Goal: Task Accomplishment & Management: Manage account settings

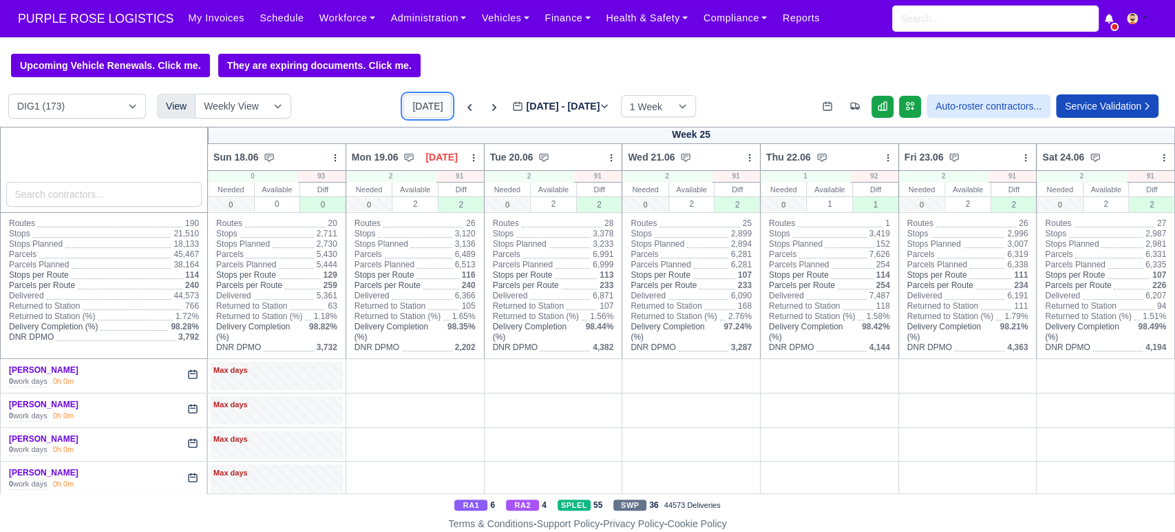
click at [424, 118] on button "[DATE]" at bounding box center [428, 105] width 48 height 23
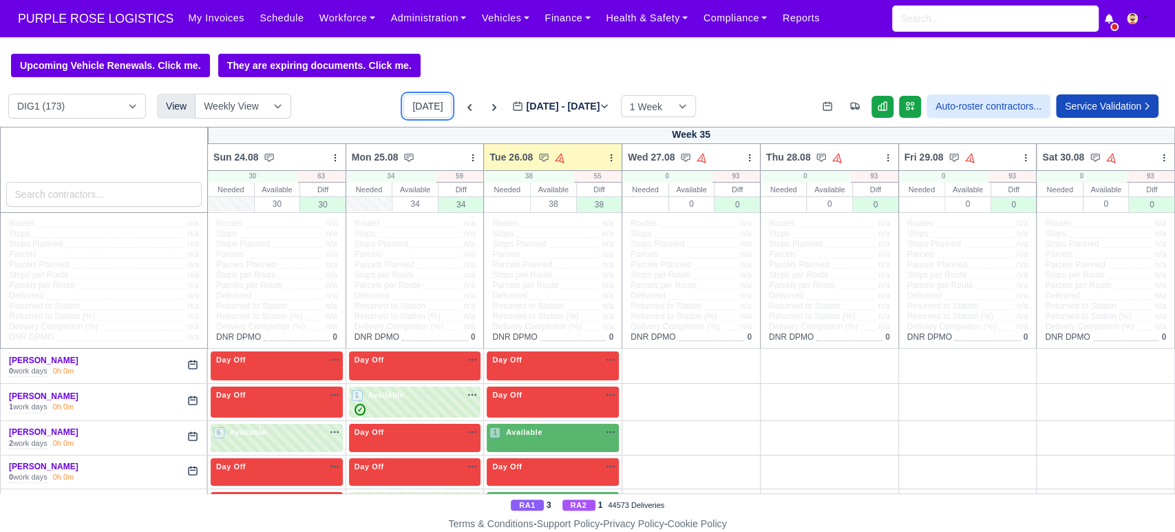
type input "[DATE]"
click at [116, 105] on select "DIG1 (173) DAK1 (1) GIMD (19)" at bounding box center [77, 106] width 138 height 25
select select "4"
click at [8, 95] on select "DIG1 (173) DAK1 (1) GIMD (19)" at bounding box center [77, 106] width 138 height 25
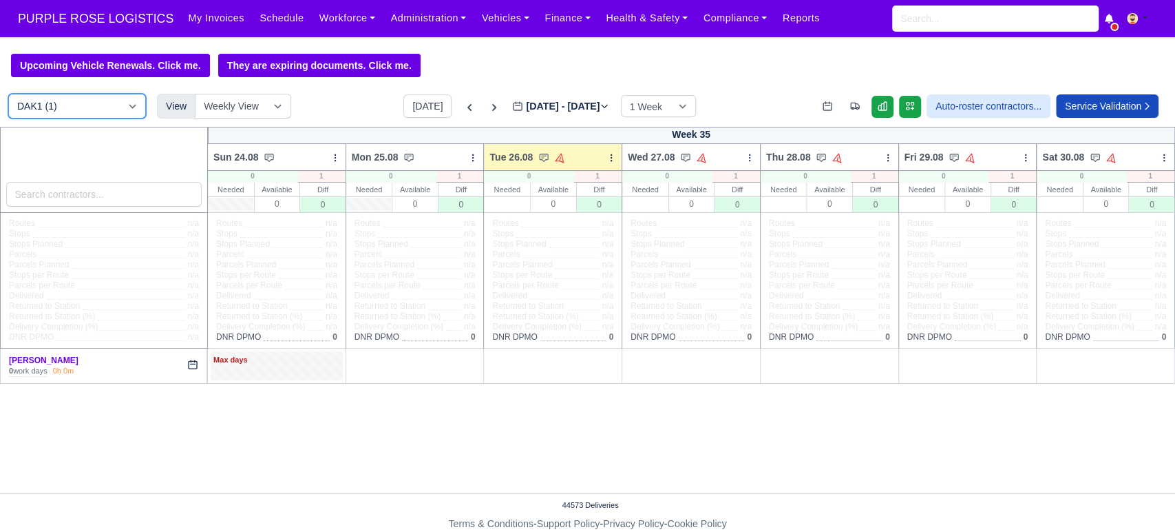
click at [104, 105] on select "DIG1 (173) DAK1 (1) GIMD (19)" at bounding box center [77, 106] width 138 height 25
select select "5"
click at [8, 95] on select "DIG1 (173) DAK1 (1) GIMD (19)" at bounding box center [77, 106] width 138 height 25
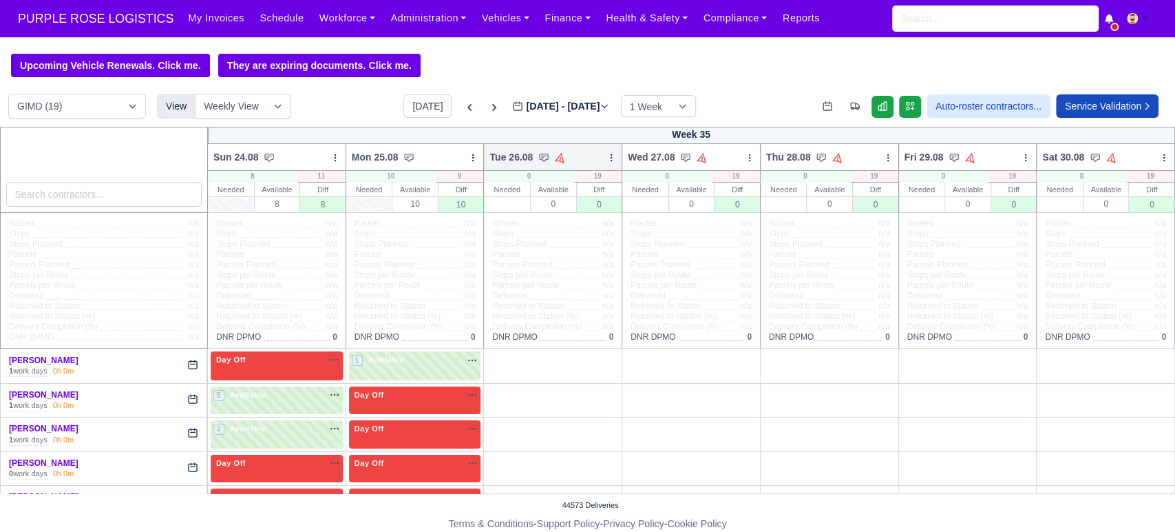
click at [607, 162] on icon at bounding box center [612, 158] width 10 height 10
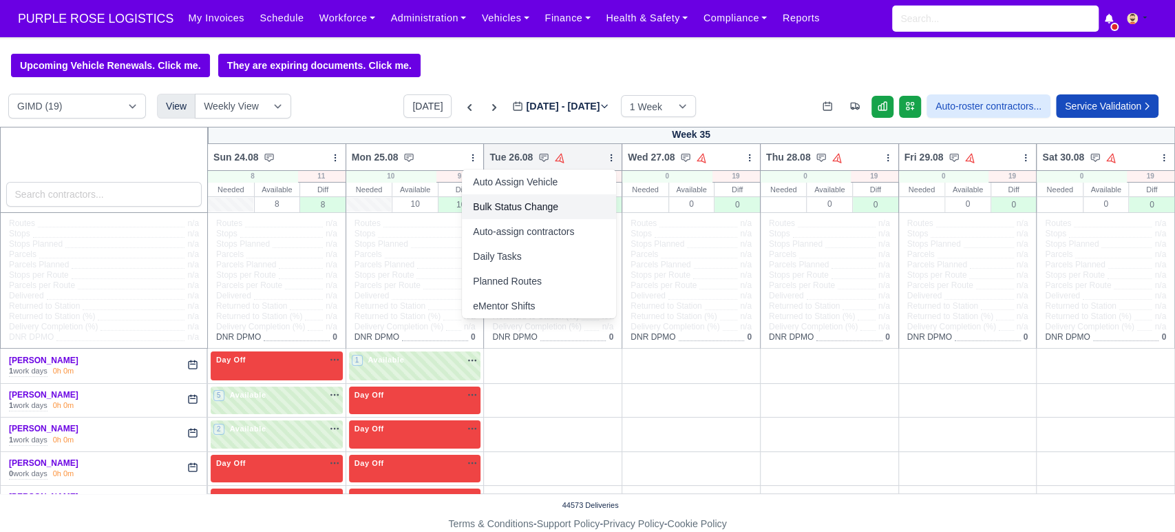
click at [497, 204] on link "Bulk Status Change" at bounding box center [539, 206] width 154 height 25
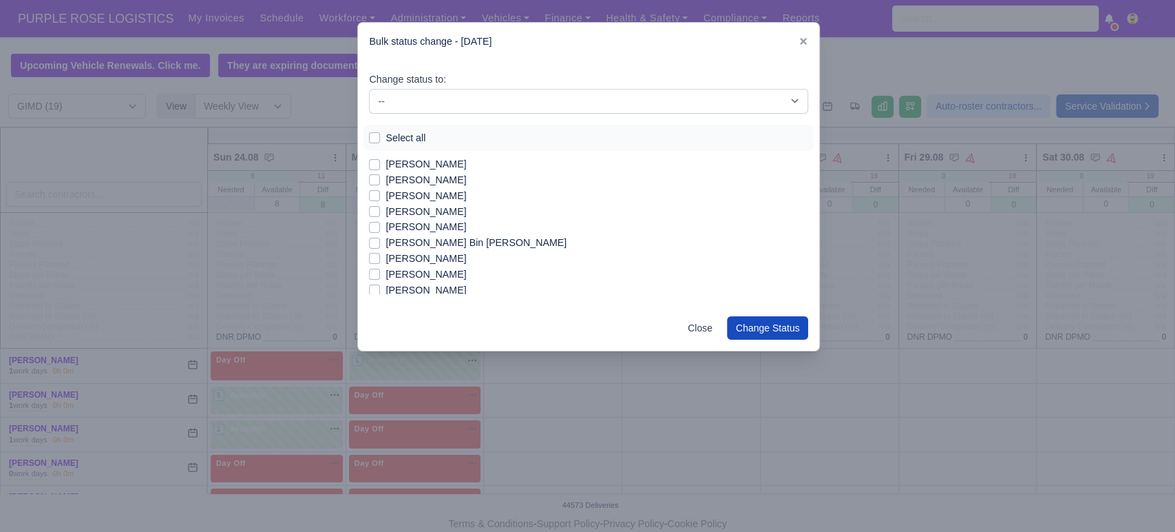
click at [386, 140] on label "Select all" at bounding box center [406, 138] width 40 height 16
click at [373, 140] on input "Select all" at bounding box center [374, 135] width 11 height 11
checkbox input "true"
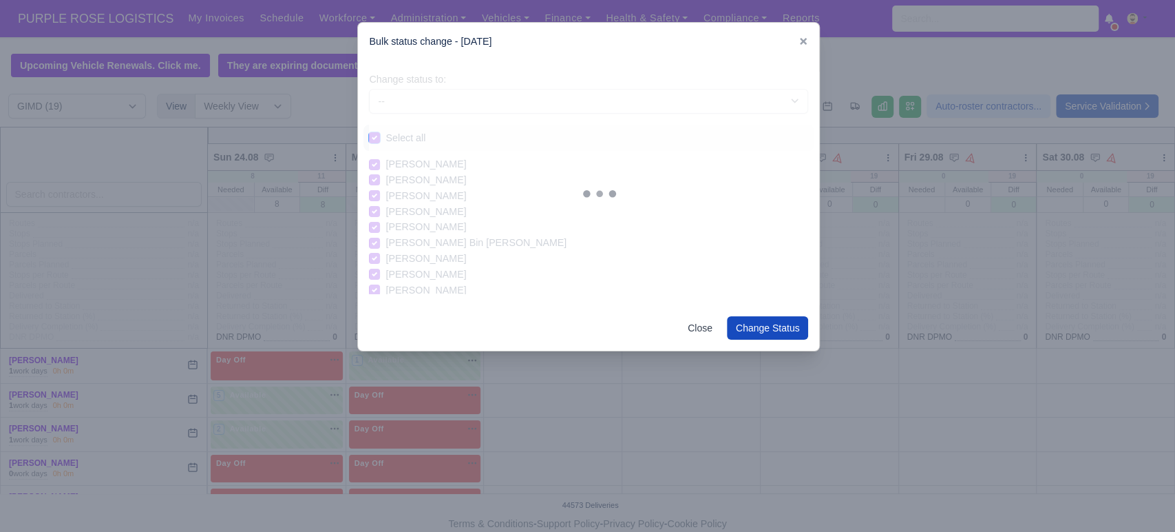
checkbox input "true"
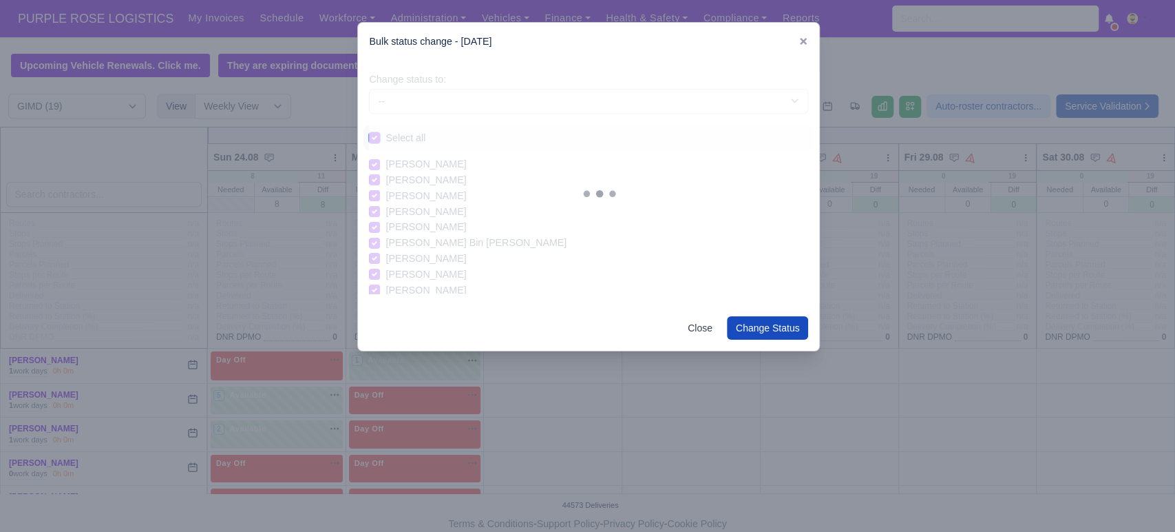
checkbox input "true"
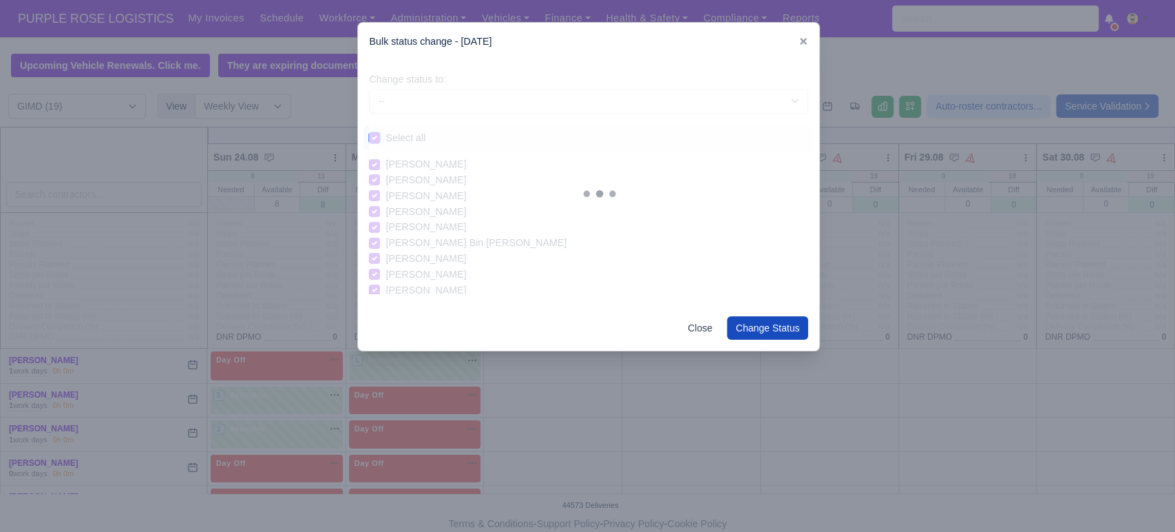
checkbox input "true"
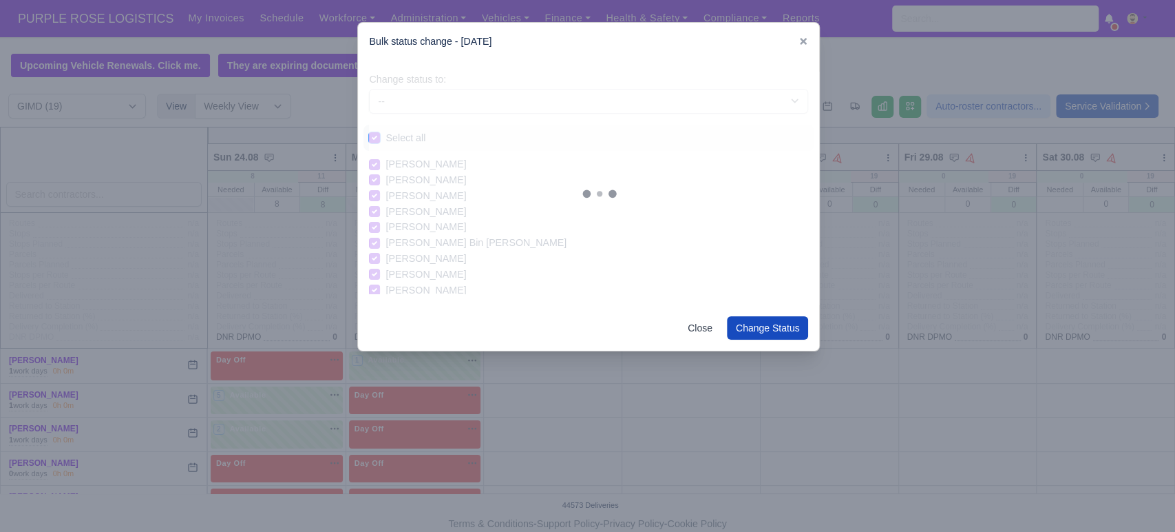
checkbox input "true"
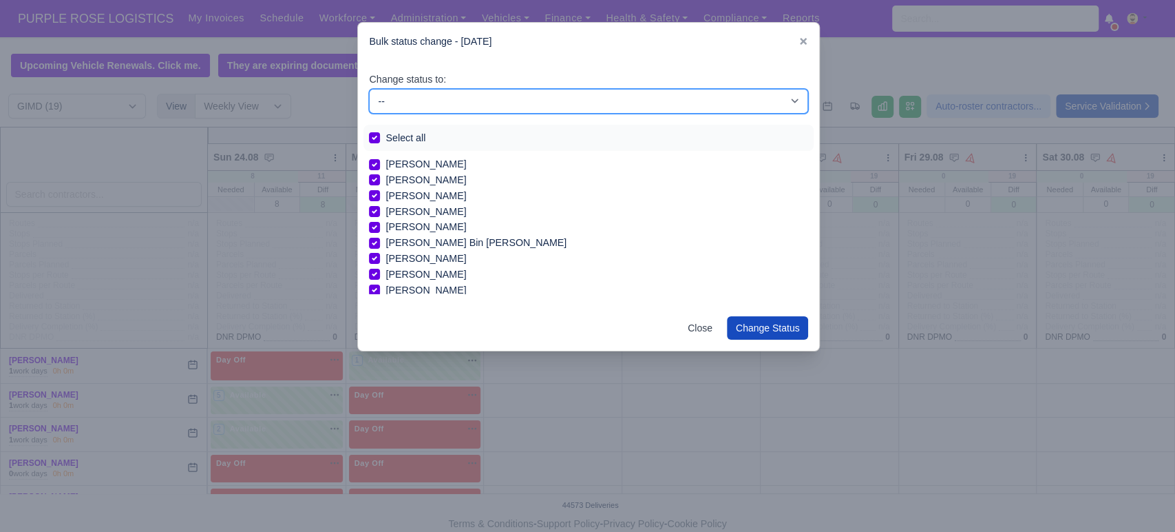
click at [432, 109] on select "-- Available Day Off Stand By Holiday In Office OSM Ridealong Nursery 1 Nursery…" at bounding box center [588, 101] width 439 height 25
select select "Day Off"
click at [369, 89] on select "-- Available Day Off Stand By Holiday In Office OSM Ridealong Nursery 1 Nursery…" at bounding box center [588, 101] width 439 height 25
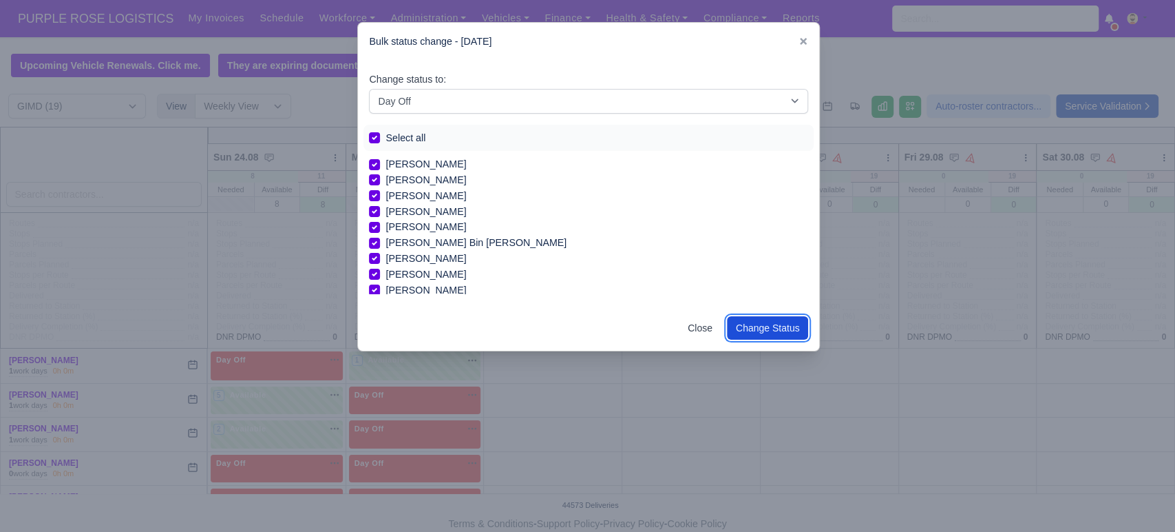
click at [773, 326] on button "Change Status" at bounding box center [768, 327] width 82 height 23
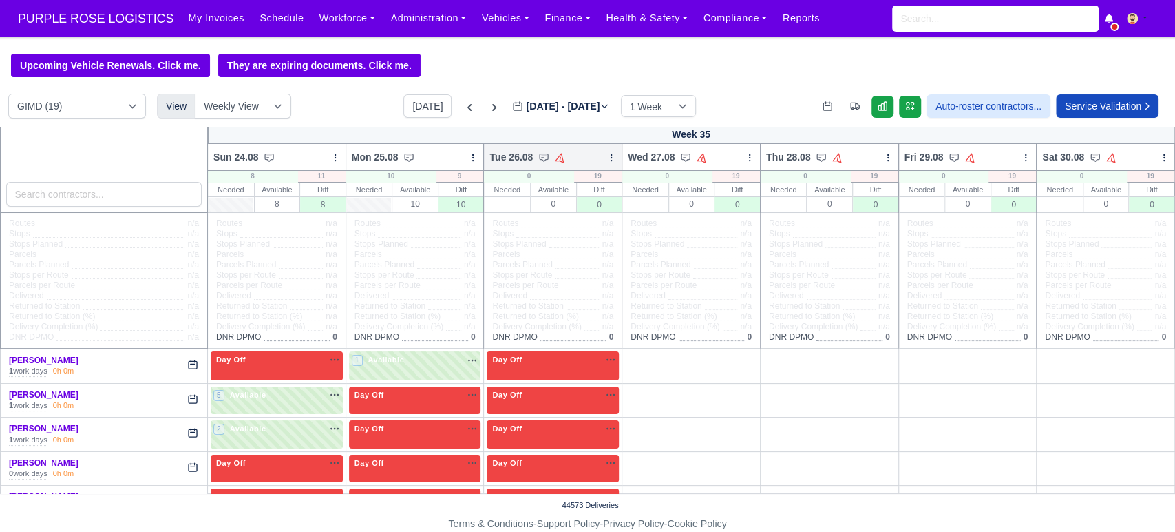
click at [607, 160] on icon at bounding box center [612, 158] width 10 height 10
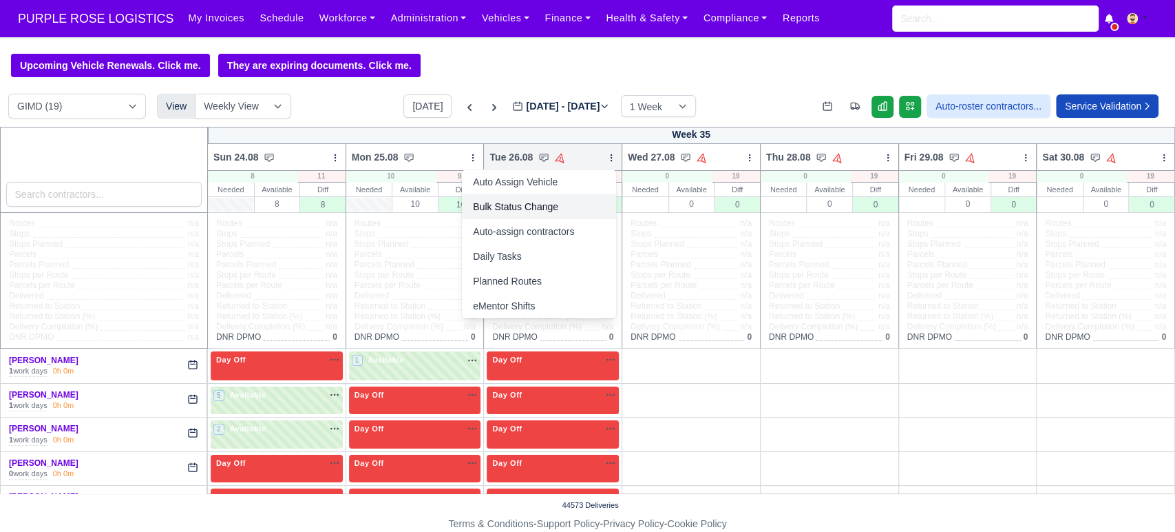
click at [523, 216] on link "Bulk Status Change" at bounding box center [539, 206] width 154 height 25
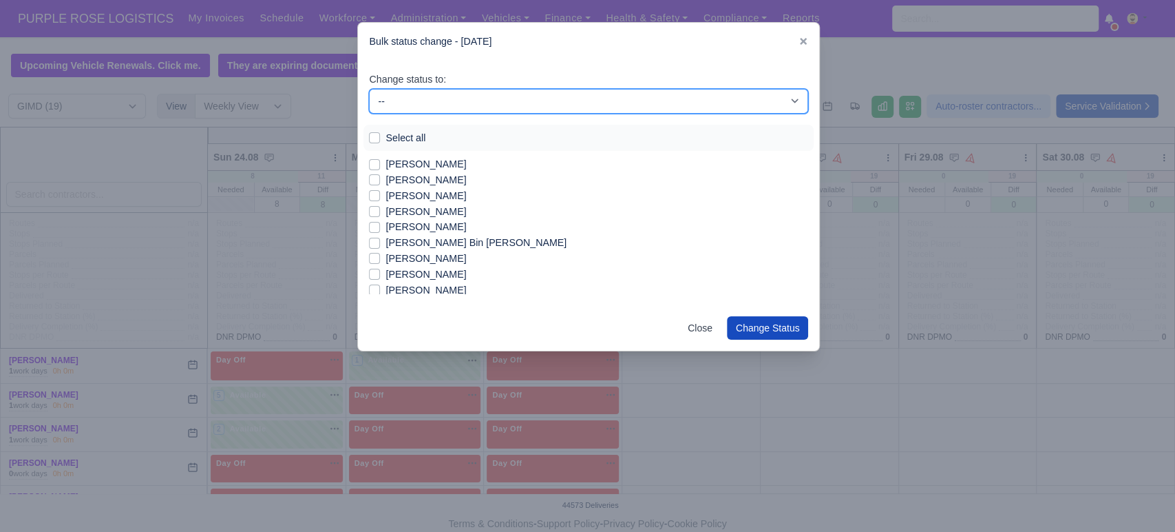
click at [413, 94] on select "-- Available Day Off Stand By Holiday In Office OSM Ridealong Nursery 1 Nursery…" at bounding box center [588, 101] width 439 height 25
select select "Available"
click at [369, 89] on select "-- Available Day Off Stand By Holiday In Office OSM Ridealong Nursery 1 Nursery…" at bounding box center [588, 101] width 439 height 25
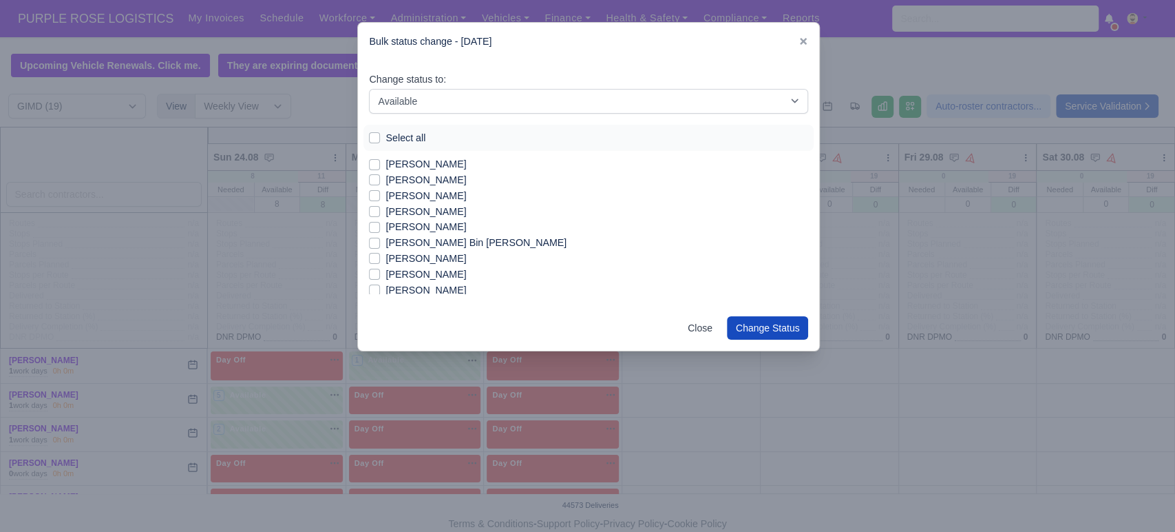
click at [395, 166] on label "[PERSON_NAME]" at bounding box center [426, 164] width 81 height 16
click at [380, 166] on input "[PERSON_NAME]" at bounding box center [374, 161] width 11 height 11
checkbox input "true"
click at [404, 180] on label "[PERSON_NAME]" at bounding box center [426, 180] width 81 height 16
click at [380, 180] on input "[PERSON_NAME]" at bounding box center [374, 177] width 11 height 11
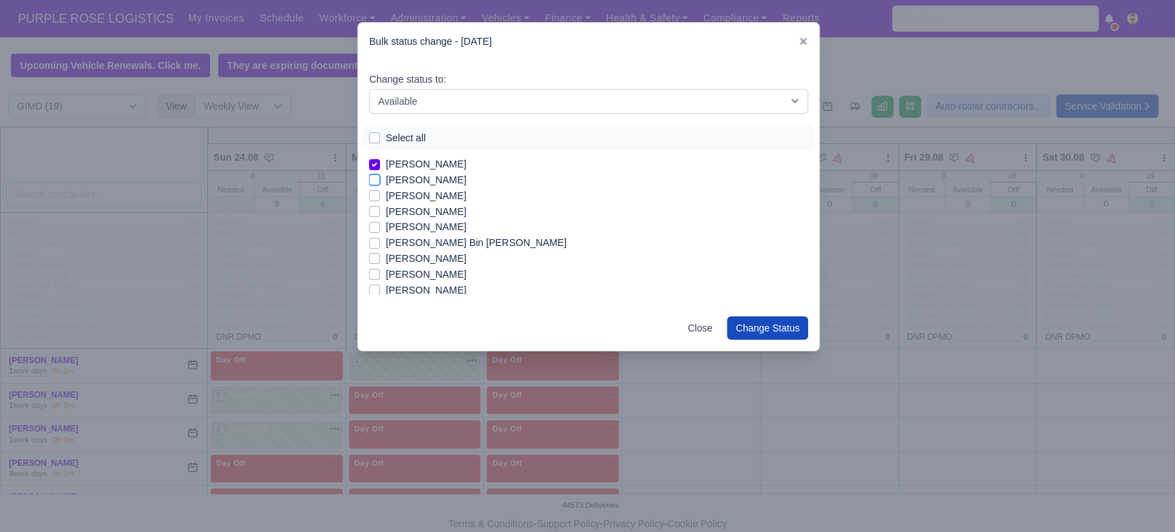
checkbox input "true"
click at [424, 230] on label "[PERSON_NAME]" at bounding box center [426, 227] width 81 height 16
click at [380, 230] on input "[PERSON_NAME]" at bounding box center [374, 224] width 11 height 11
checkbox input "true"
click at [408, 242] on label "[PERSON_NAME] Bin [PERSON_NAME]" at bounding box center [476, 243] width 181 height 16
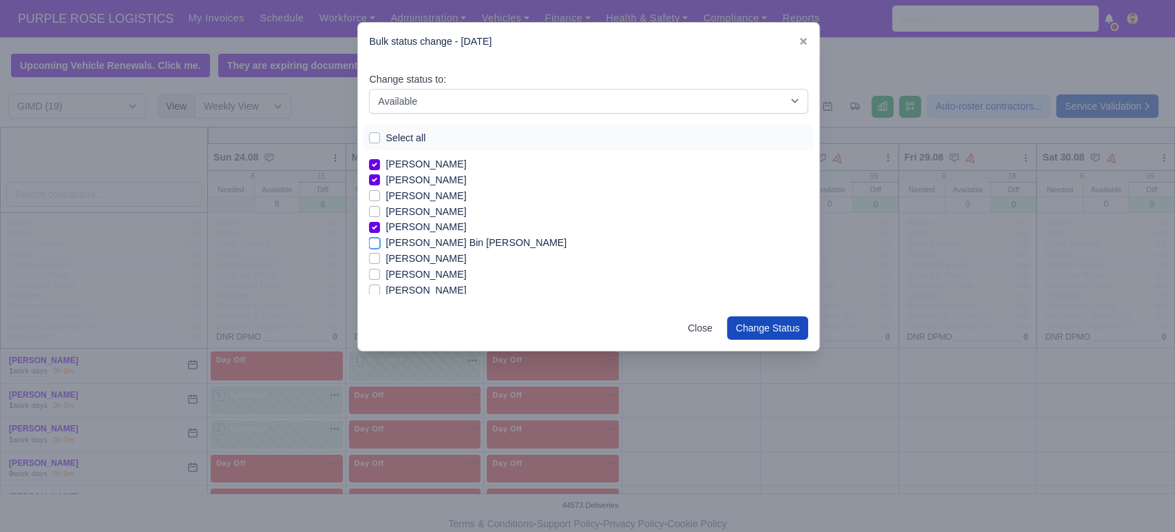
click at [380, 242] on input "[PERSON_NAME] Bin [PERSON_NAME]" at bounding box center [374, 240] width 11 height 11
checkbox input "true"
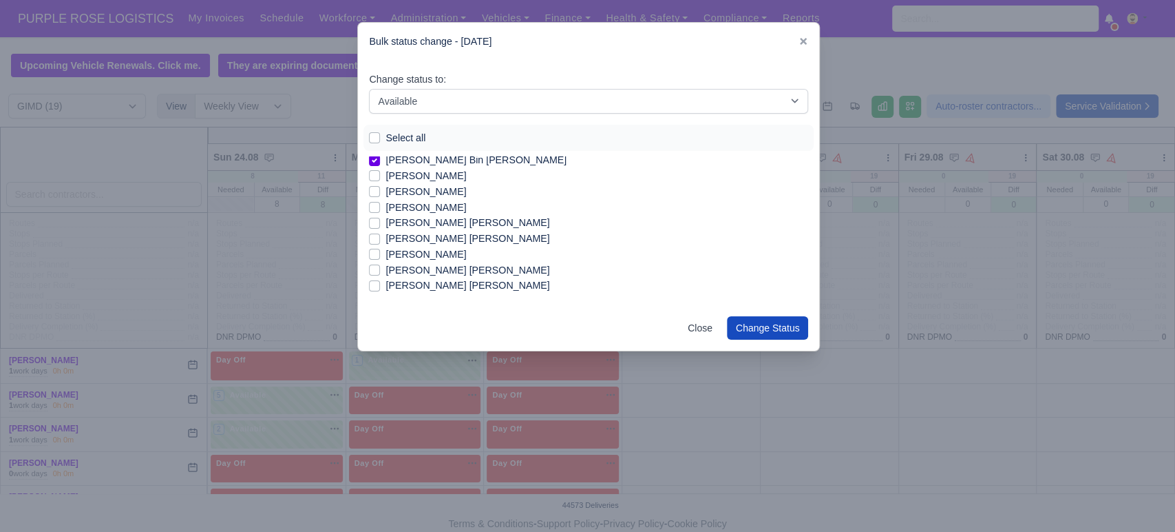
click at [463, 208] on label "[PERSON_NAME]" at bounding box center [426, 208] width 81 height 16
click at [380, 208] on input "[PERSON_NAME]" at bounding box center [374, 205] width 11 height 11
checkbox input "true"
click at [470, 262] on label "[PERSON_NAME] [PERSON_NAME]" at bounding box center [468, 270] width 164 height 16
click at [380, 262] on input "[PERSON_NAME] [PERSON_NAME]" at bounding box center [374, 267] width 11 height 11
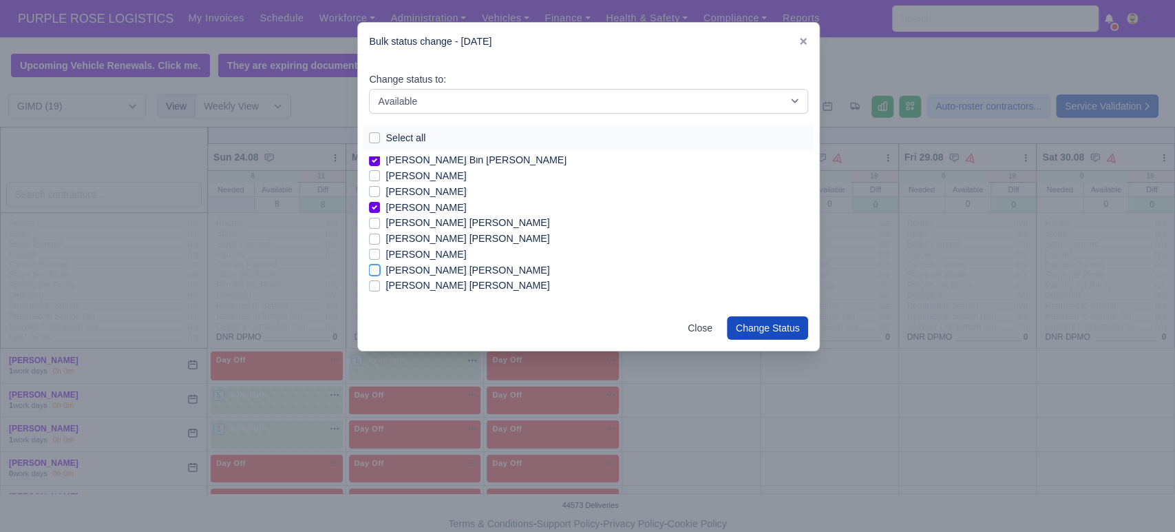
checkbox input "true"
click at [466, 255] on label "[PERSON_NAME]" at bounding box center [426, 255] width 81 height 16
click at [380, 255] on input "[PERSON_NAME]" at bounding box center [374, 252] width 11 height 11
checkbox input "true"
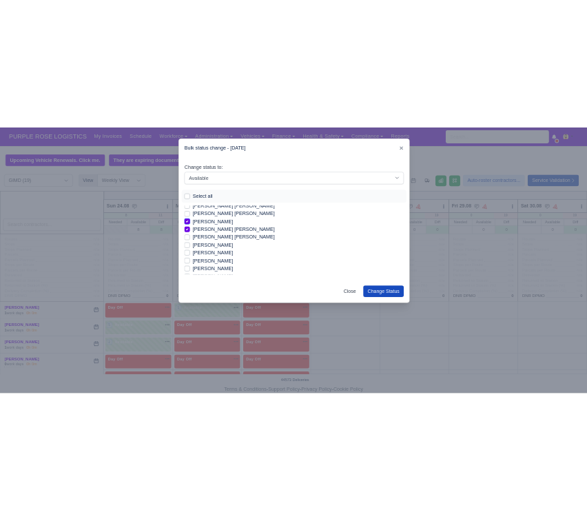
scroll to position [171, 0]
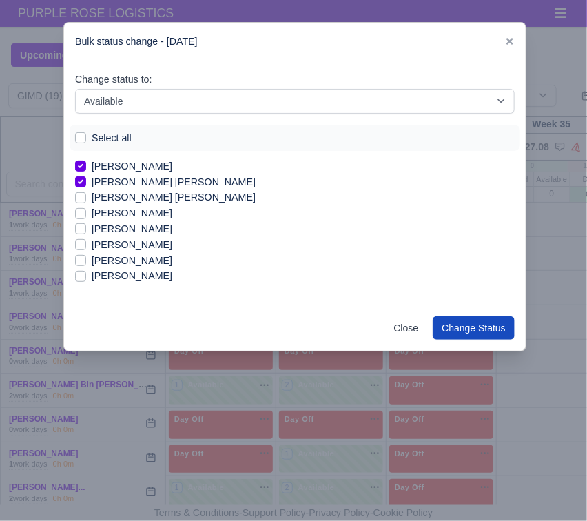
click at [92, 258] on label "[PERSON_NAME]" at bounding box center [132, 261] width 81 height 16
click at [86, 258] on input "[PERSON_NAME]" at bounding box center [80, 258] width 11 height 11
checkbox input "true"
click at [114, 227] on label "[PERSON_NAME]" at bounding box center [132, 229] width 81 height 16
click at [86, 227] on input "[PERSON_NAME]" at bounding box center [80, 226] width 11 height 11
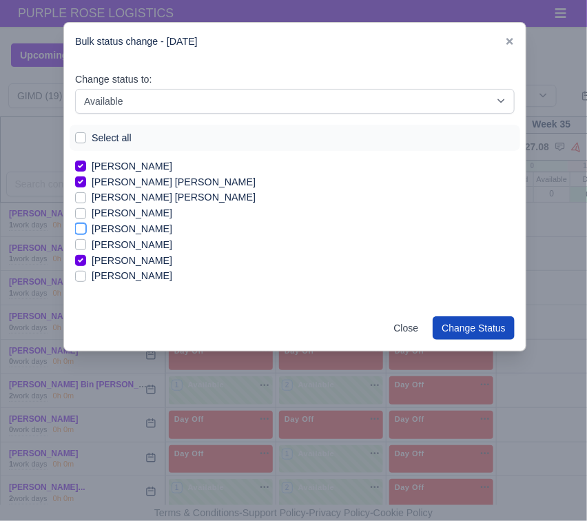
checkbox input "true"
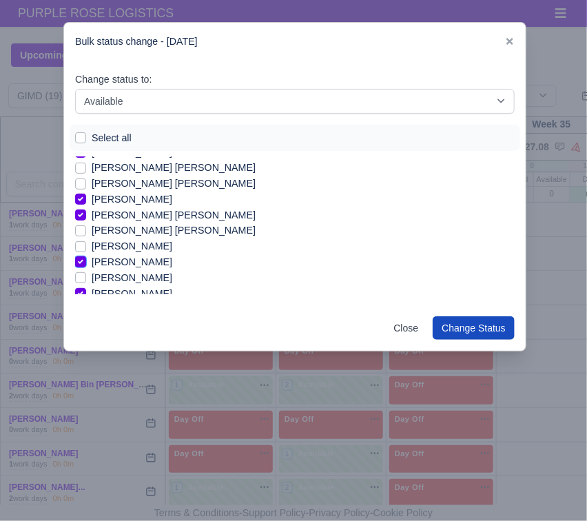
scroll to position [127, 0]
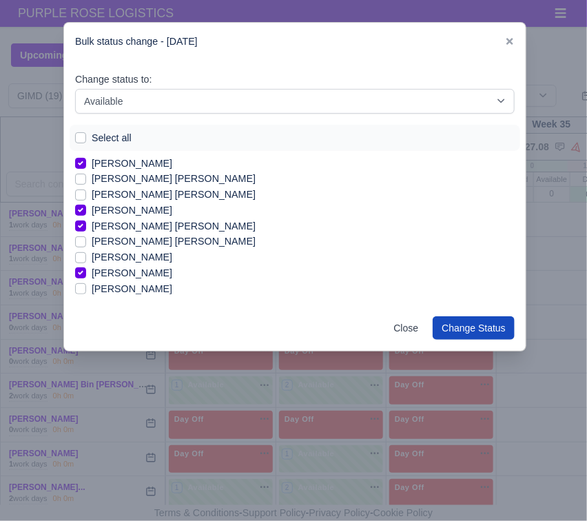
click at [135, 240] on label "[PERSON_NAME] [PERSON_NAME]" at bounding box center [174, 241] width 164 height 16
click at [86, 240] on input "[PERSON_NAME] [PERSON_NAME]" at bounding box center [80, 238] width 11 height 11
checkbox input "true"
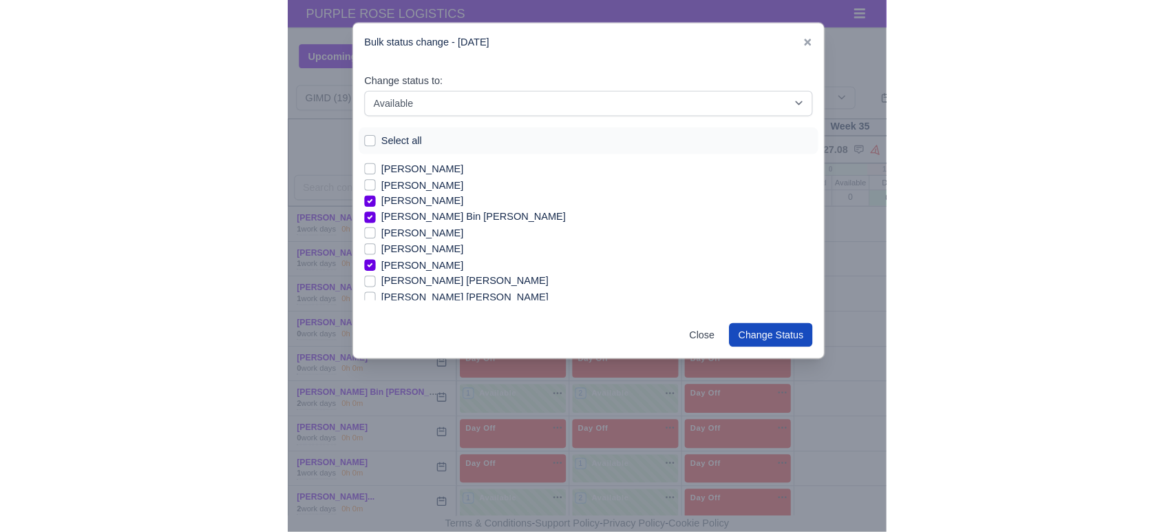
scroll to position [0, 0]
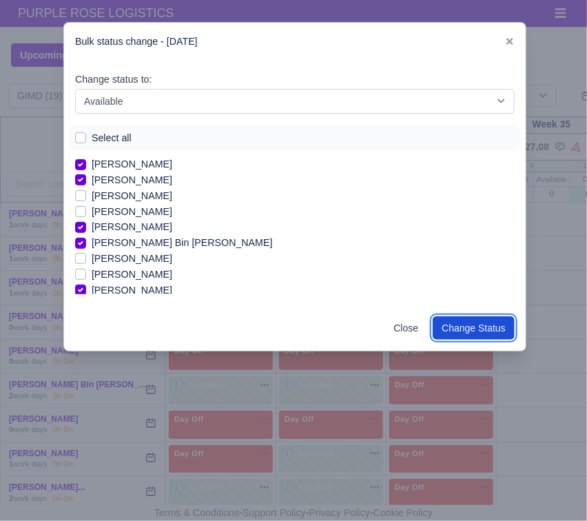
click at [486, 333] on button "Change Status" at bounding box center [473, 327] width 82 height 23
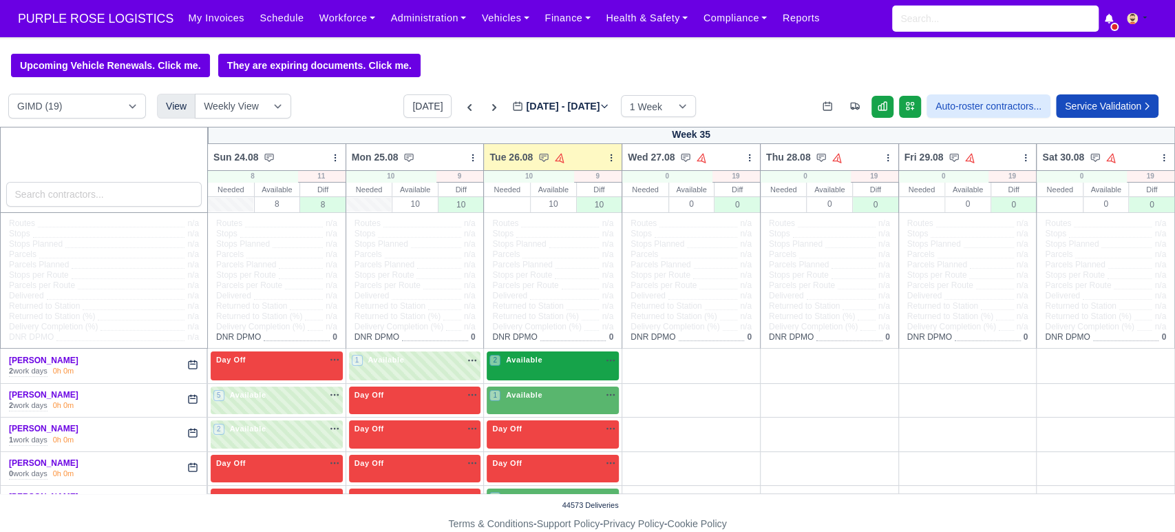
click at [550, 359] on div "2 Available na" at bounding box center [553, 360] width 127 height 12
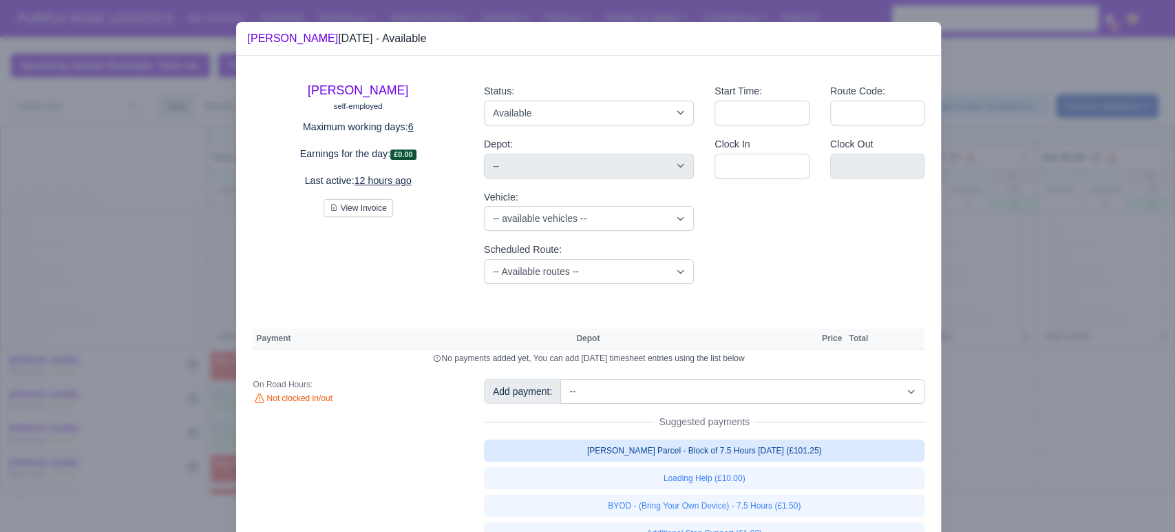
click at [698, 449] on link "[PERSON_NAME] Parcel - Block of 7.5 Hours [DATE] (£101.25)" at bounding box center [704, 450] width 441 height 22
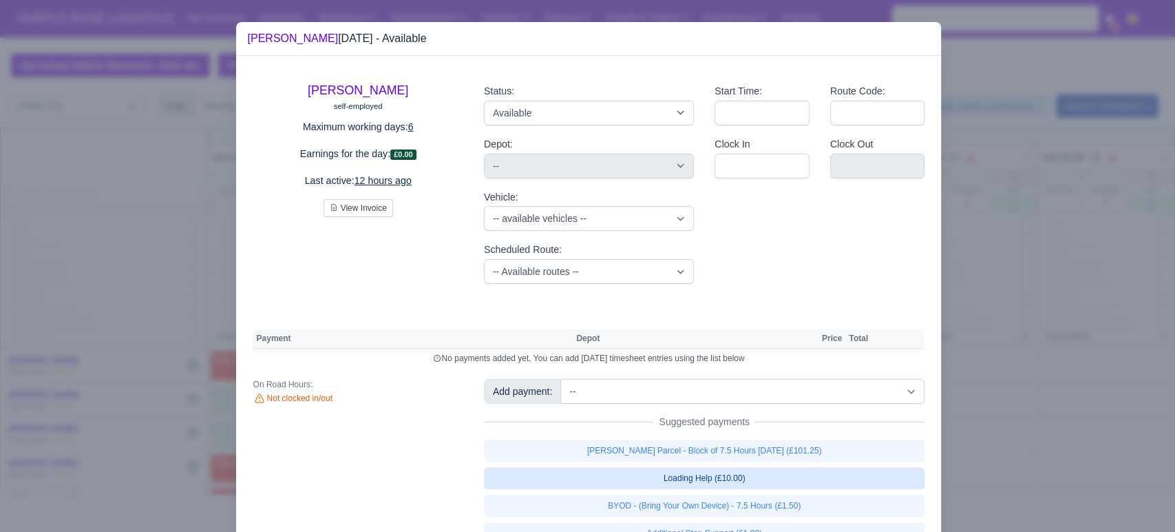
select select "5"
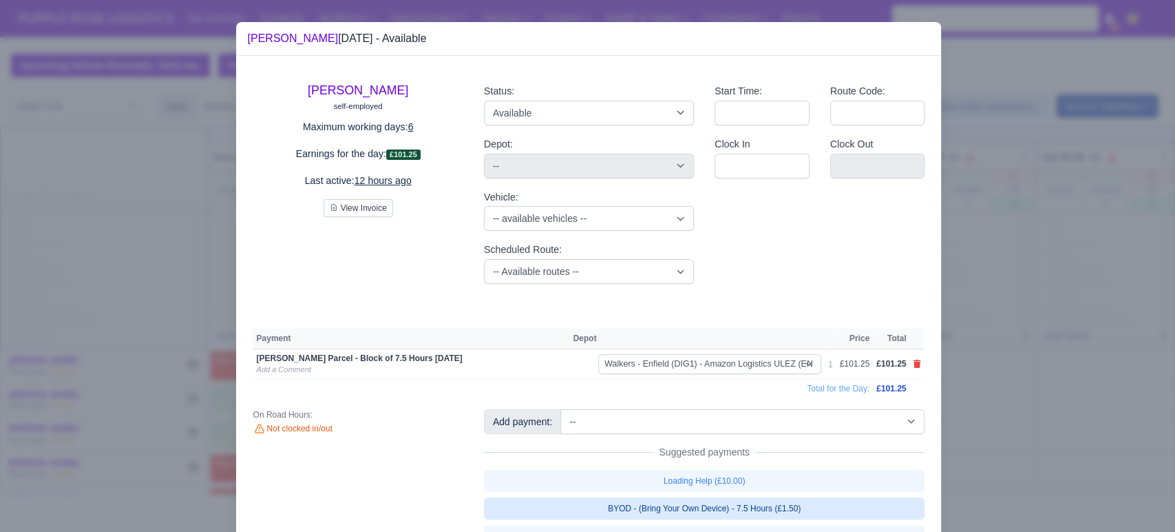
click at [664, 510] on link "BYOD - (Bring Your Own Device) - 7.5 Hours (£1.50)" at bounding box center [704, 508] width 441 height 22
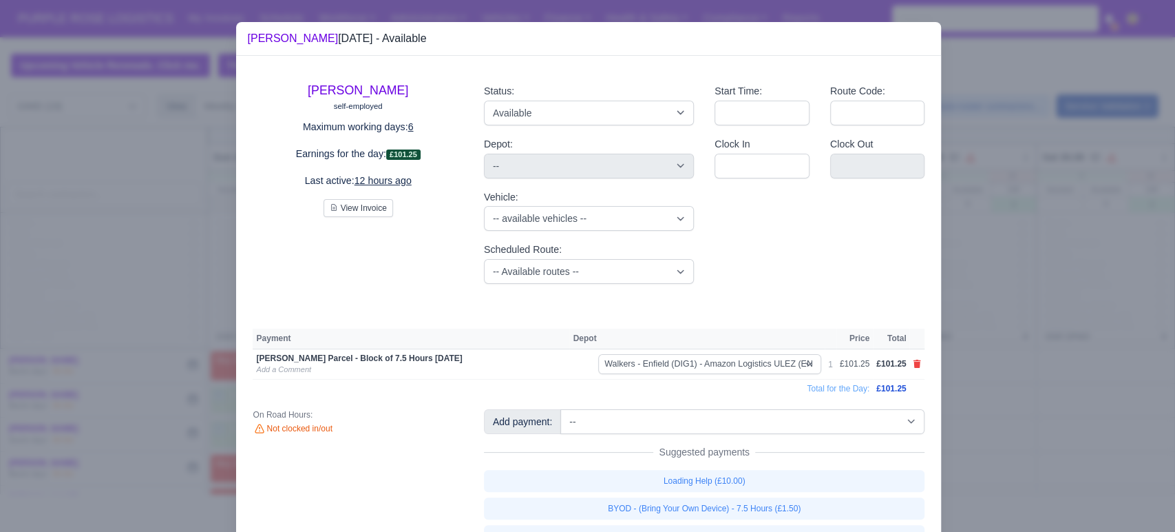
select select "5"
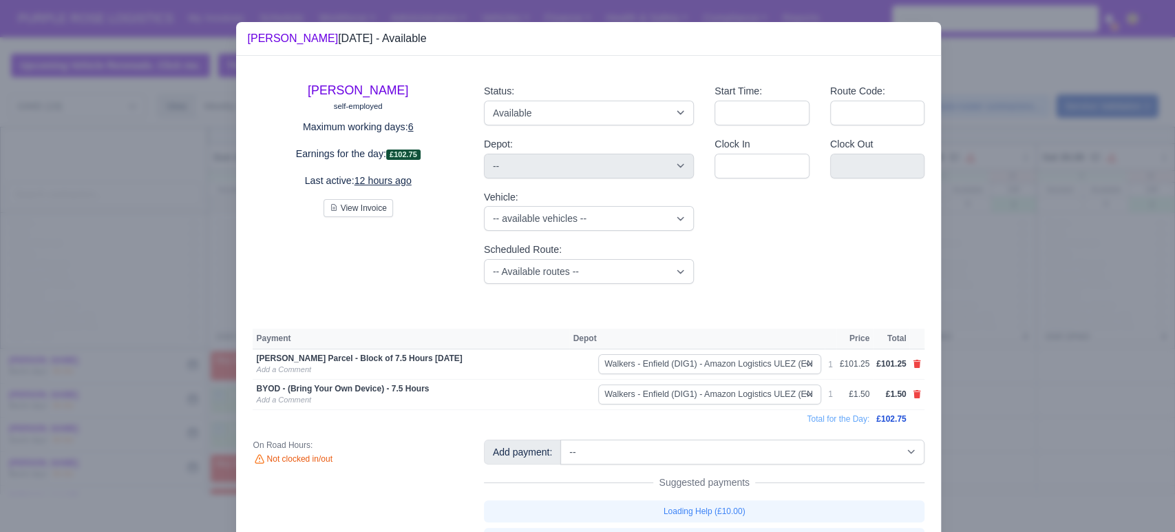
click at [1007, 385] on div at bounding box center [587, 266] width 1175 height 532
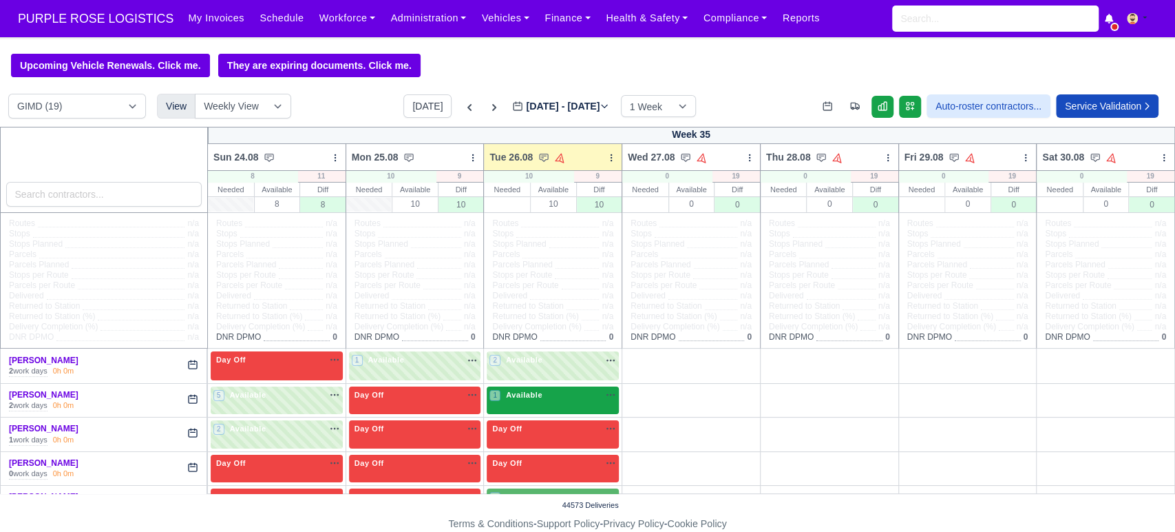
click at [543, 390] on div "1 Available na" at bounding box center [553, 395] width 127 height 12
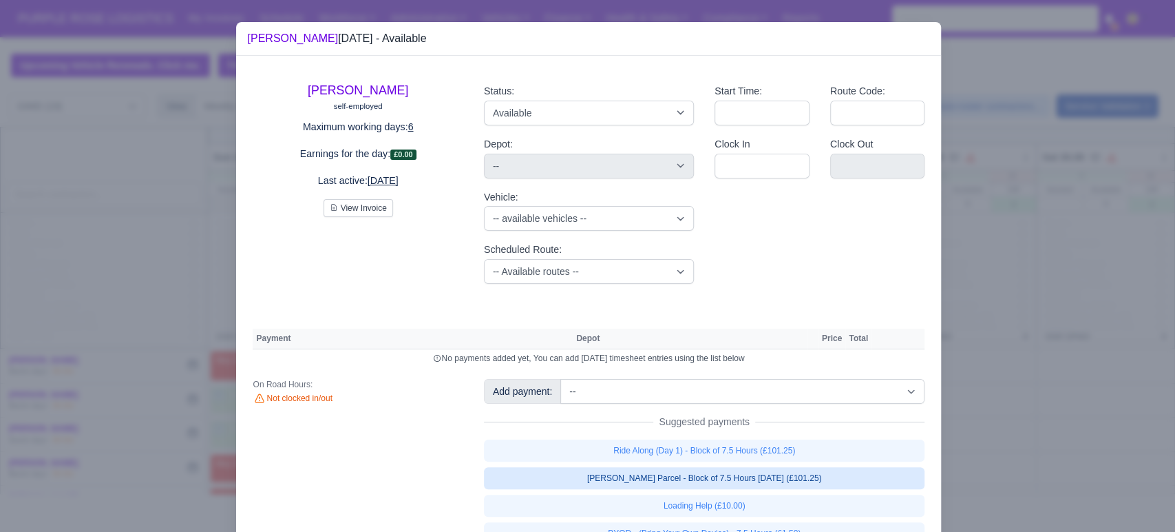
click at [686, 478] on link "[PERSON_NAME] Parcel - Block of 7.5 Hours [DATE] (£101.25)" at bounding box center [704, 478] width 441 height 22
select select "5"
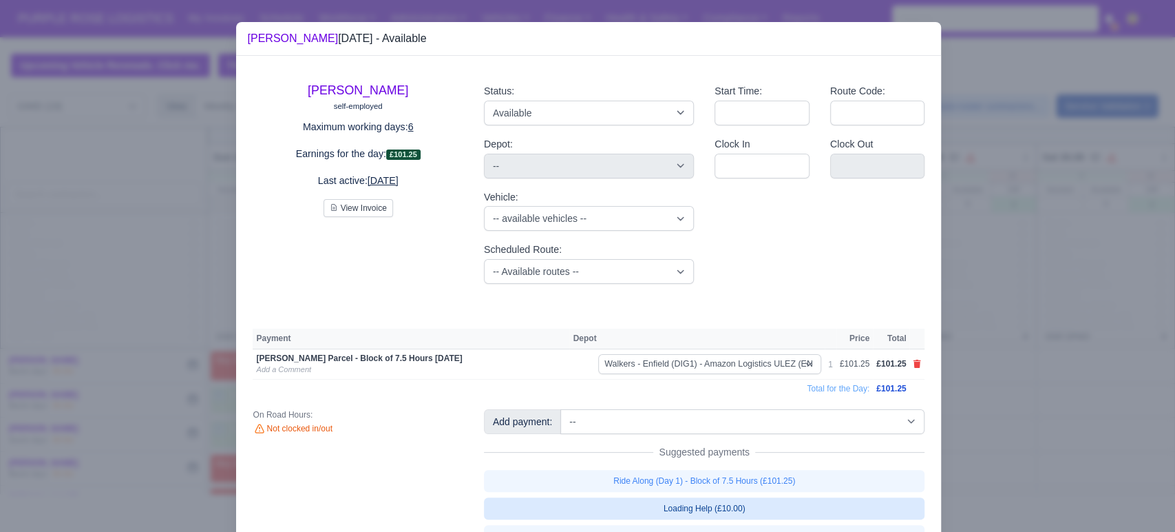
click at [716, 503] on link "Loading Help (£10.00)" at bounding box center [704, 508] width 441 height 22
select select "5"
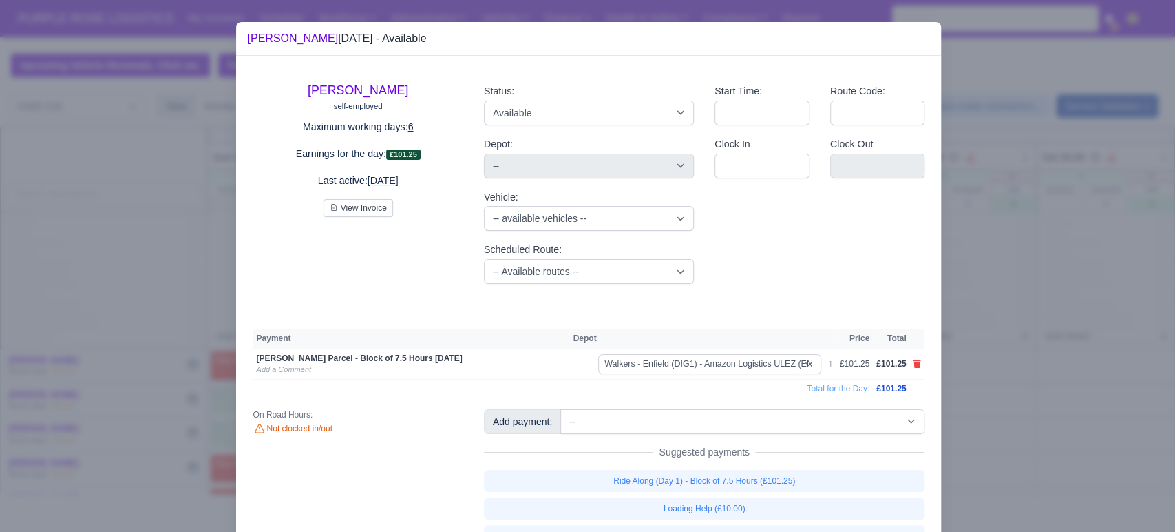
select select "5"
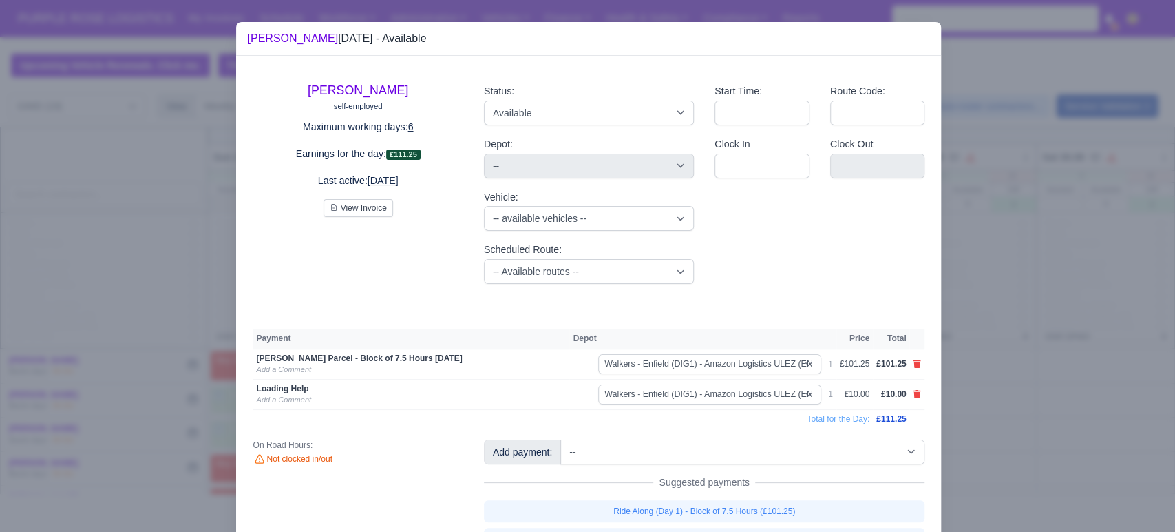
scroll to position [66, 0]
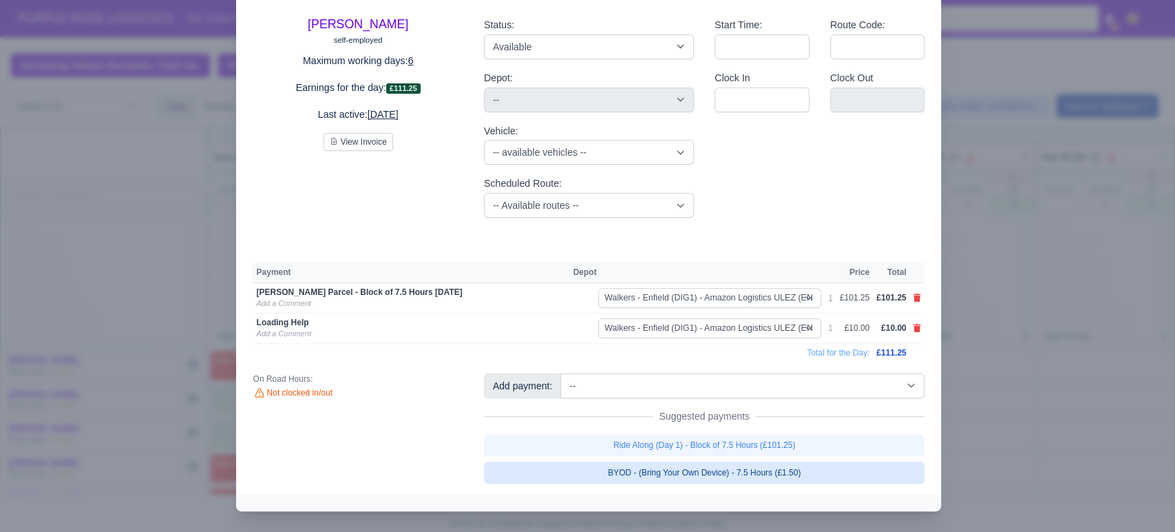
click at [692, 472] on link "BYOD - (Bring Your Own Device) - 7.5 Hours (£1.50)" at bounding box center [704, 472] width 441 height 22
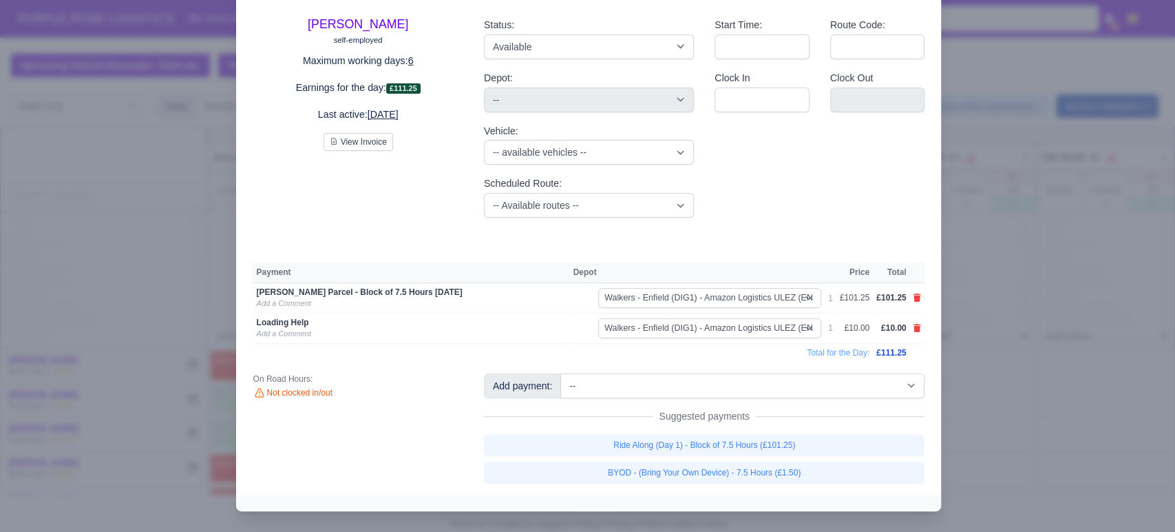
select select "5"
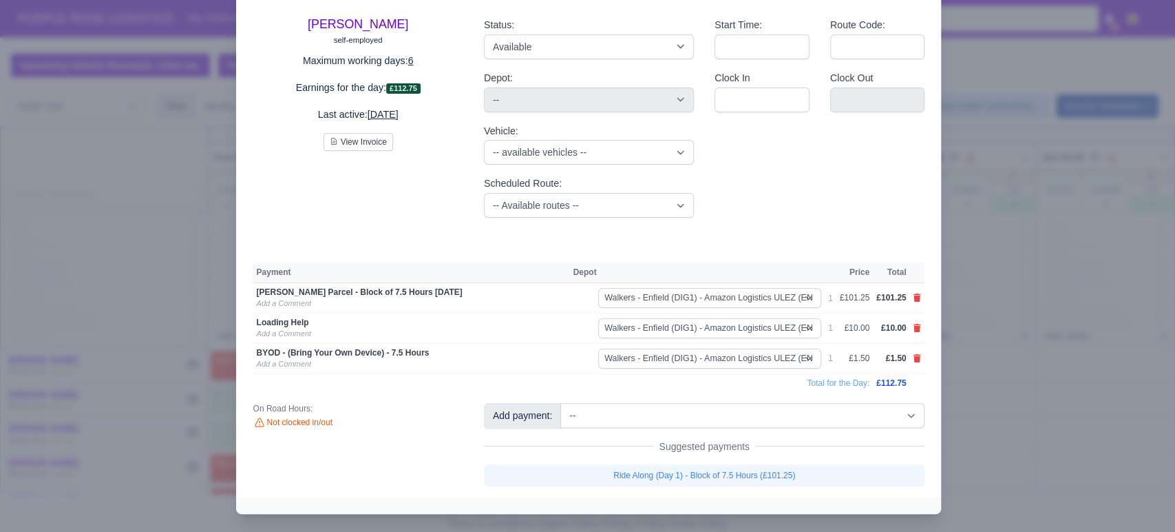
scroll to position [67, 0]
click at [1074, 356] on div at bounding box center [587, 266] width 1175 height 532
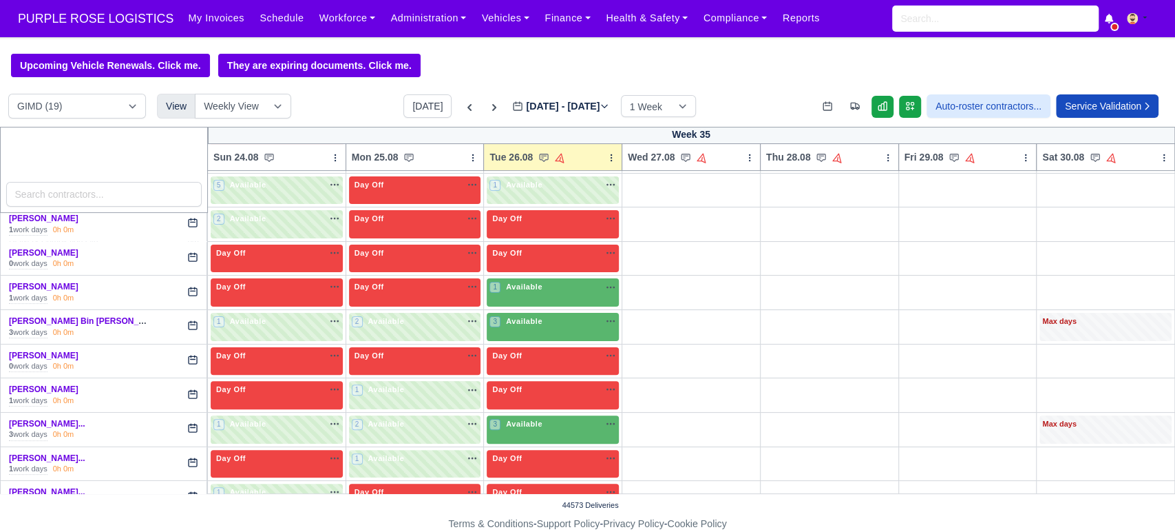
scroll to position [216, 0]
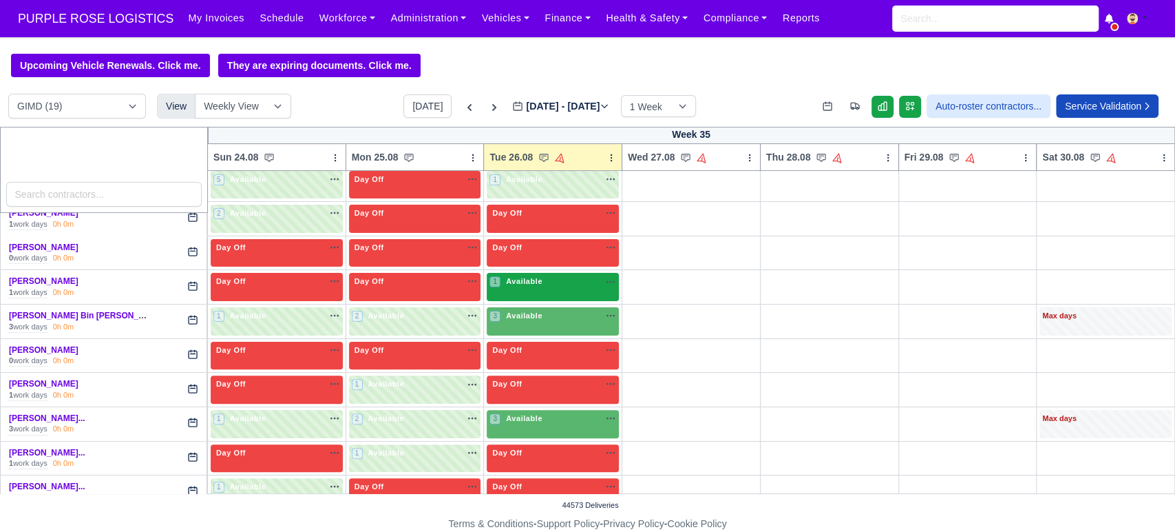
click at [514, 284] on span "Available" at bounding box center [524, 281] width 42 height 10
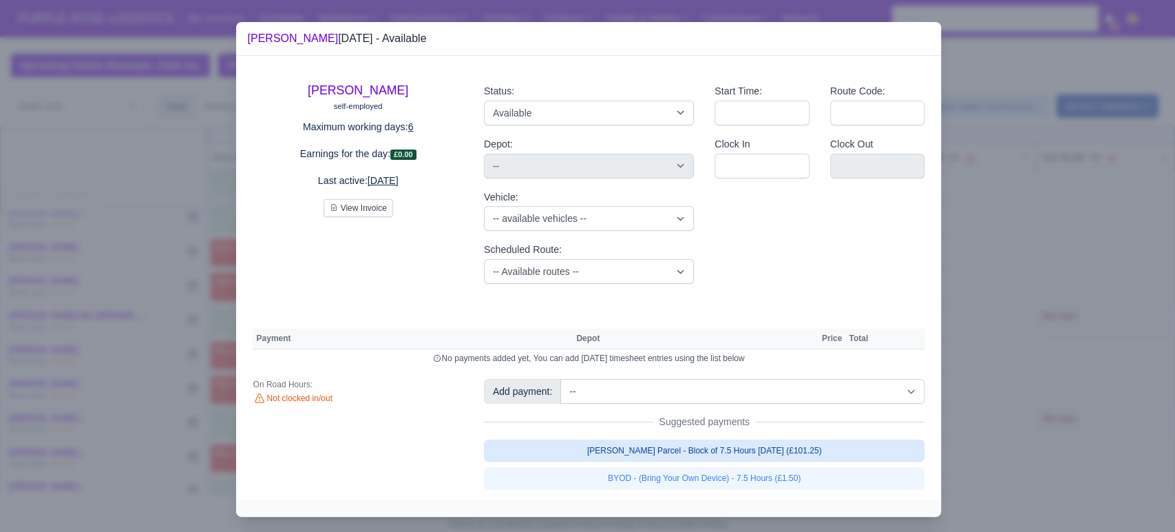
click at [684, 457] on link "[PERSON_NAME] Parcel - Block of 7.5 Hours [DATE] (£101.25)" at bounding box center [704, 450] width 441 height 22
select select "5"
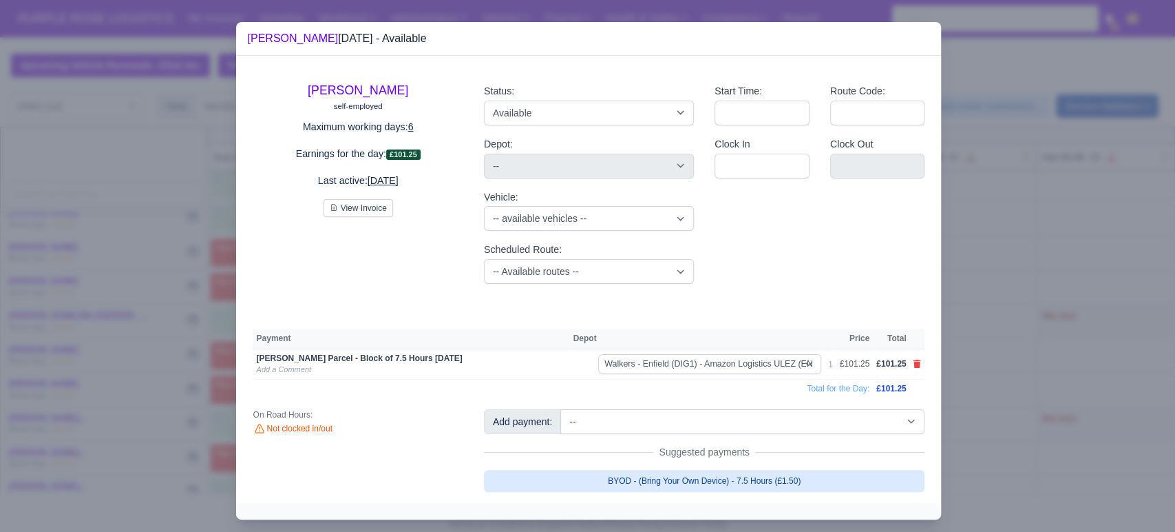
click at [644, 474] on link "BYOD - (Bring Your Own Device) - 7.5 Hours (£1.50)" at bounding box center [704, 481] width 441 height 22
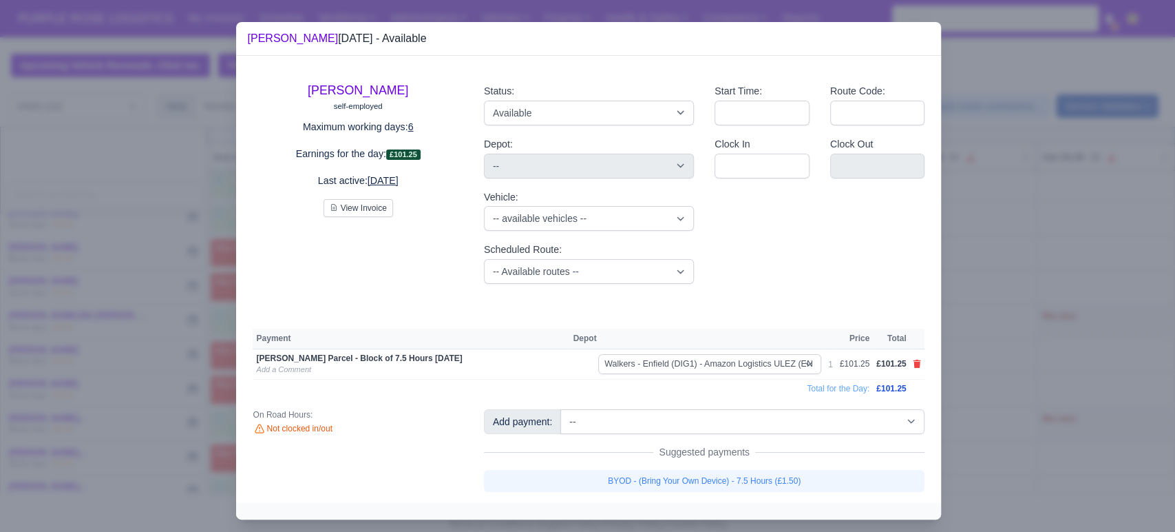
select select "5"
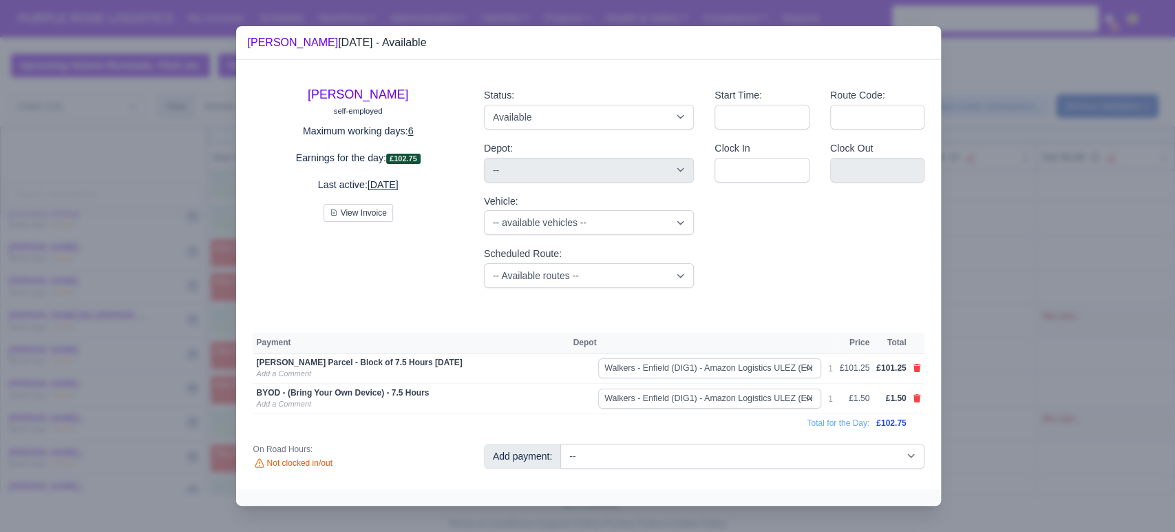
click at [1000, 373] on div at bounding box center [587, 266] width 1175 height 532
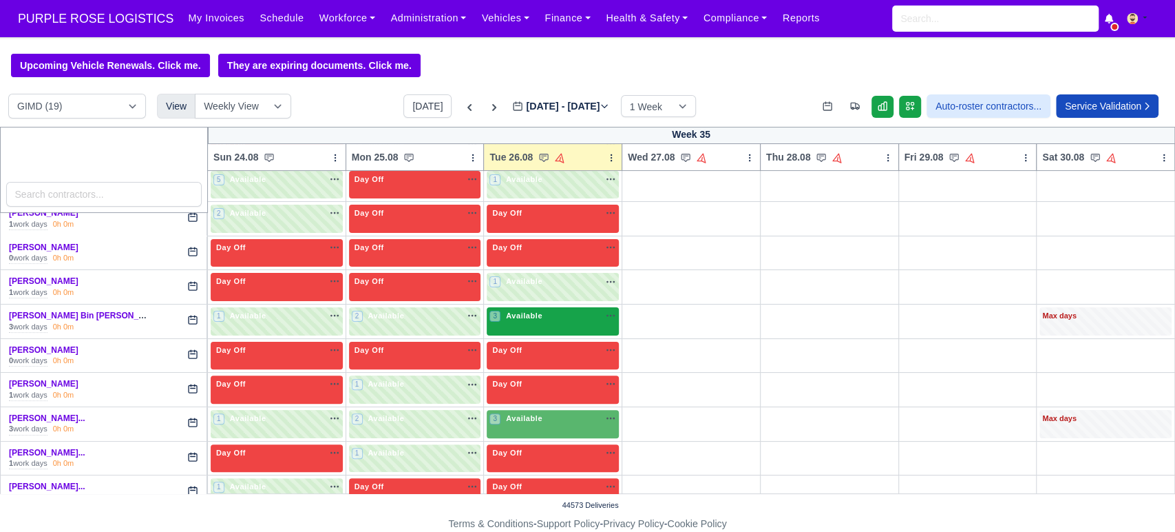
click at [536, 316] on span "Available" at bounding box center [524, 316] width 42 height 10
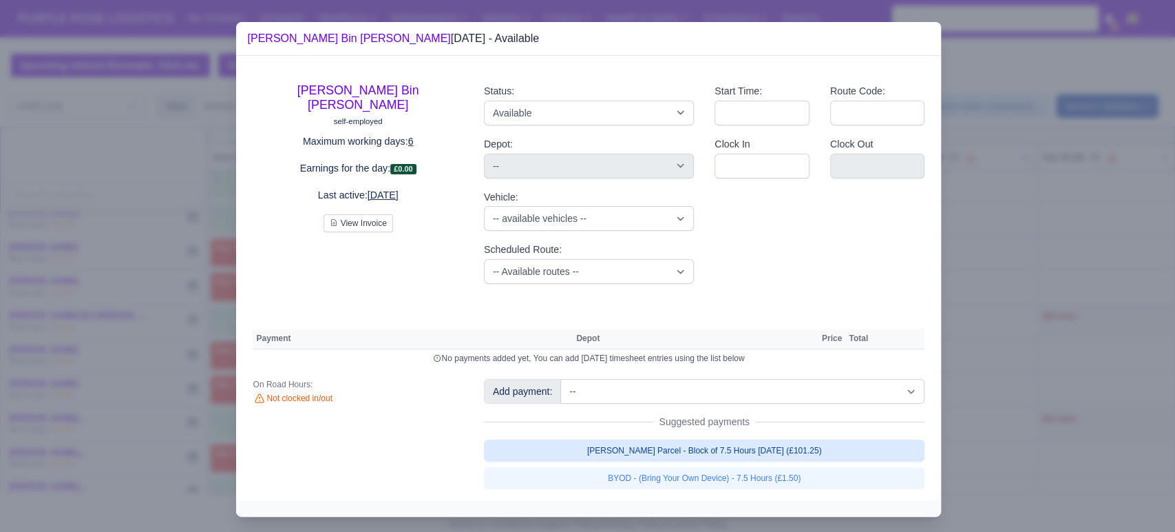
click at [702, 450] on link "[PERSON_NAME] Parcel - Block of 7.5 Hours [DATE] (£101.25)" at bounding box center [704, 450] width 441 height 22
select select "5"
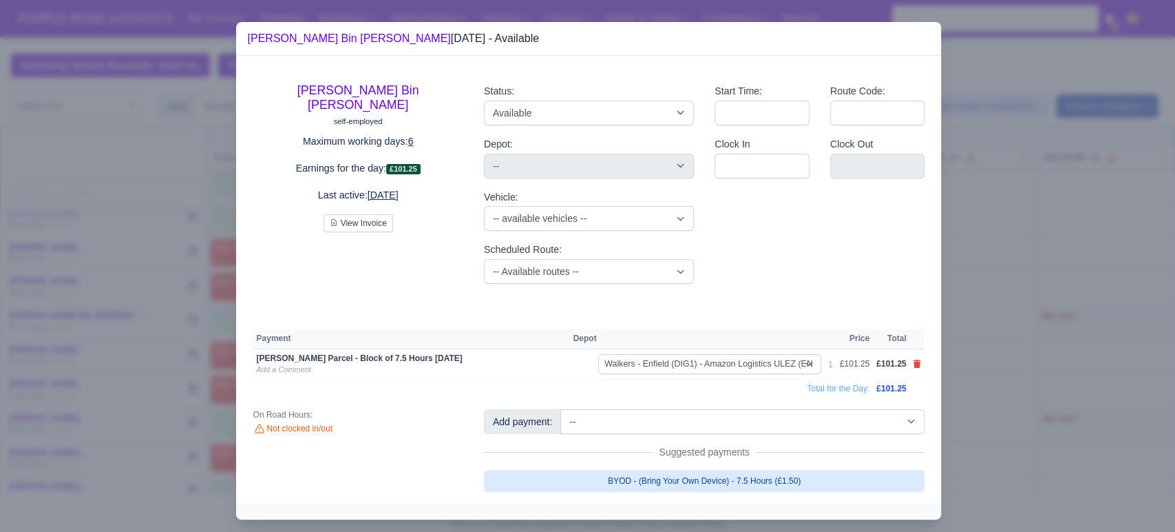
click at [704, 473] on link "BYOD - (Bring Your Own Device) - 7.5 Hours (£1.50)" at bounding box center [704, 481] width 441 height 22
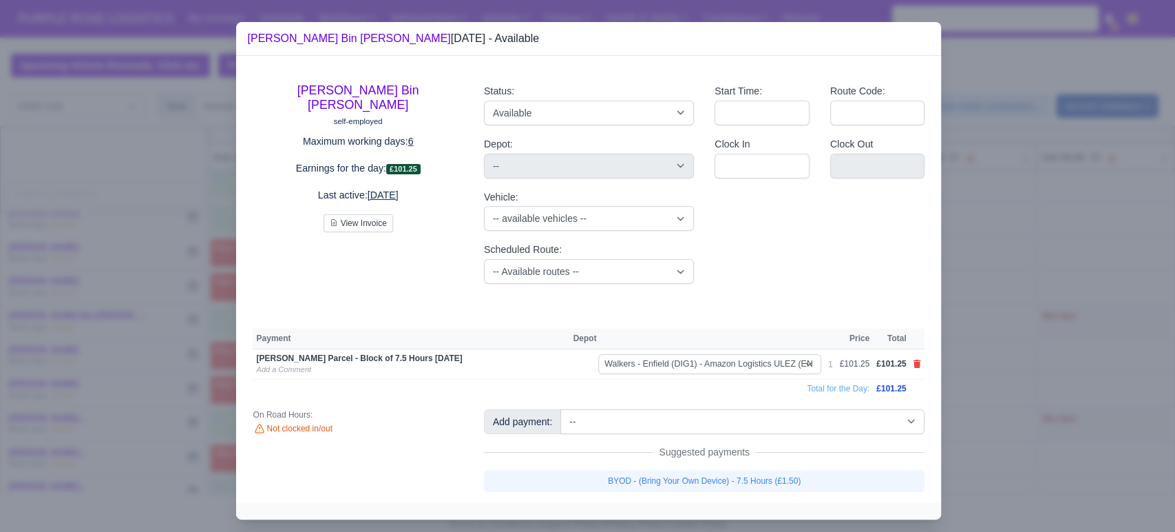
select select "5"
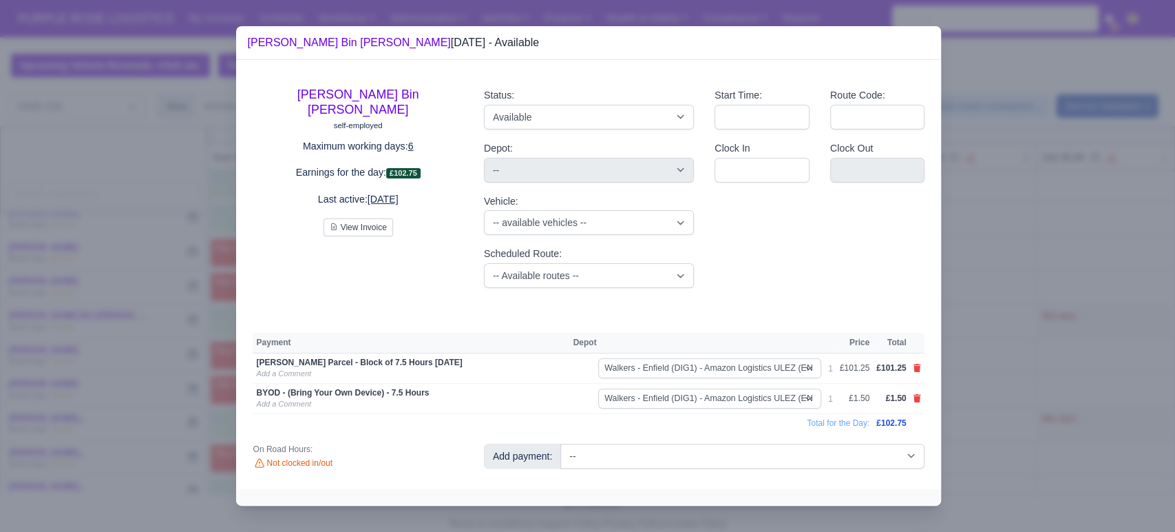
click at [1080, 353] on div at bounding box center [587, 266] width 1175 height 532
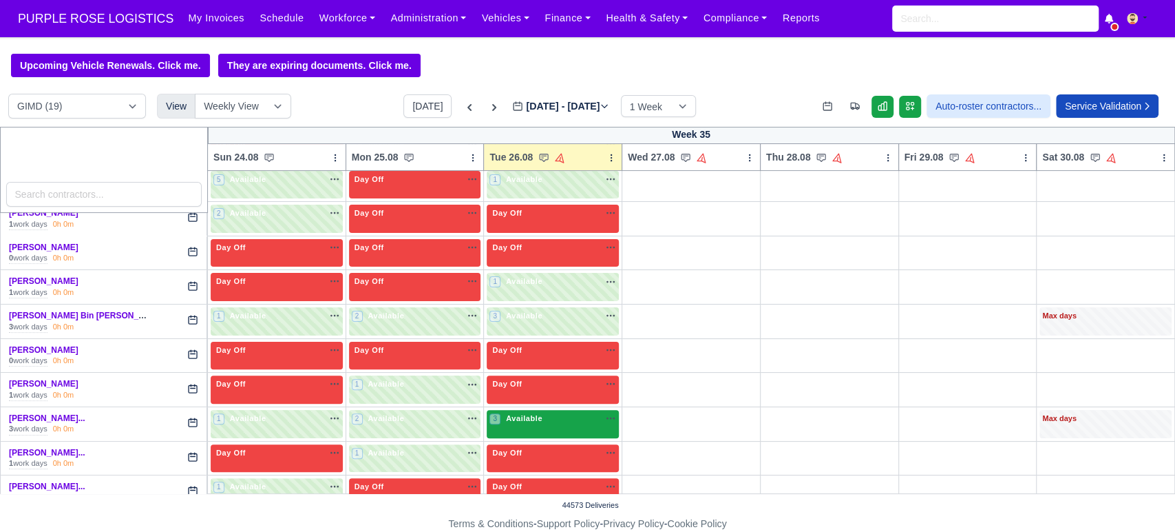
click at [574, 423] on div "3 Available na" at bounding box center [553, 418] width 127 height 12
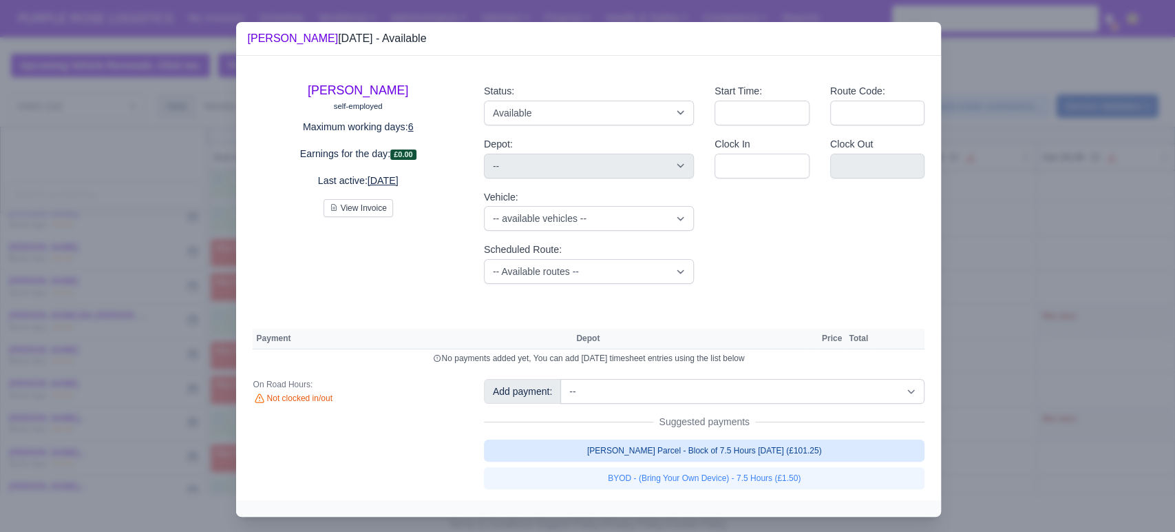
click at [708, 454] on link "[PERSON_NAME] Parcel - Block of 7.5 Hours [DATE] (£101.25)" at bounding box center [704, 450] width 441 height 22
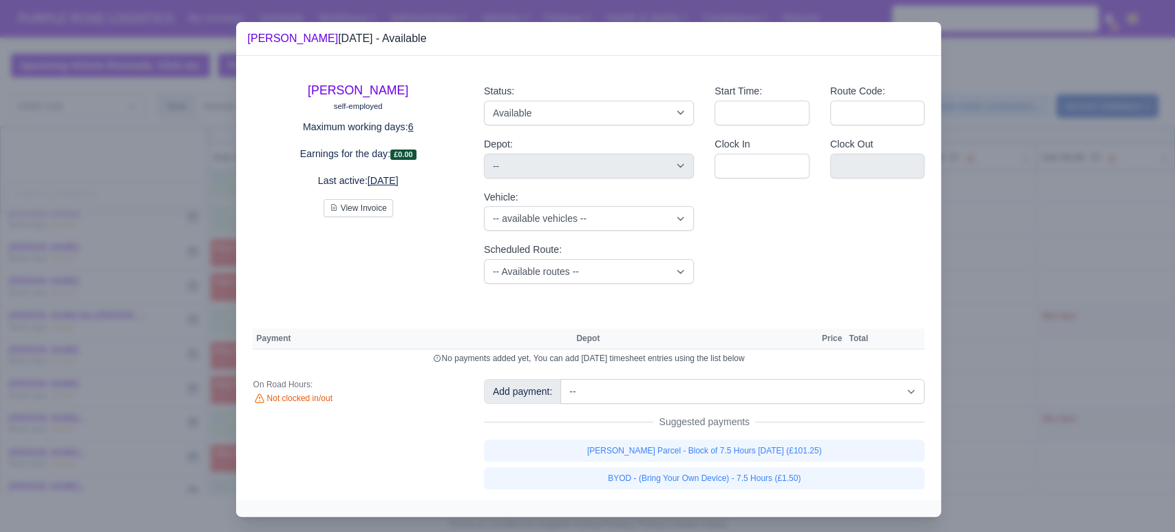
select select "5"
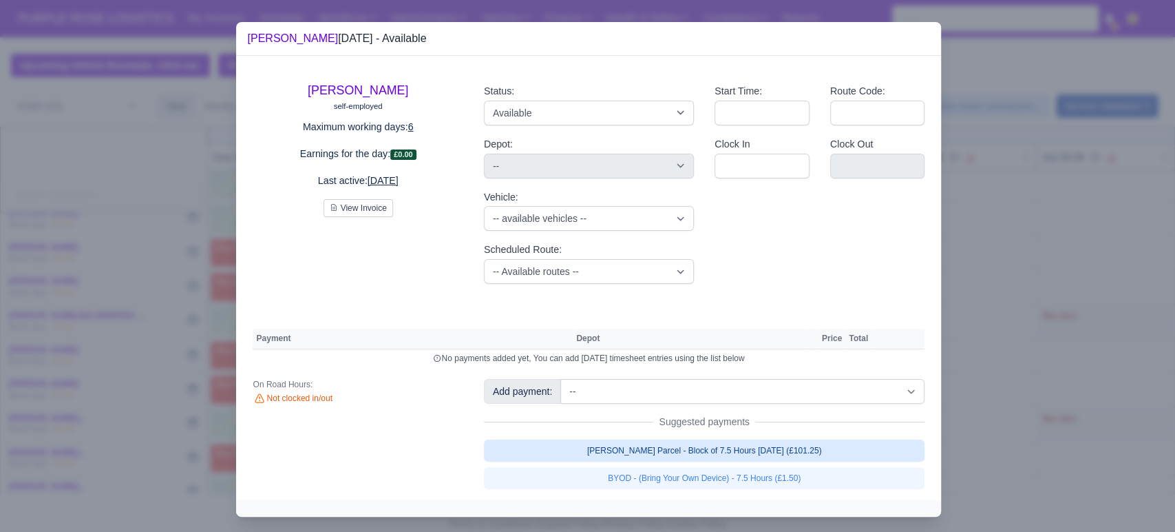
select select "5"
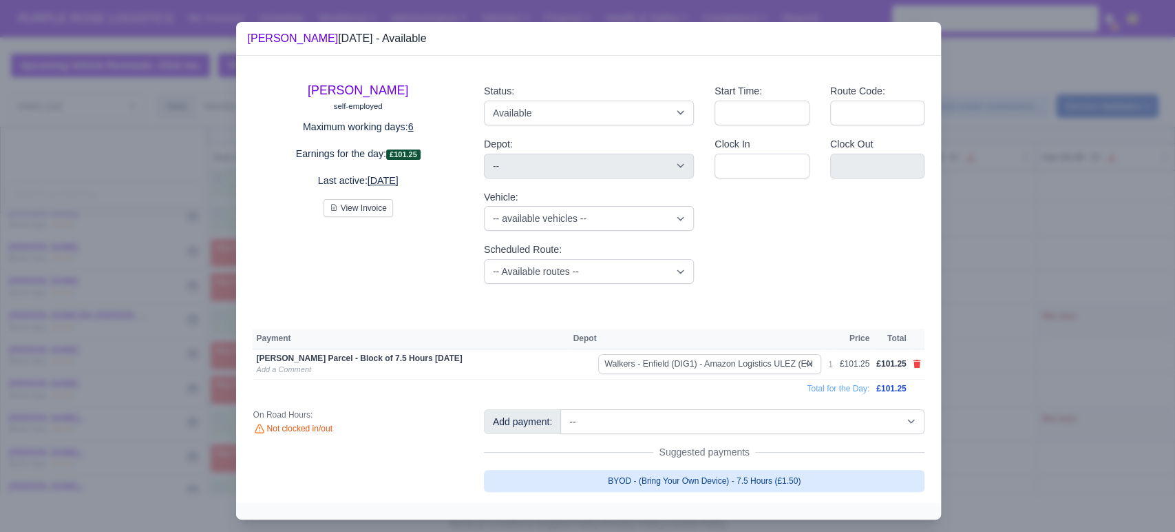
click at [708, 480] on link "BYOD - (Bring Your Own Device) - 7.5 Hours (£1.50)" at bounding box center [704, 481] width 441 height 22
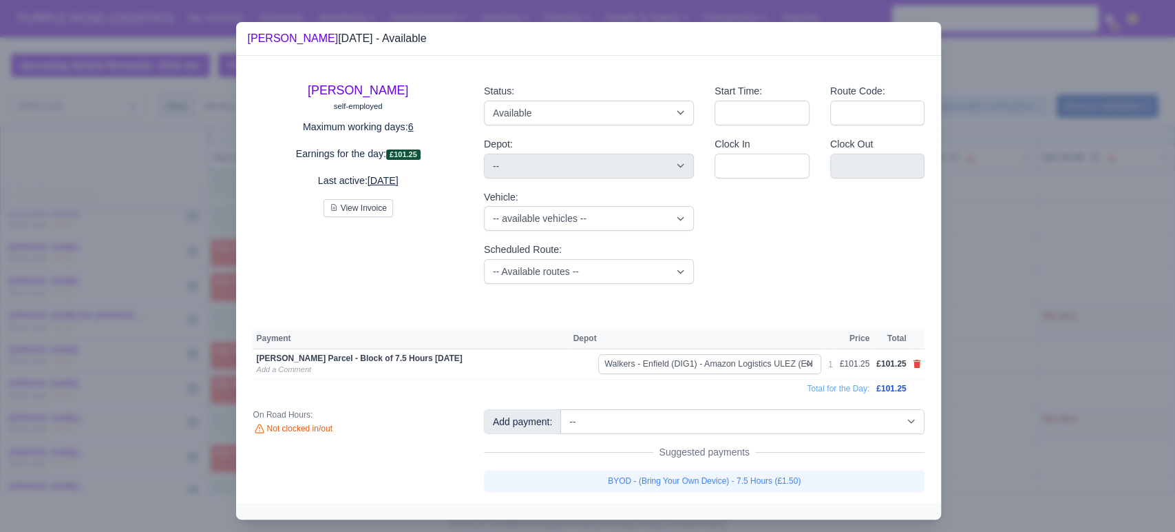
select select "5"
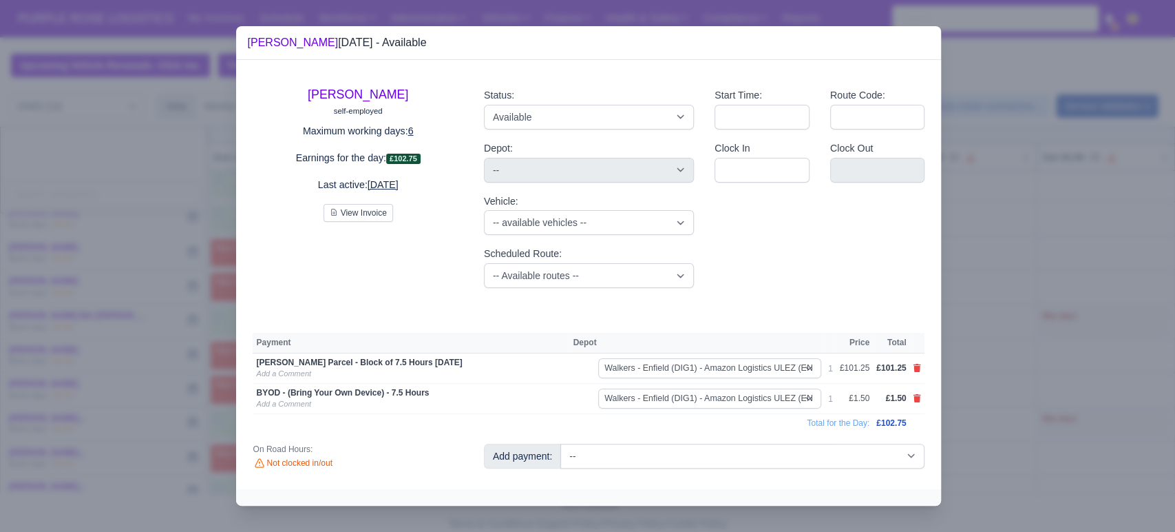
click at [993, 348] on div at bounding box center [587, 266] width 1175 height 532
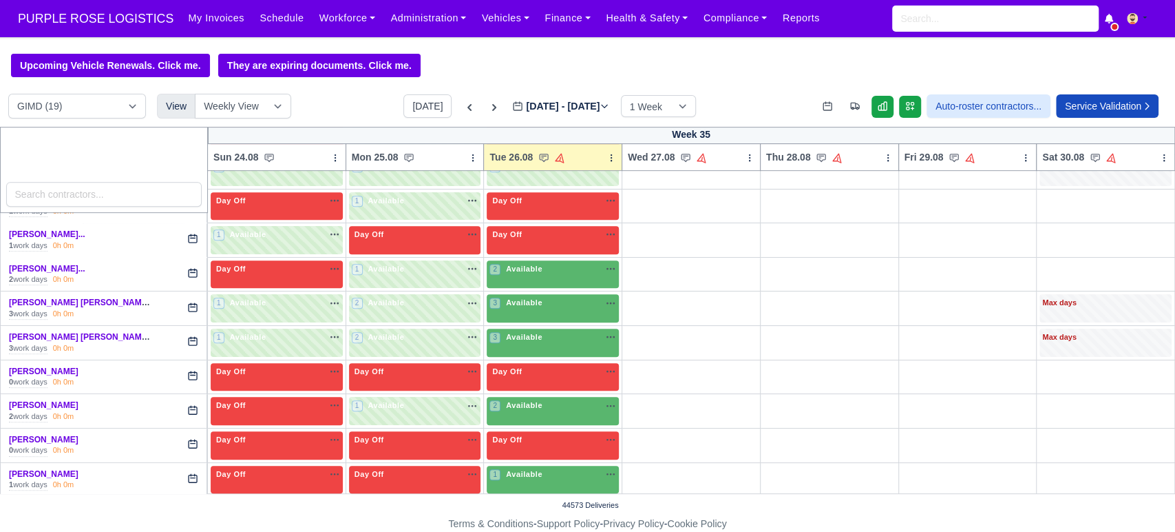
scroll to position [471, 0]
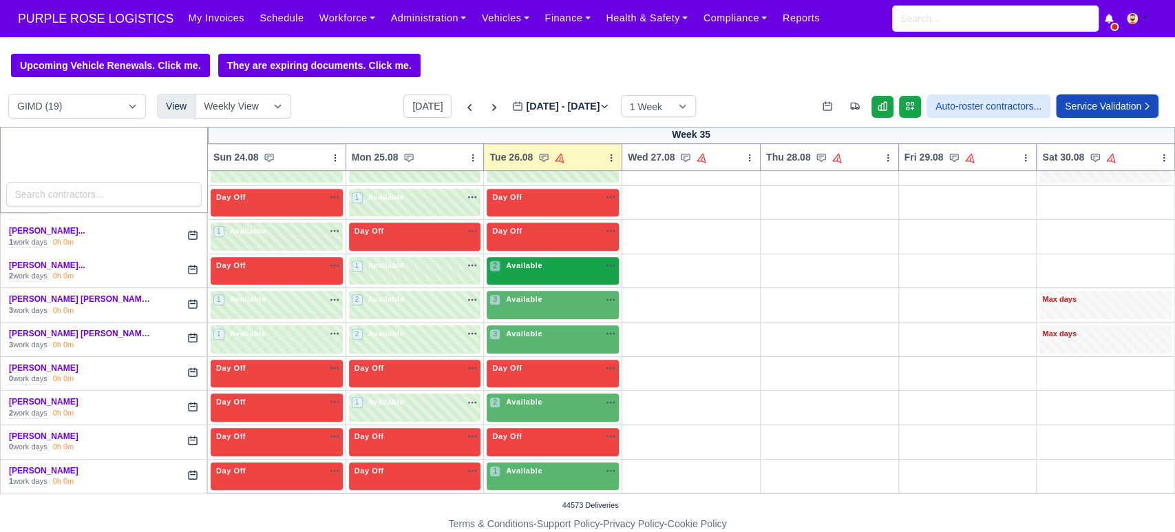
click at [577, 265] on div "2 Available na" at bounding box center [553, 266] width 127 height 12
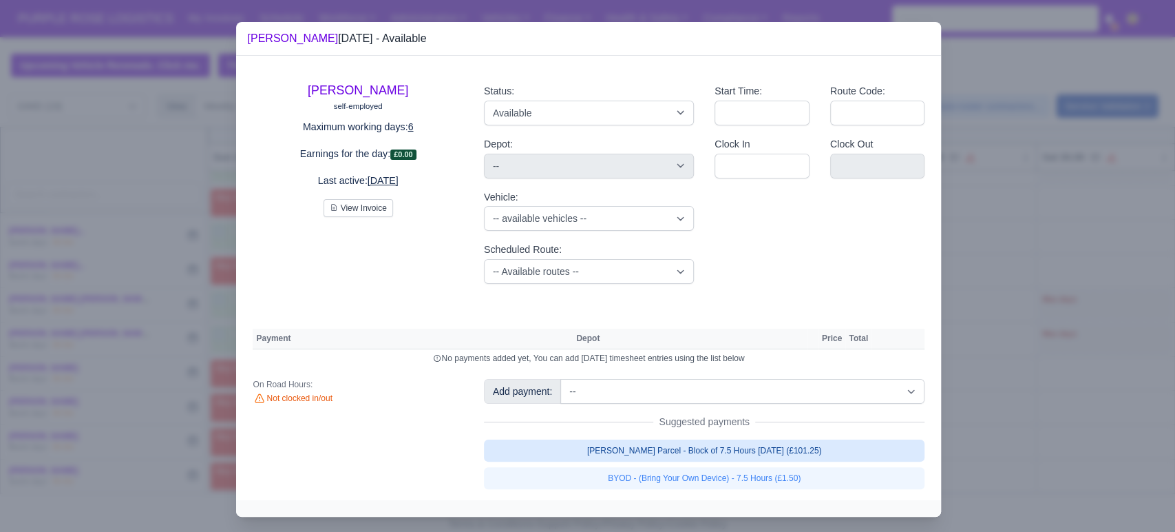
click at [684, 441] on link "[PERSON_NAME] Parcel - Block of 7.5 Hours [DATE] (£101.25)" at bounding box center [704, 450] width 441 height 22
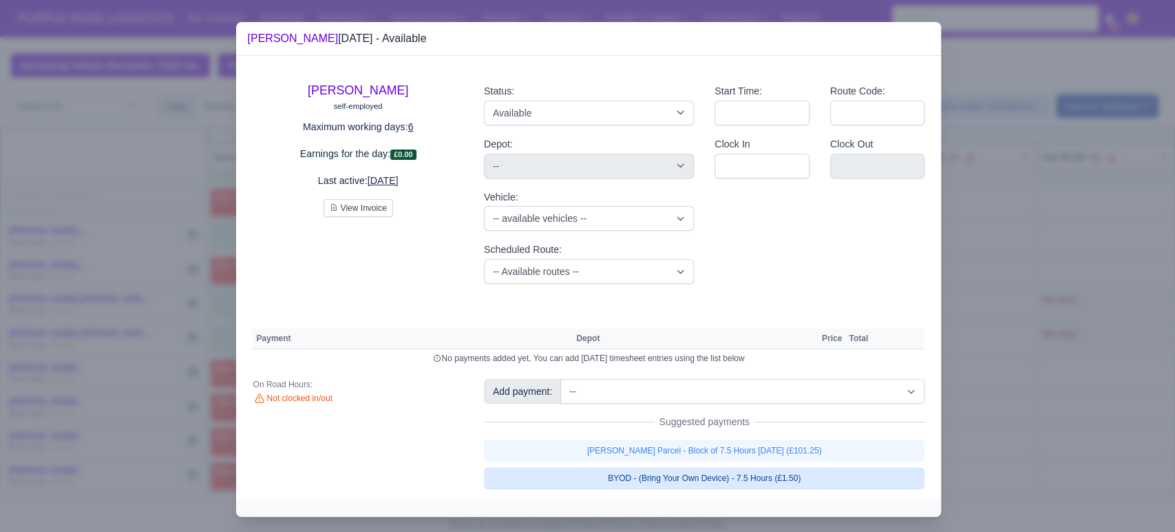
select select "5"
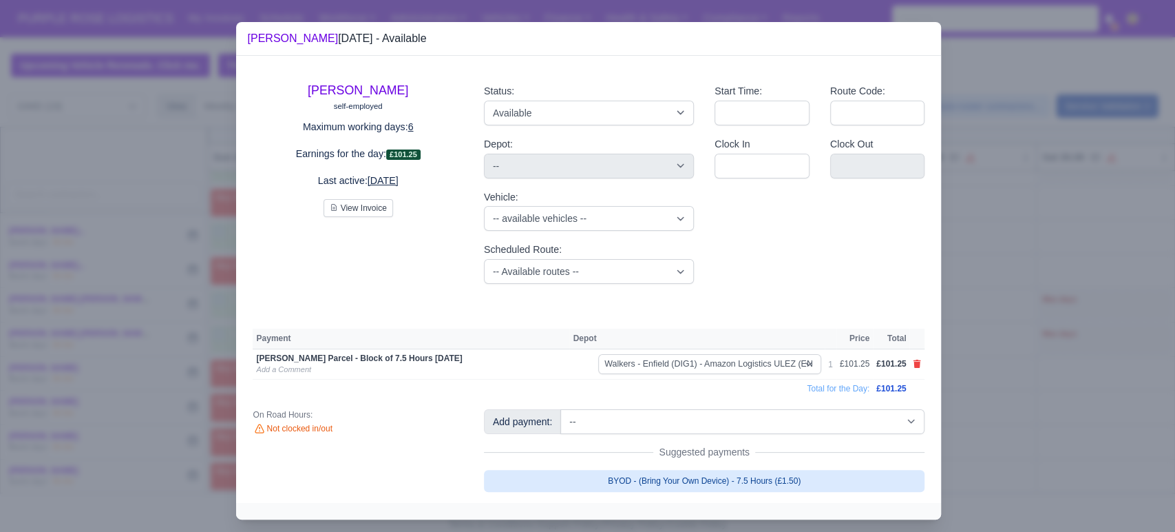
click at [638, 470] on link "BYOD - (Bring Your Own Device) - 7.5 Hours (£1.50)" at bounding box center [704, 481] width 441 height 22
select select "5"
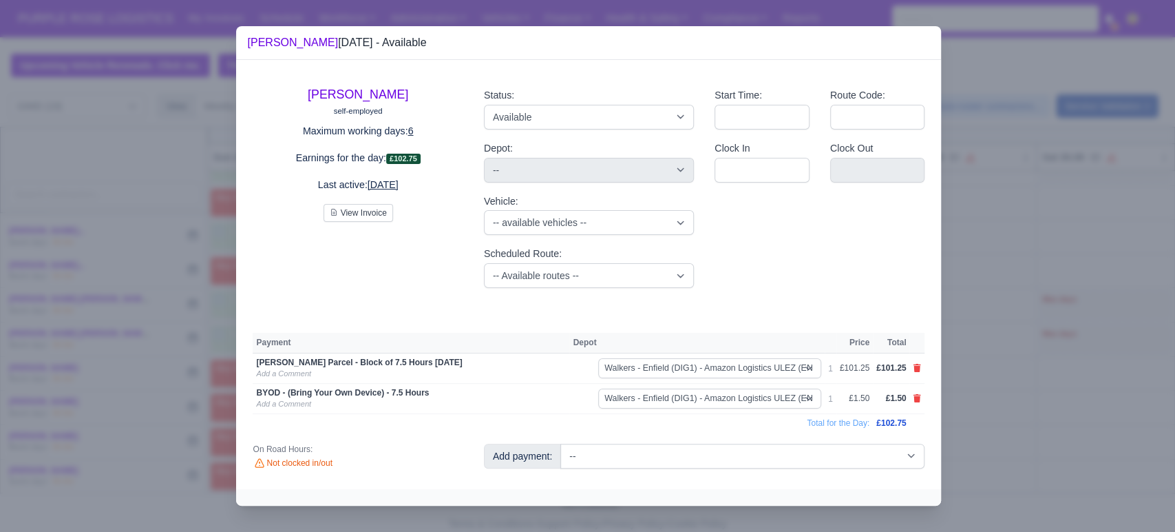
click at [1051, 364] on div at bounding box center [587, 266] width 1175 height 532
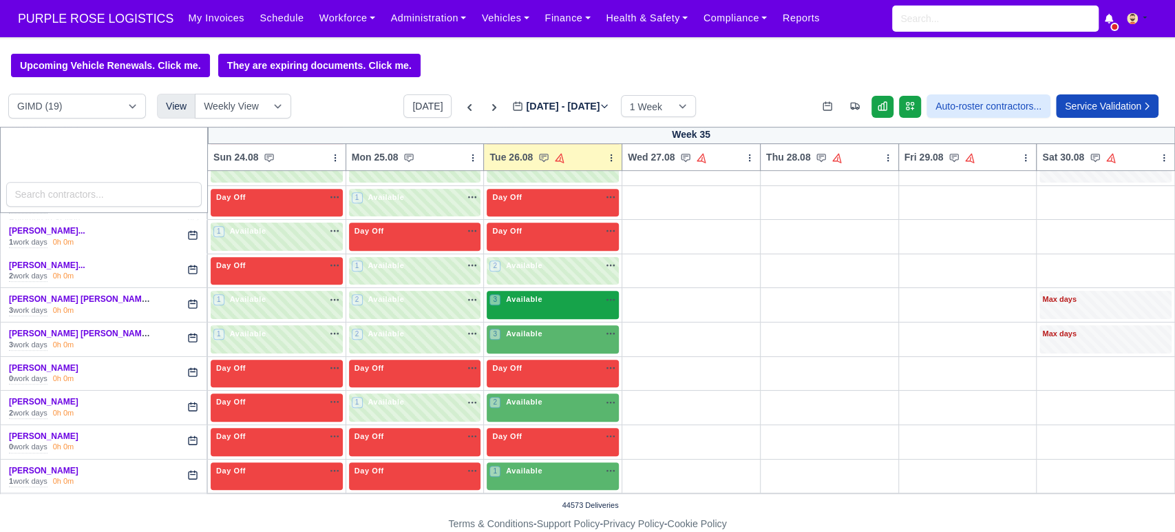
click at [548, 305] on div "3 Available na" at bounding box center [553, 300] width 127 height 14
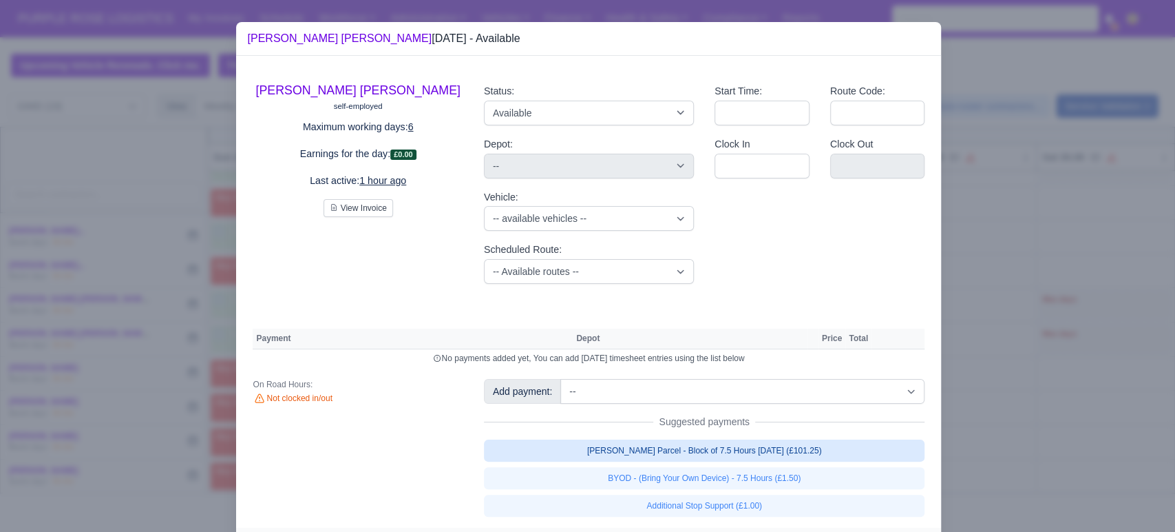
click at [660, 454] on link "[PERSON_NAME] Parcel - Block of 7.5 Hours [DATE] (£101.25)" at bounding box center [704, 450] width 441 height 22
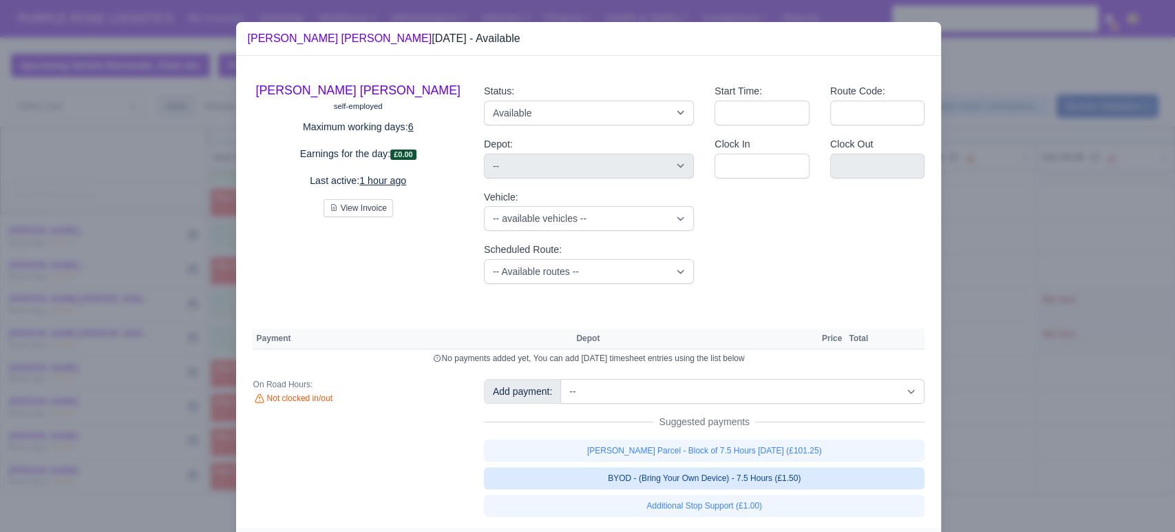
select select "5"
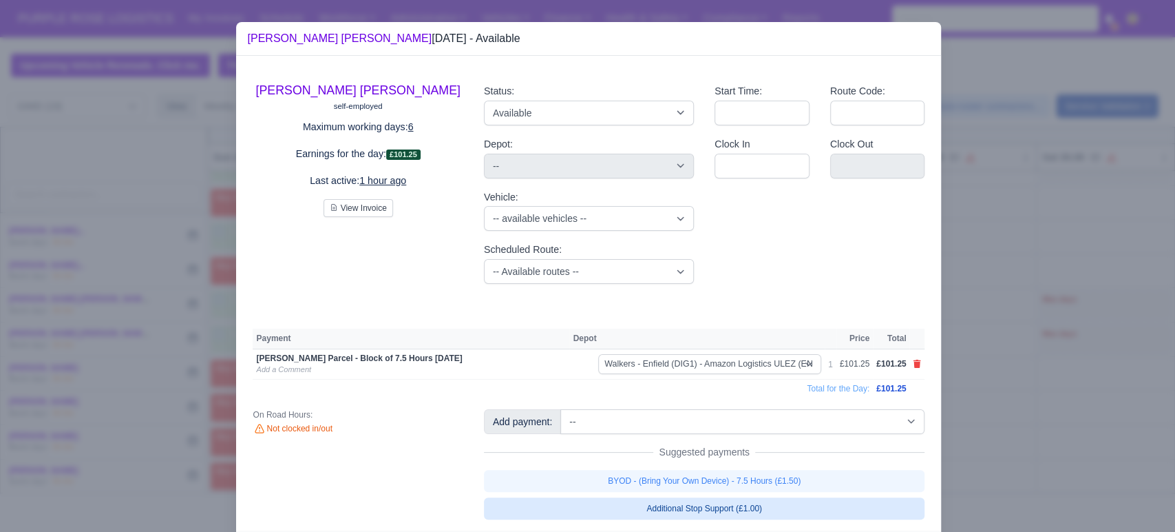
click at [641, 481] on link "BYOD - (Bring Your Own Device) - 7.5 Hours (£1.50)" at bounding box center [704, 481] width 441 height 22
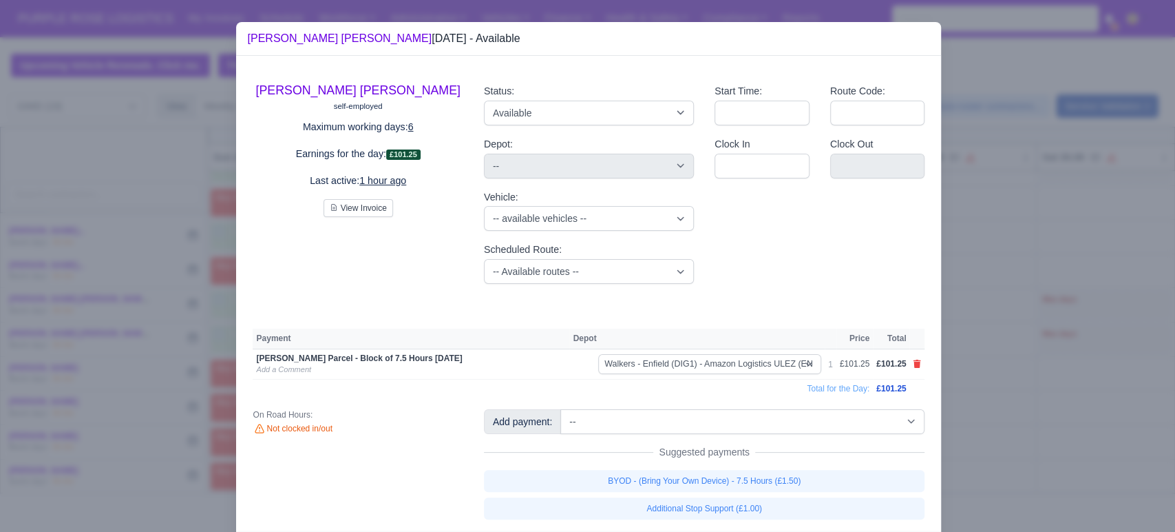
select select "5"
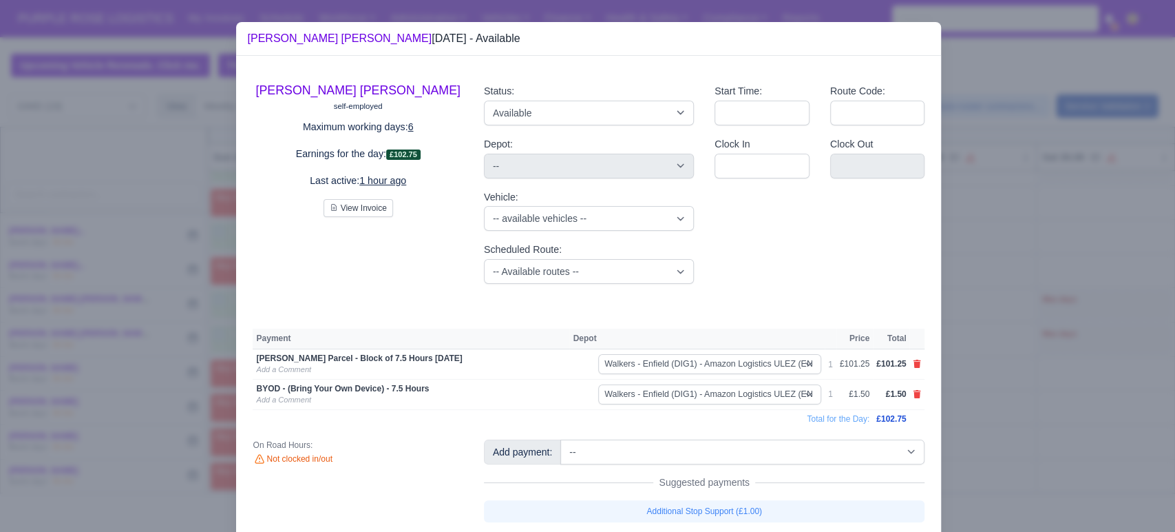
click at [1003, 446] on div at bounding box center [587, 266] width 1175 height 532
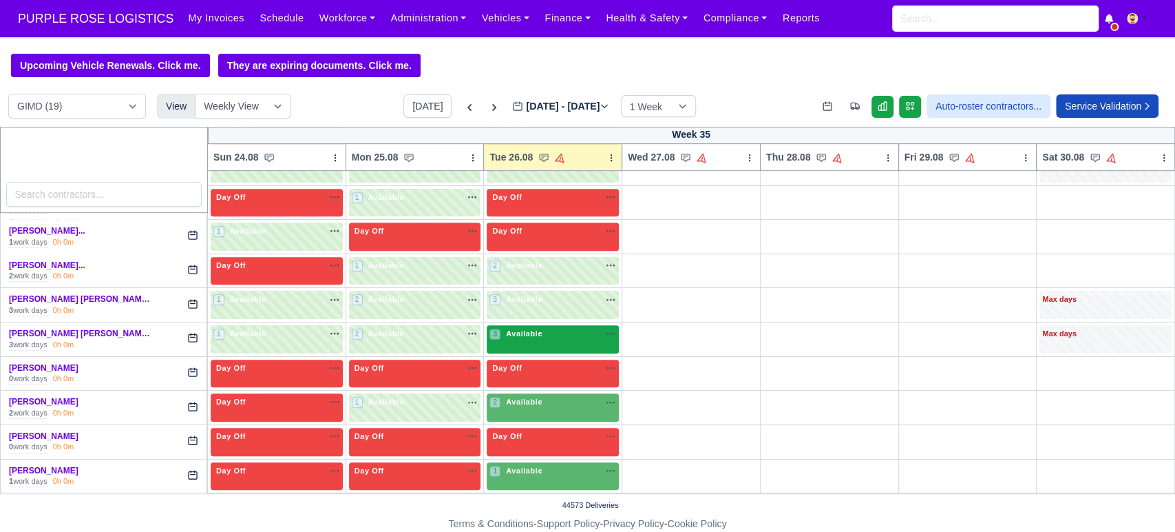
click at [534, 341] on div "3 Available na" at bounding box center [553, 335] width 127 height 14
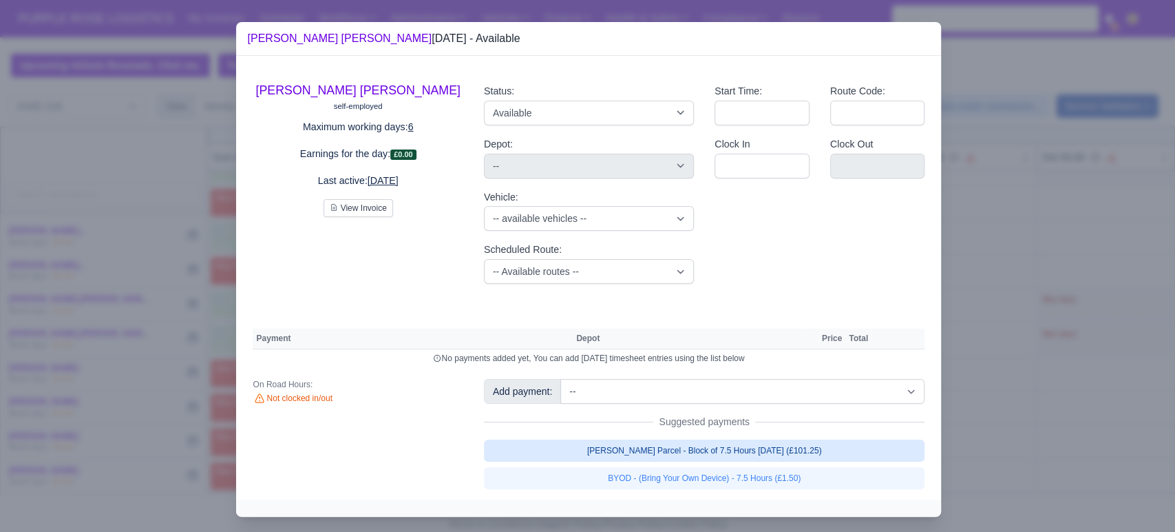
click at [689, 452] on link "[PERSON_NAME] Parcel - Block of 7.5 Hours [DATE] (£101.25)" at bounding box center [704, 450] width 441 height 22
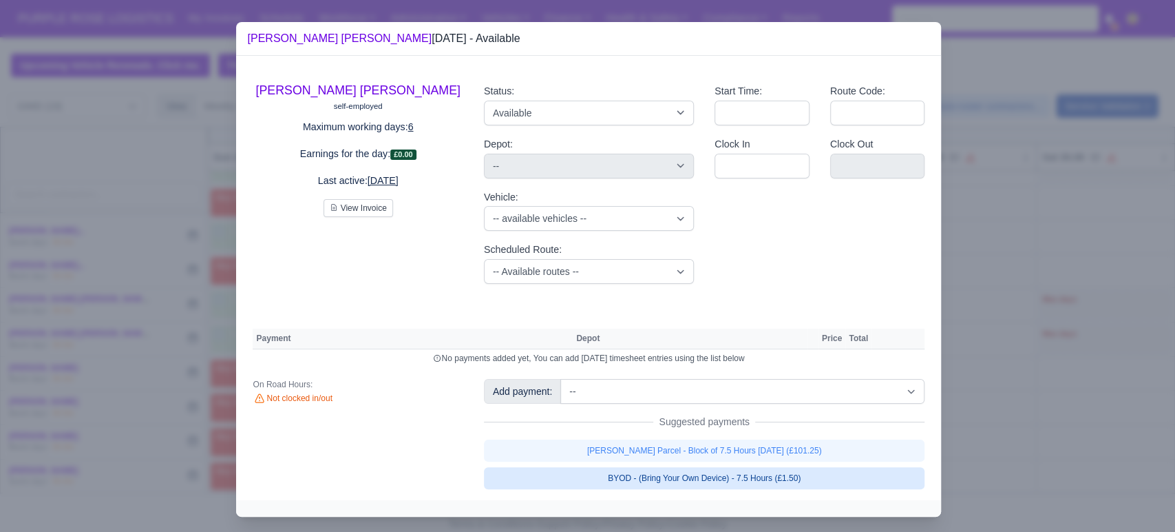
select select "5"
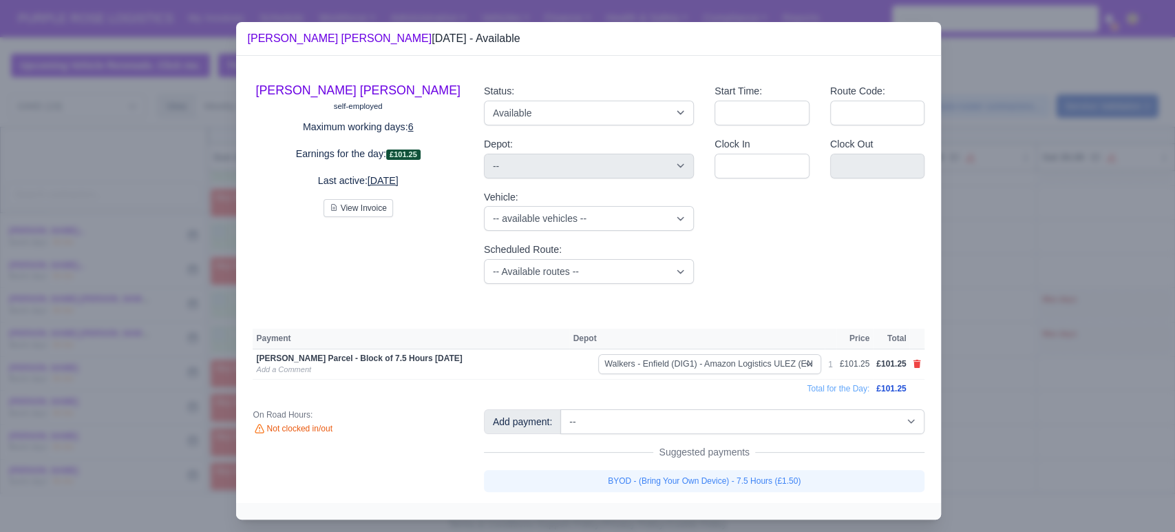
click at [662, 470] on link "BYOD - (Bring Your Own Device) - 7.5 Hours (£1.50)" at bounding box center [704, 481] width 441 height 22
select select "5"
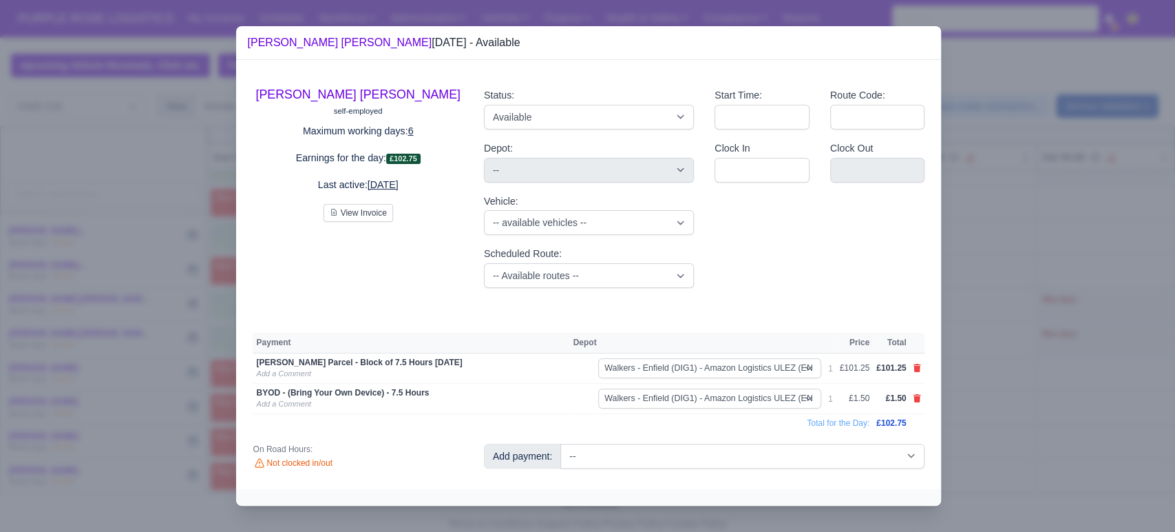
click at [996, 397] on div at bounding box center [587, 266] width 1175 height 532
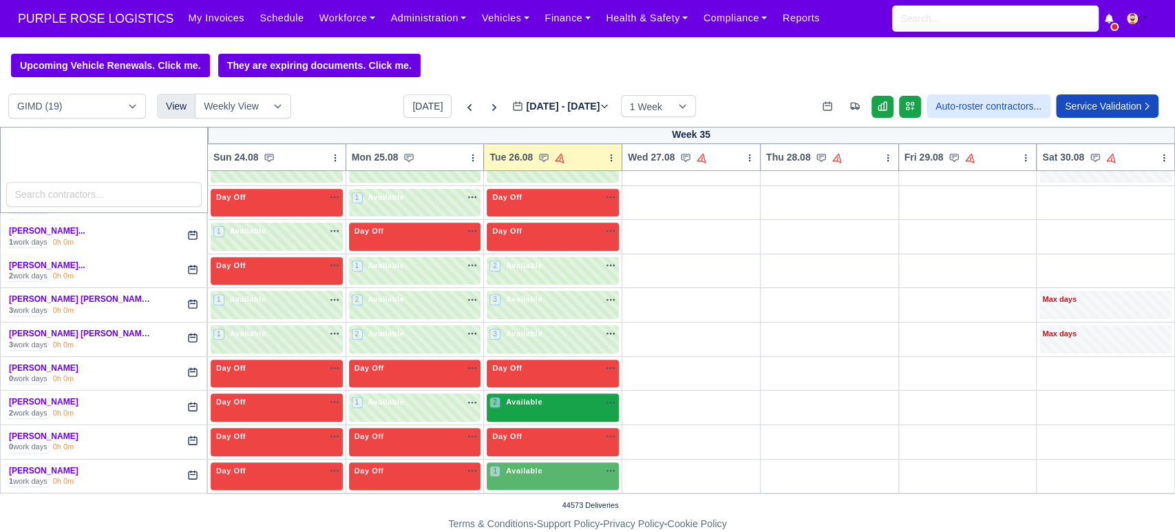
click at [492, 397] on span "2" at bounding box center [495, 402] width 11 height 11
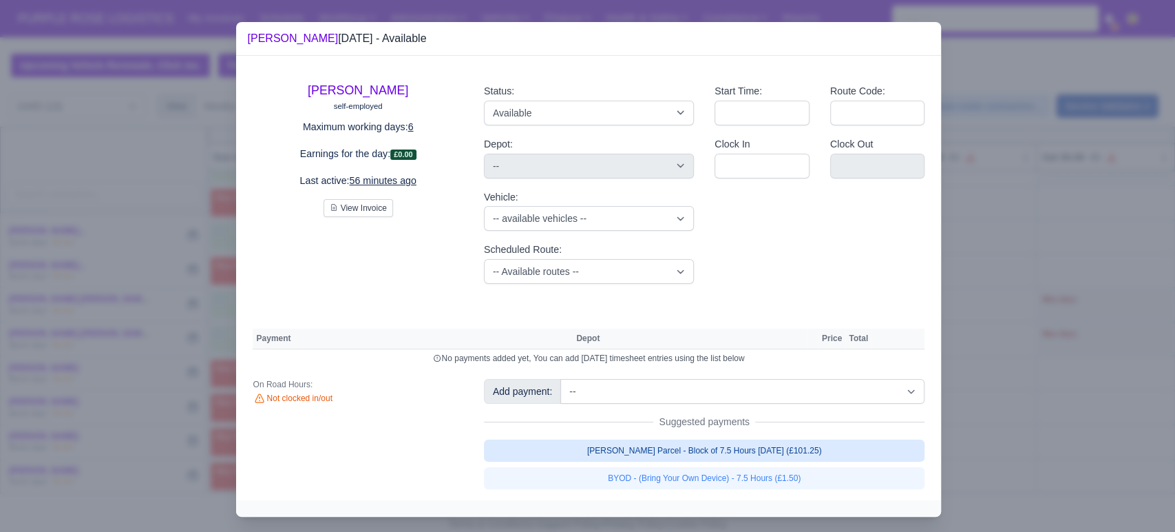
click at [707, 441] on link "[PERSON_NAME] Parcel - Block of 7.5 Hours [DATE] (£101.25)" at bounding box center [704, 450] width 441 height 22
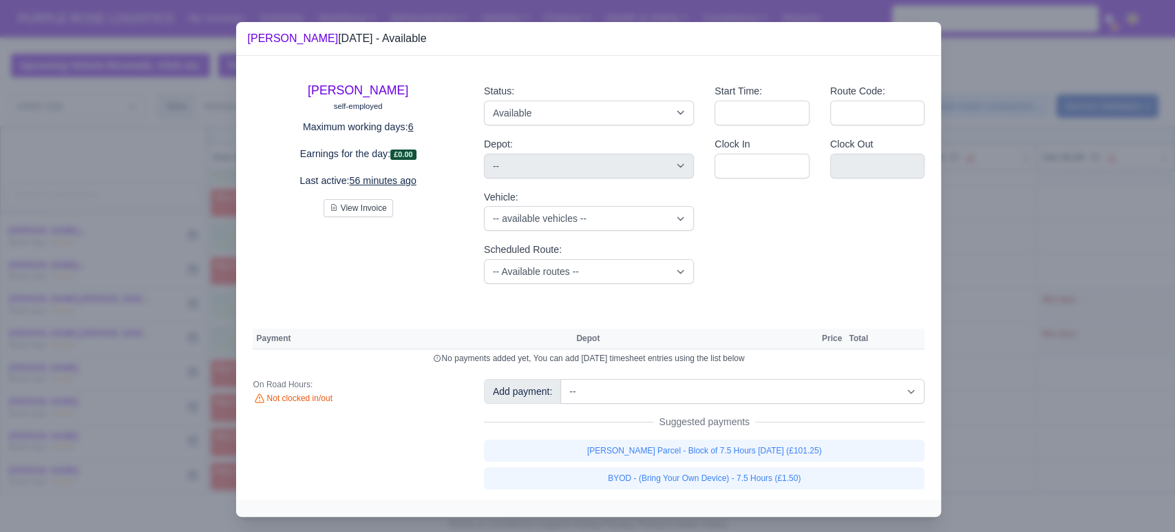
select select "5"
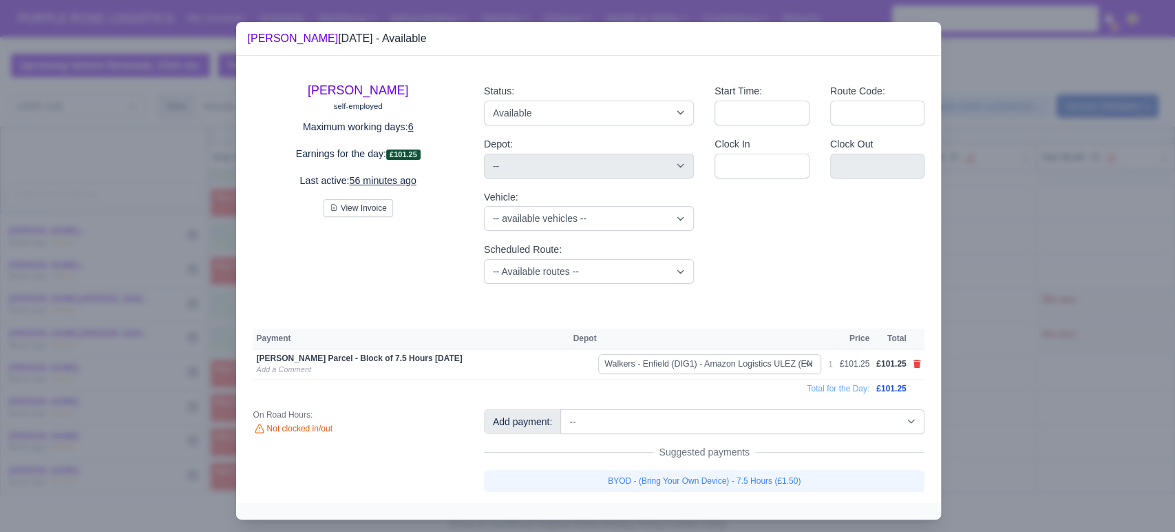
click at [678, 465] on div "Add payment: -- Additional Hour Support (£14.50) Additional Stop Support (£1.00…" at bounding box center [705, 450] width 462 height 83
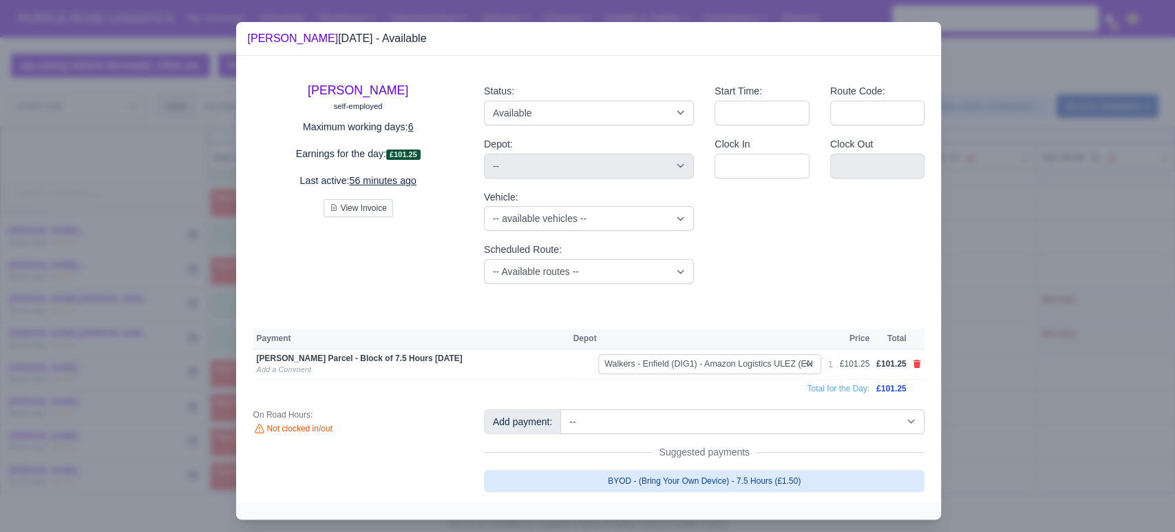
click at [669, 474] on link "BYOD - (Bring Your Own Device) - 7.5 Hours (£1.50)" at bounding box center [704, 481] width 441 height 22
select select "5"
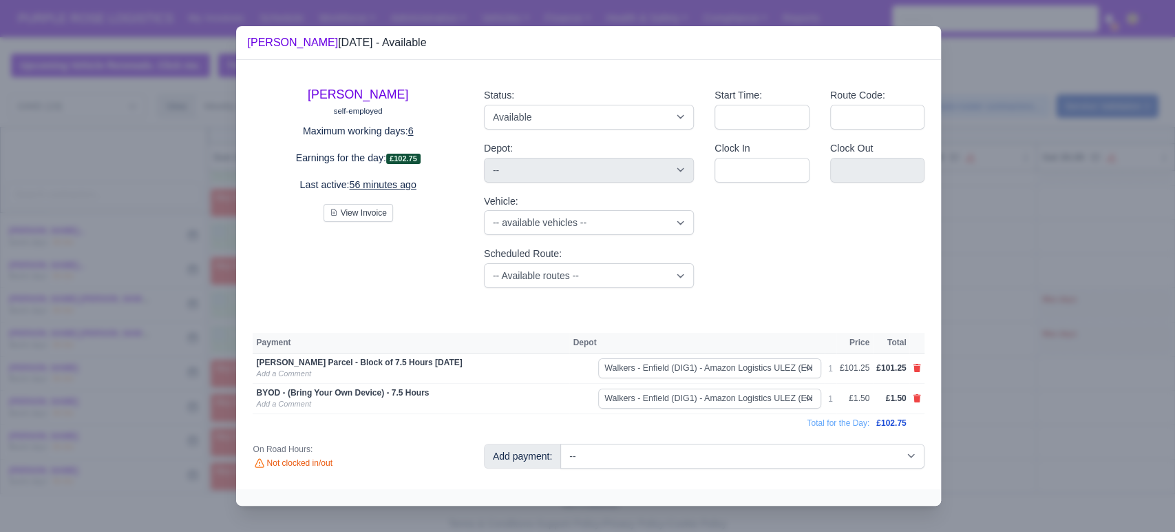
click at [996, 392] on div at bounding box center [587, 266] width 1175 height 532
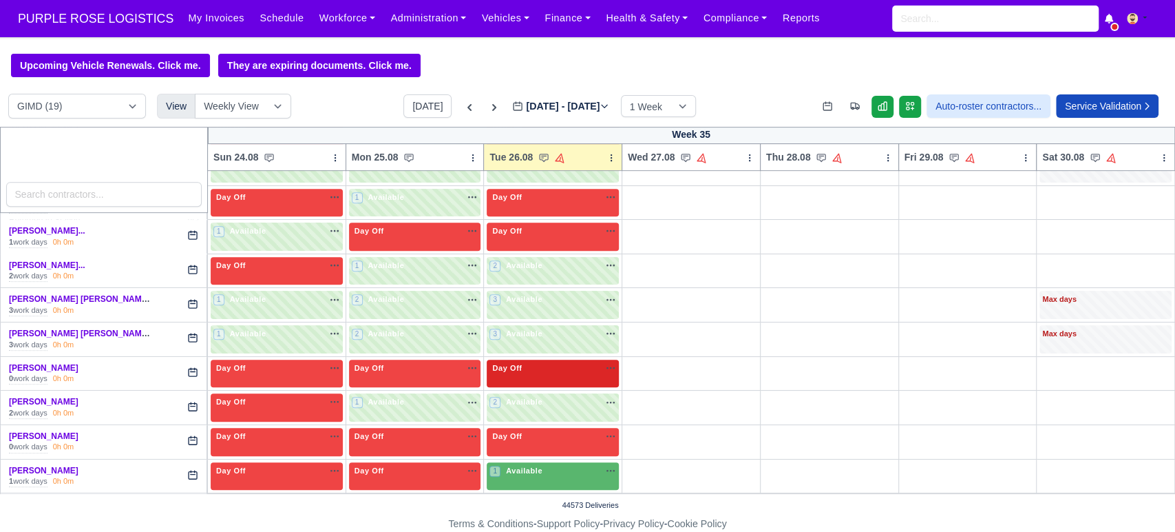
scroll to position [503, 0]
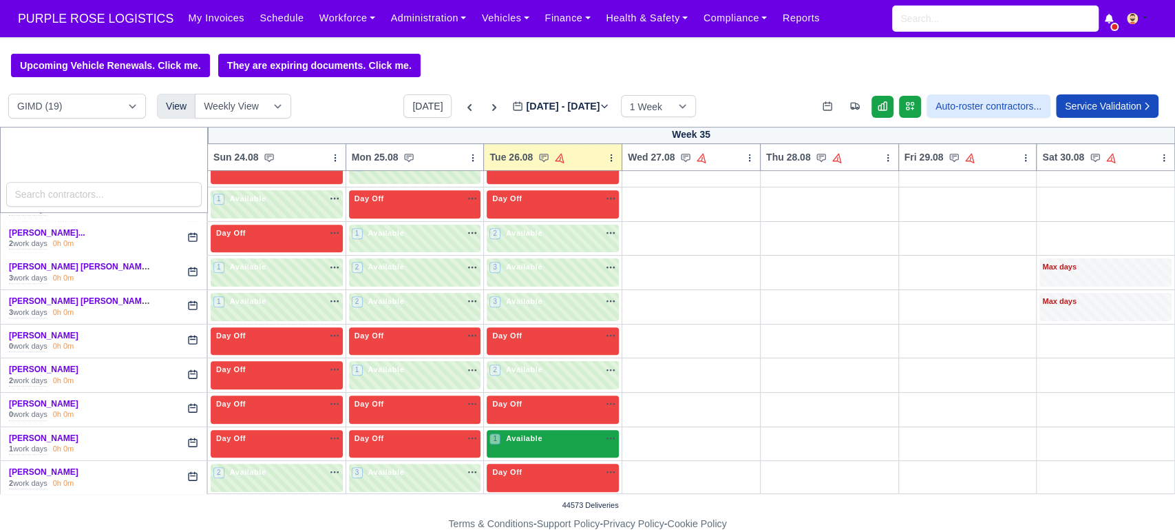
click at [529, 443] on div "1 Available na" at bounding box center [553, 439] width 127 height 14
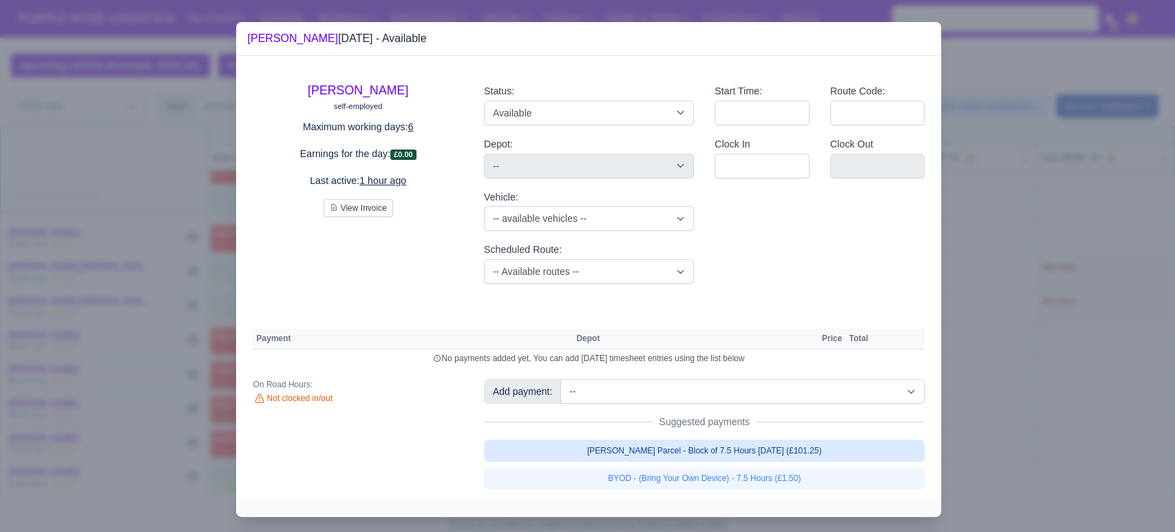
click at [731, 455] on link "[PERSON_NAME] Parcel - Block of 7.5 Hours [DATE] (£101.25)" at bounding box center [704, 450] width 441 height 22
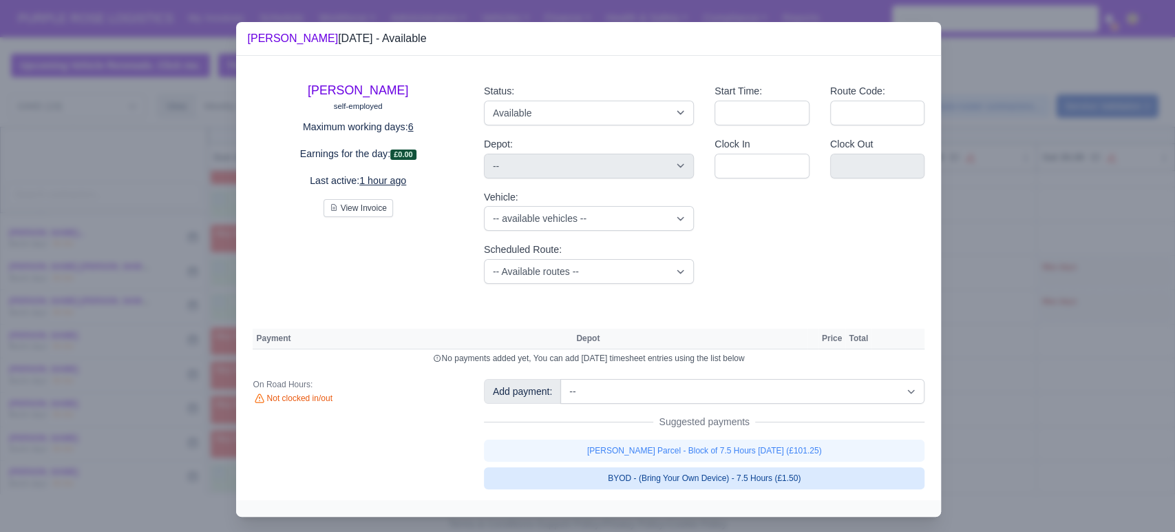
click at [682, 470] on link "BYOD - (Bring Your Own Device) - 7.5 Hours (£1.50)" at bounding box center [704, 478] width 441 height 22
select select "5"
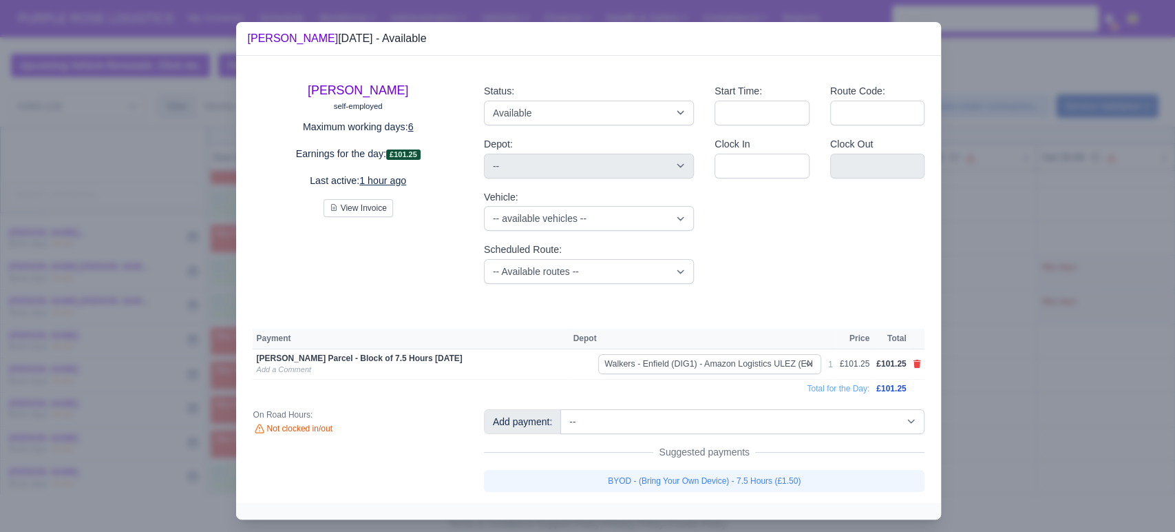
select select "5"
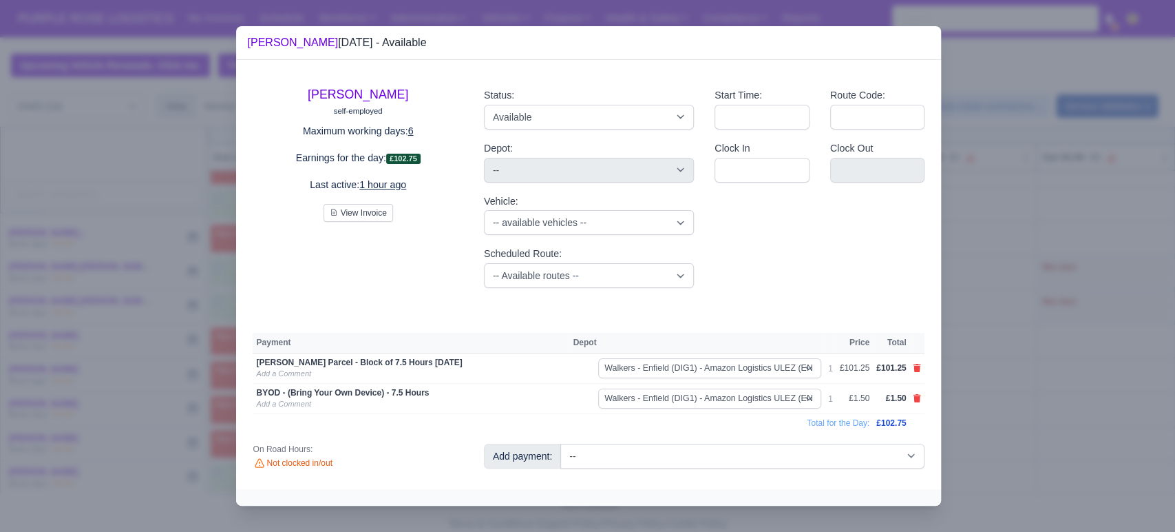
click at [985, 384] on div at bounding box center [587, 266] width 1175 height 532
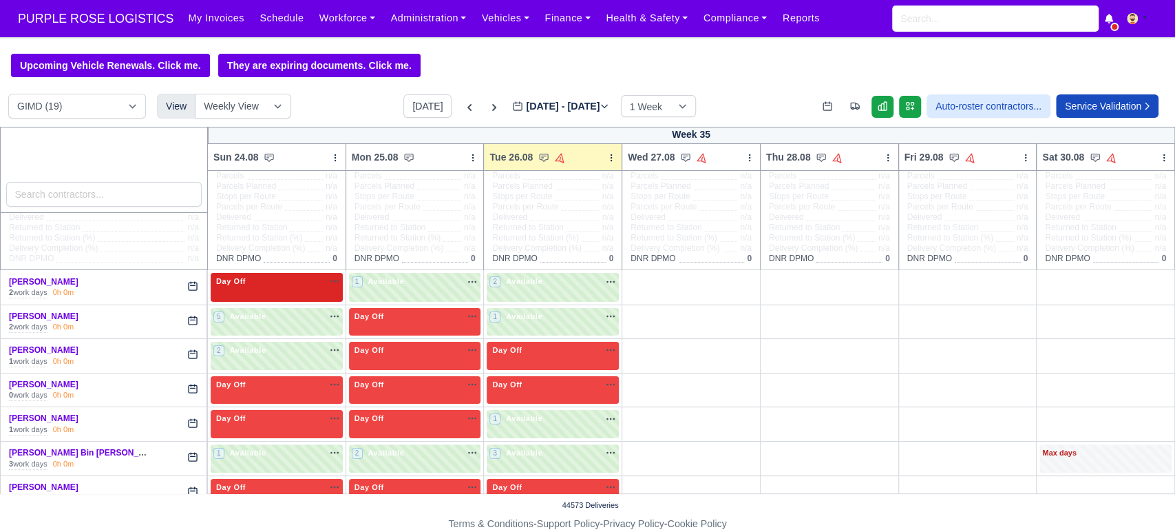
scroll to position [78, 0]
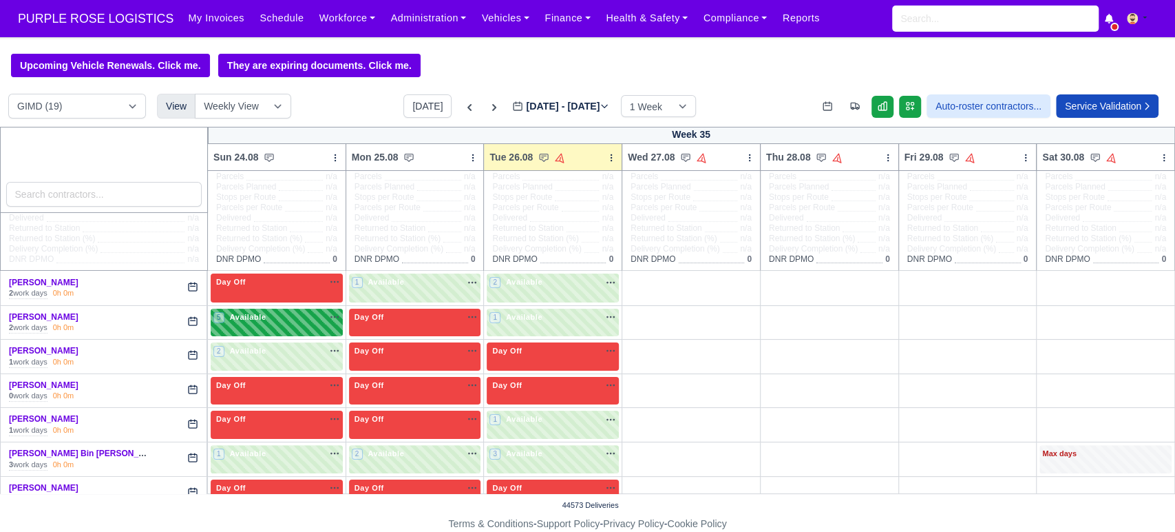
click at [267, 323] on div "5 Available na" at bounding box center [276, 317] width 127 height 12
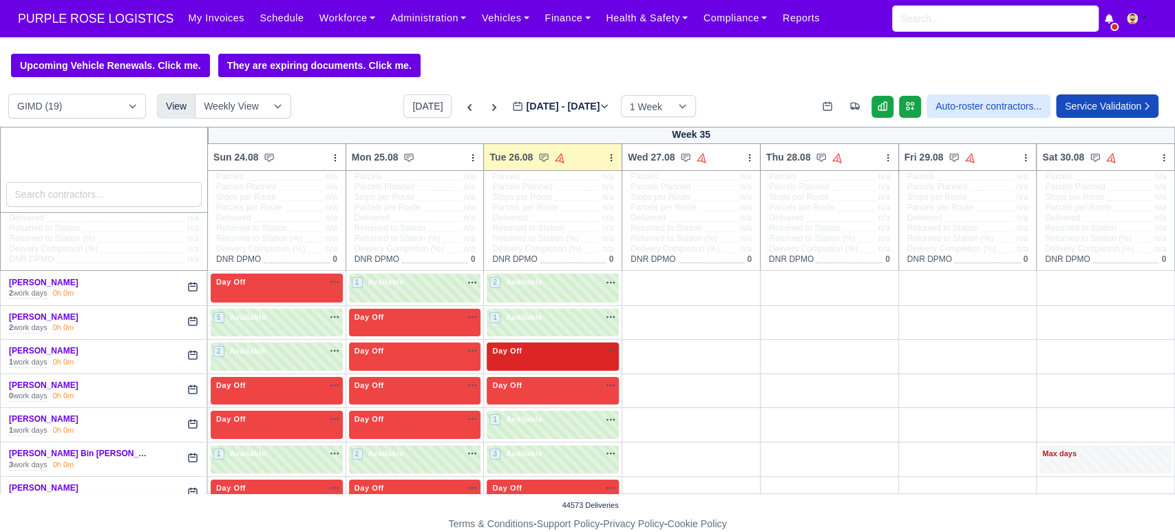
select select "5"
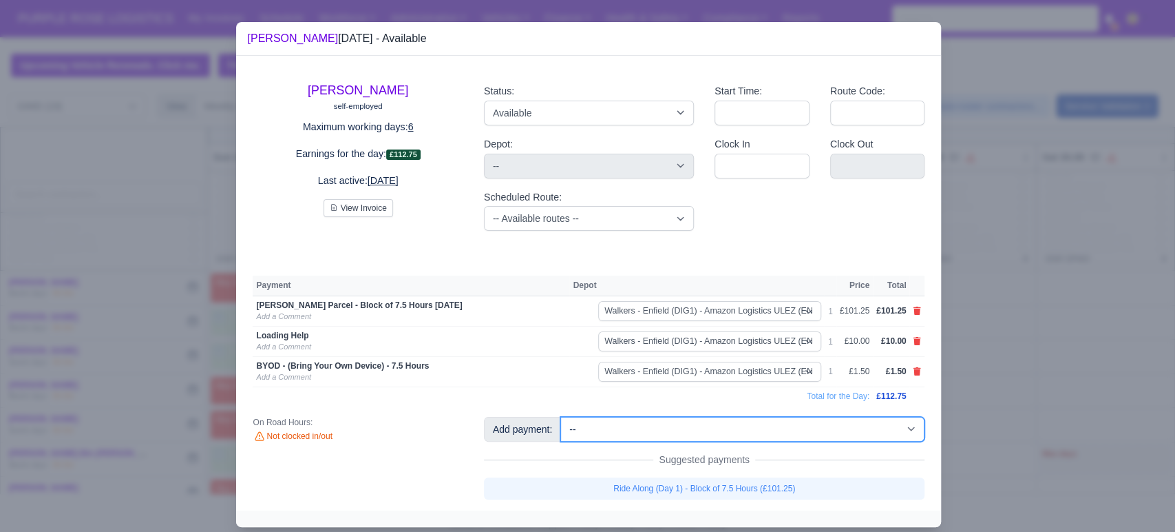
click at [645, 430] on select "-- Additional Hour Support (£14.50) Additional Stop Support (£1.00) BYOD - (Bri…" at bounding box center [743, 429] width 364 height 25
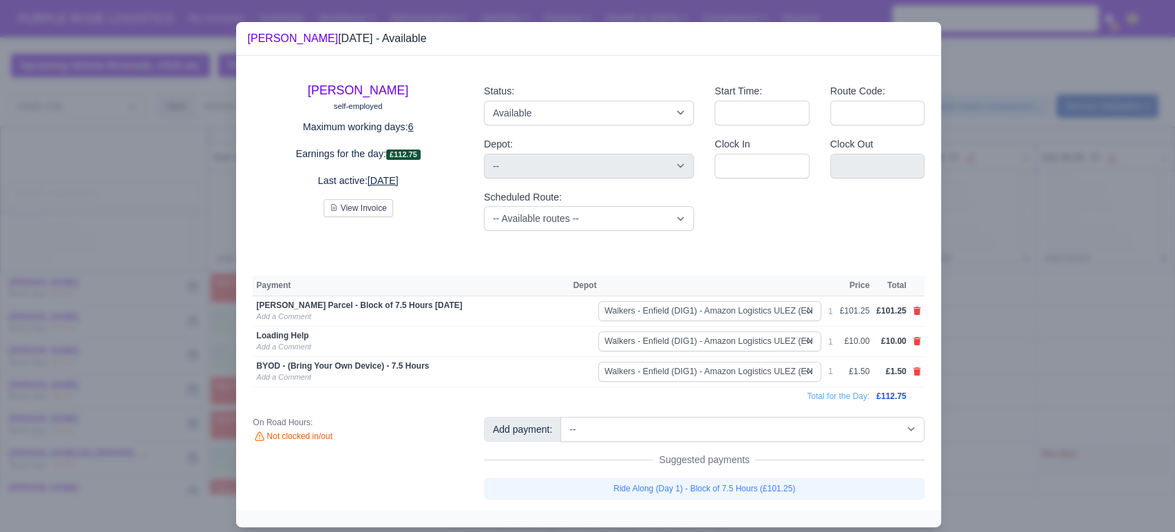
click at [1003, 356] on div at bounding box center [587, 266] width 1175 height 532
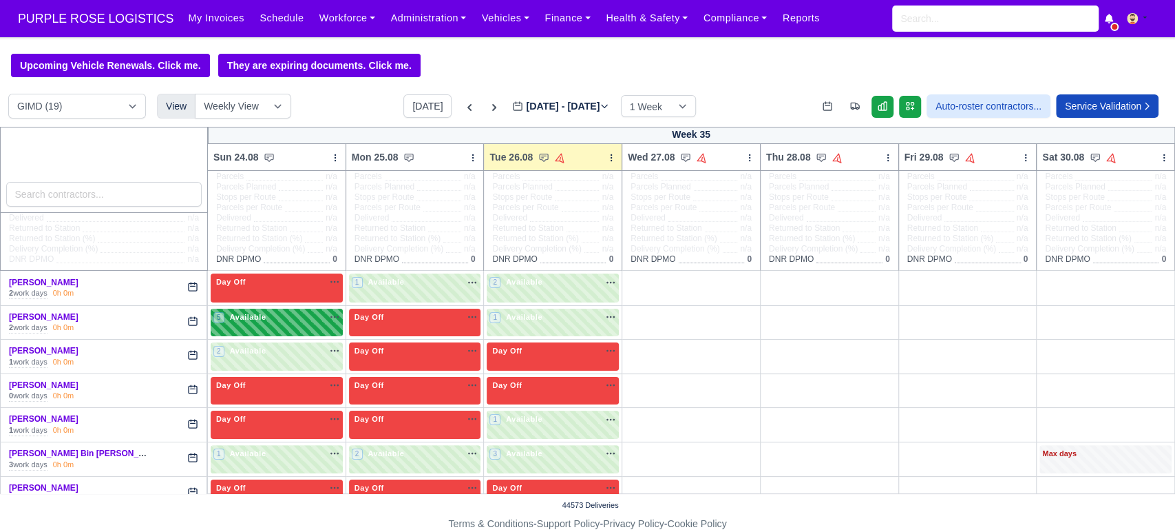
click at [253, 322] on span "Available" at bounding box center [248, 317] width 42 height 10
select select "5"
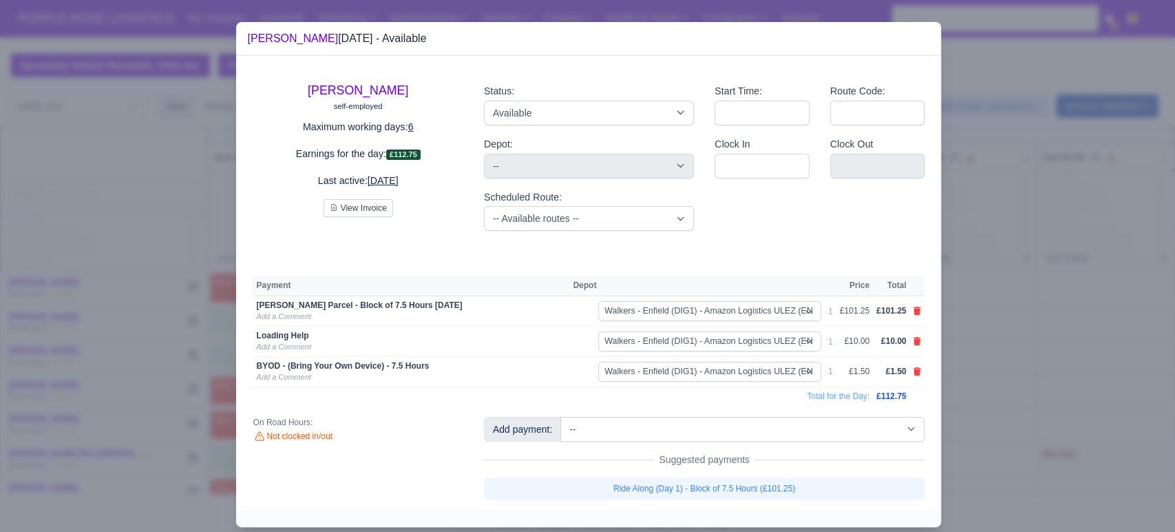
scroll to position [17, 0]
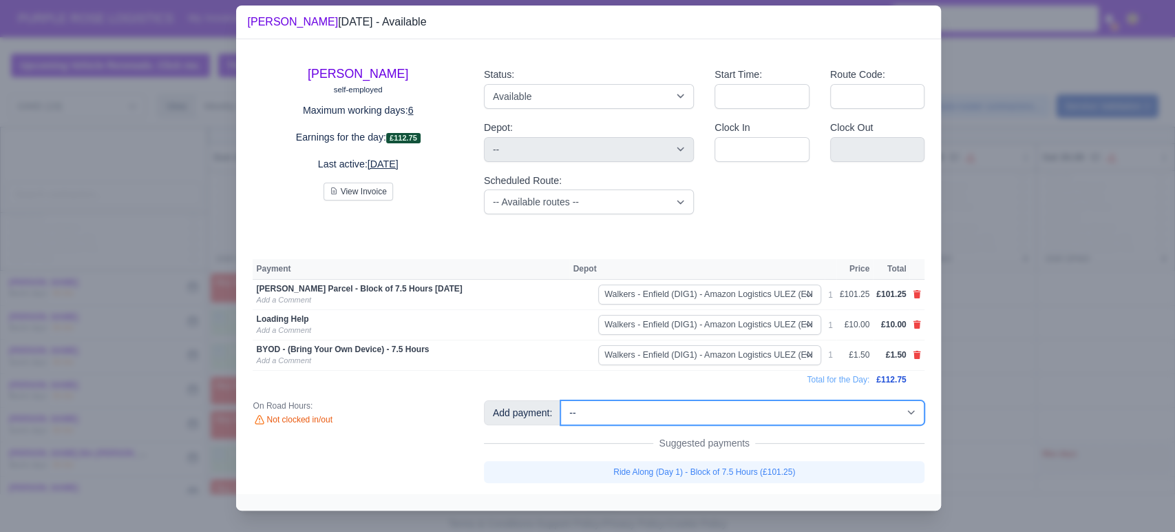
click at [618, 417] on select "-- Additional Hour Support (£14.50) Additional Stop Support (£1.00) BYOD - (Bri…" at bounding box center [743, 412] width 364 height 25
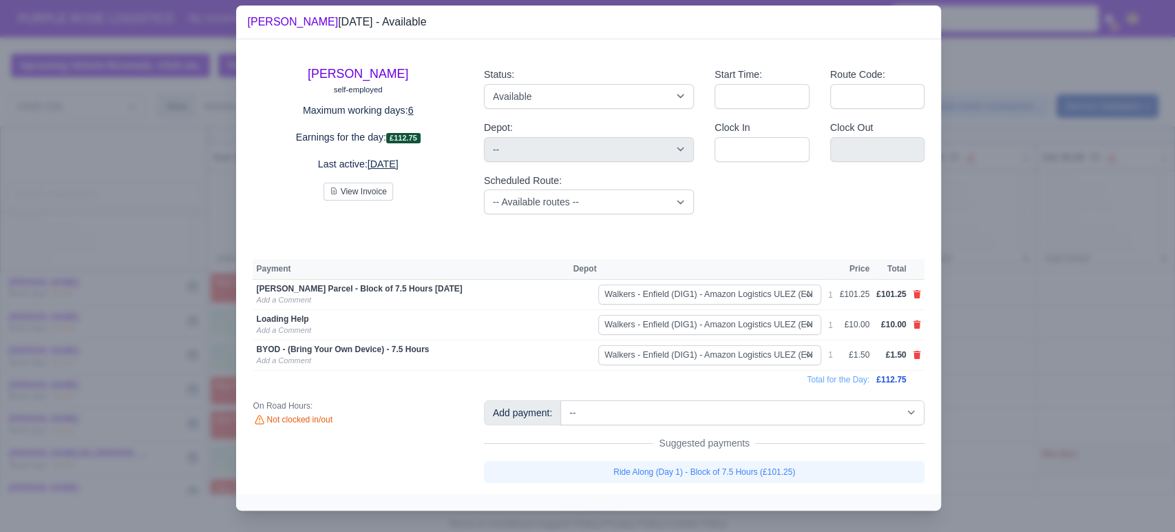
click at [474, 216] on div "Status: Available Day Off Stand By Holiday Other Depot In Office OSM Ridealong …" at bounding box center [589, 140] width 231 height 169
click at [138, 190] on div at bounding box center [587, 266] width 1175 height 532
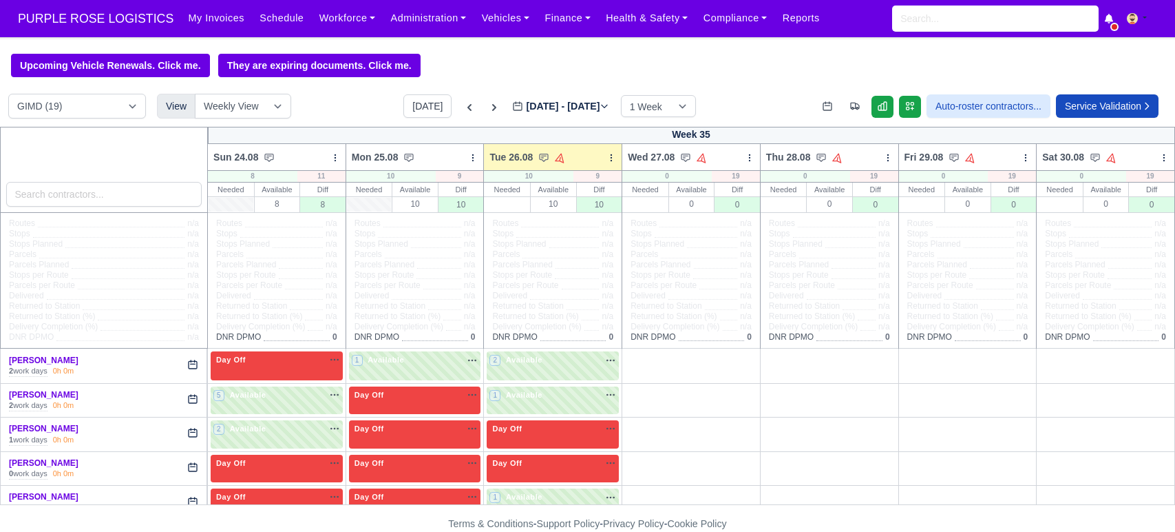
select select "5"
click at [275, 404] on div "5 Available na" at bounding box center [276, 396] width 127 height 14
select select "5"
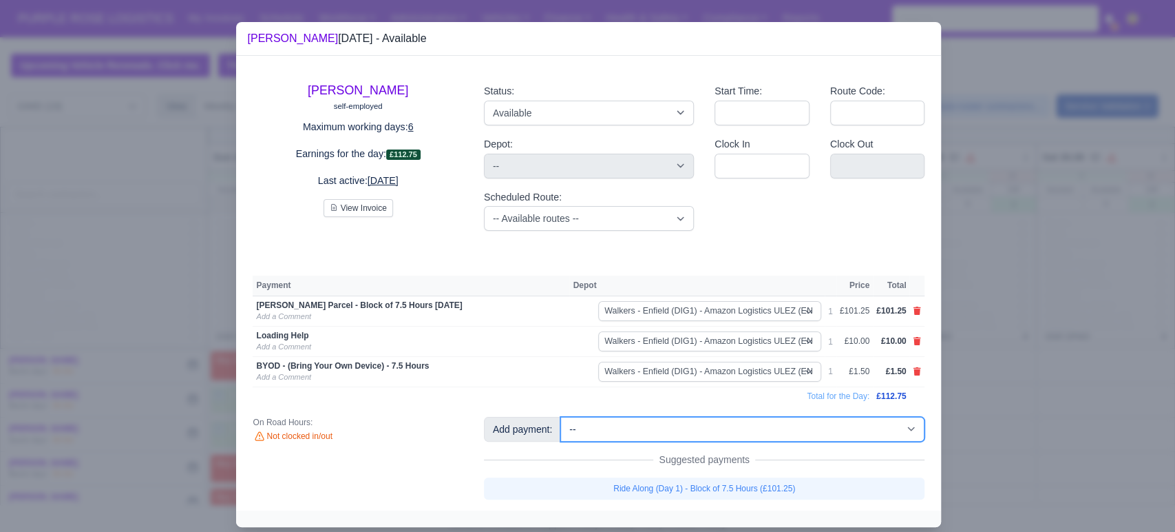
click at [702, 427] on select "-- Additional Hour Support (£14.50) Additional Hour Support (Walkers) (£13.50) …" at bounding box center [743, 429] width 364 height 25
select select "116"
click at [561, 417] on select "-- Additional Hour Support (£14.50) Additional Hour Support (Walkers) (£13.50) …" at bounding box center [743, 429] width 364 height 25
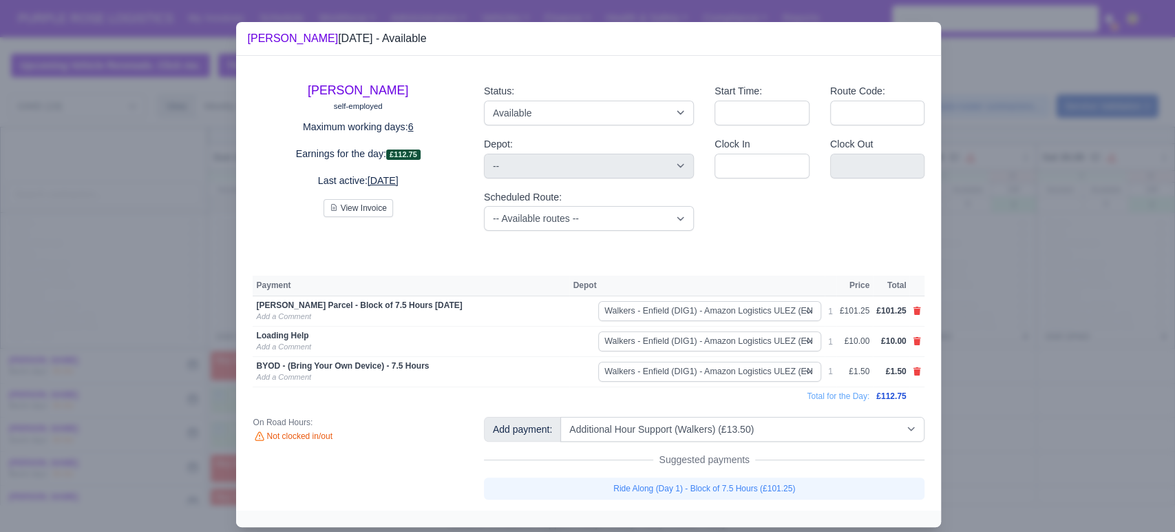
select select "5"
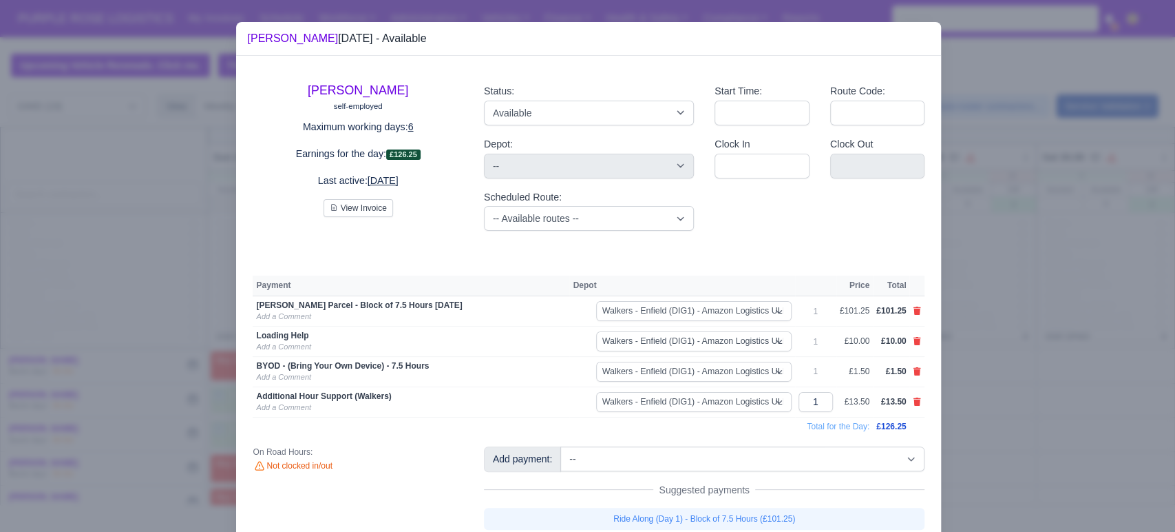
click at [1006, 324] on div at bounding box center [587, 266] width 1175 height 532
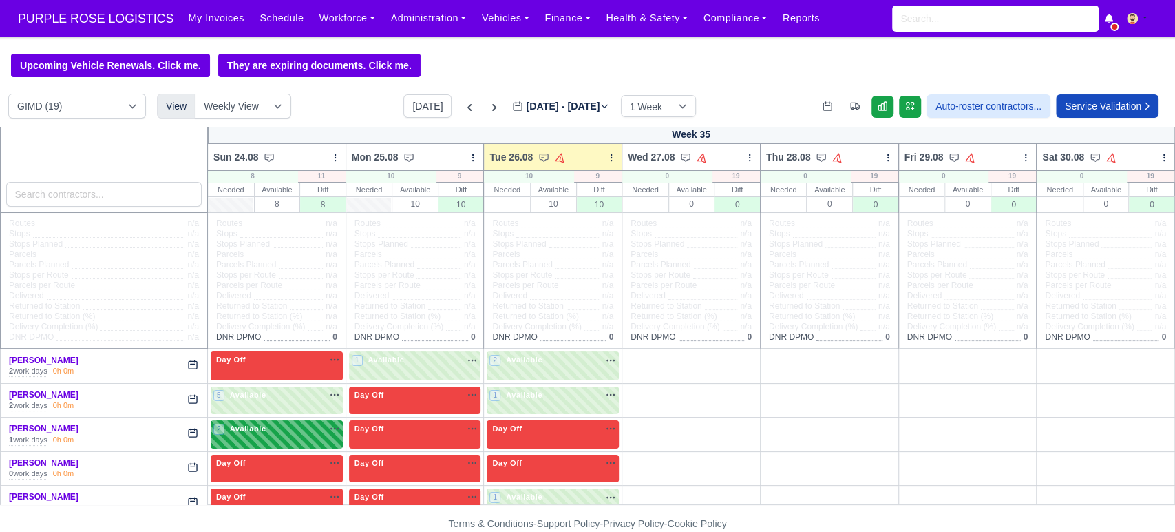
click at [292, 434] on div "2 Available na" at bounding box center [276, 429] width 127 height 12
select select "5"
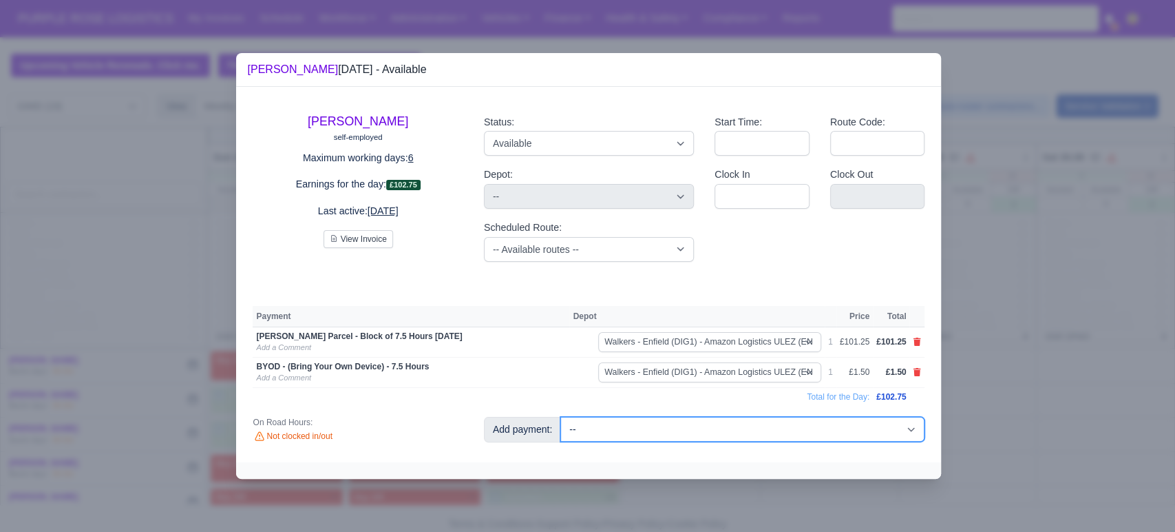
click at [720, 430] on select "-- Additional Hour Support (£14.50) Additional Hour Support (Walkers) (£13.50) …" at bounding box center [743, 429] width 364 height 25
select select "116"
click at [561, 417] on select "-- Additional Hour Support (£14.50) Additional Hour Support (Walkers) (£13.50) …" at bounding box center [743, 429] width 364 height 25
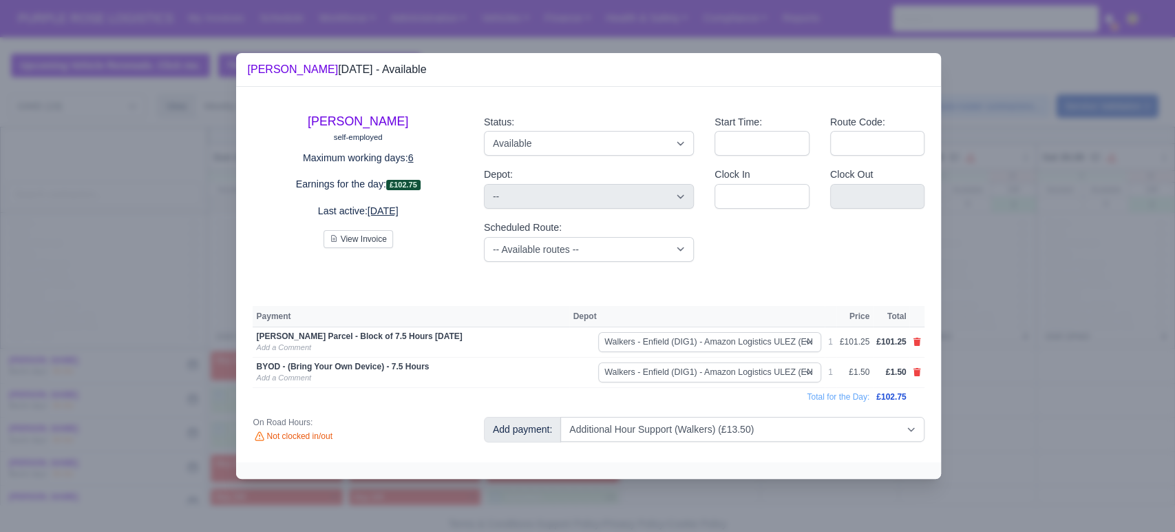
select select "5"
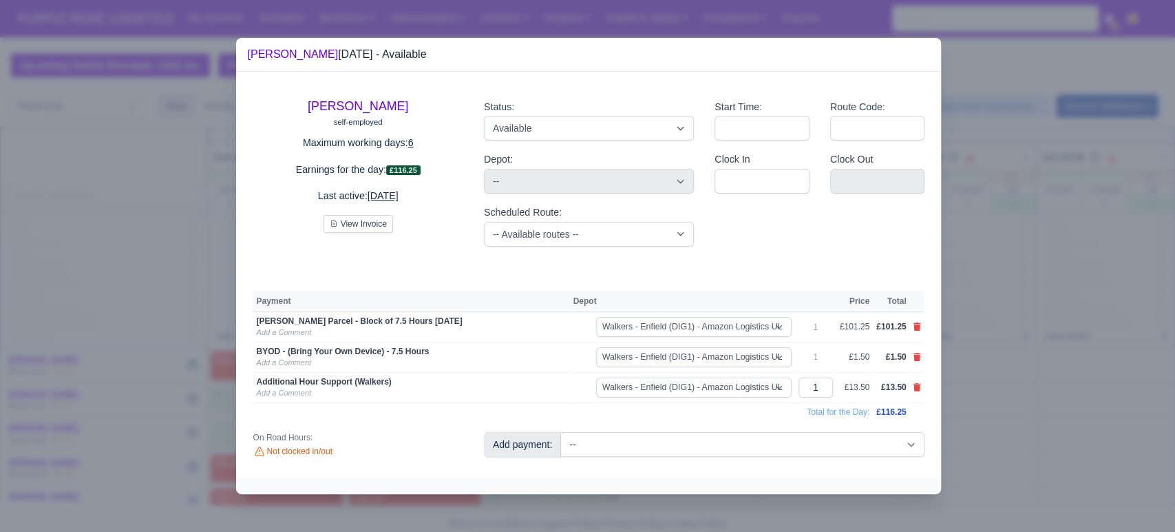
click at [1035, 328] on div at bounding box center [587, 266] width 1175 height 532
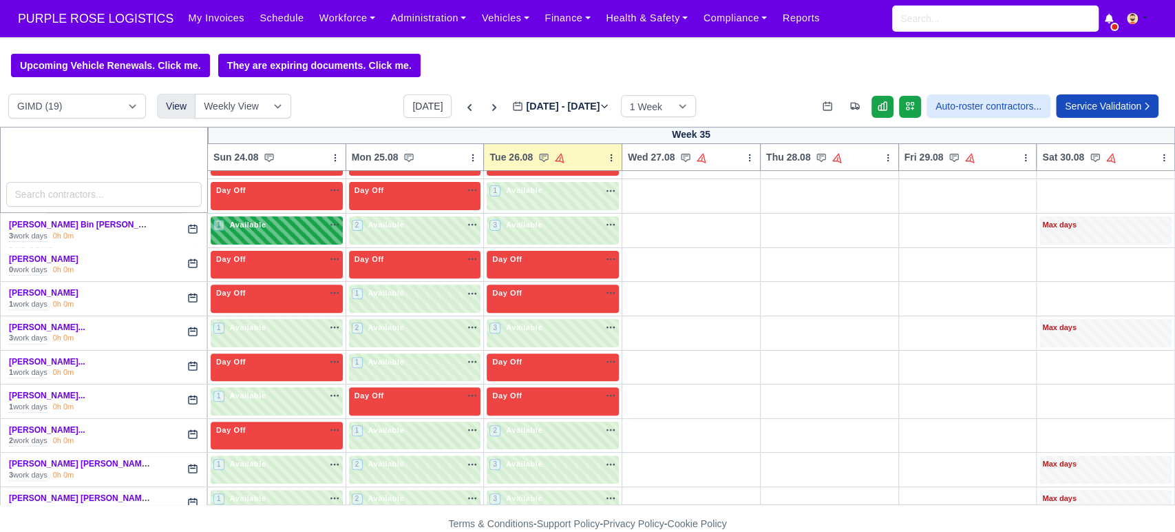
scroll to position [306, 0]
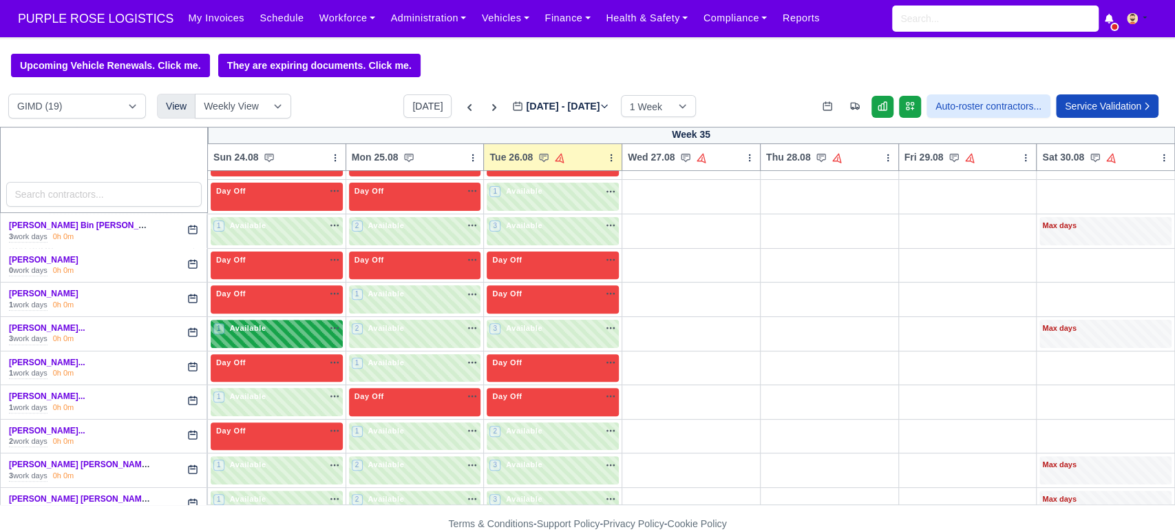
click at [263, 337] on div "1 Available" at bounding box center [277, 334] width 132 height 28
select select "5"
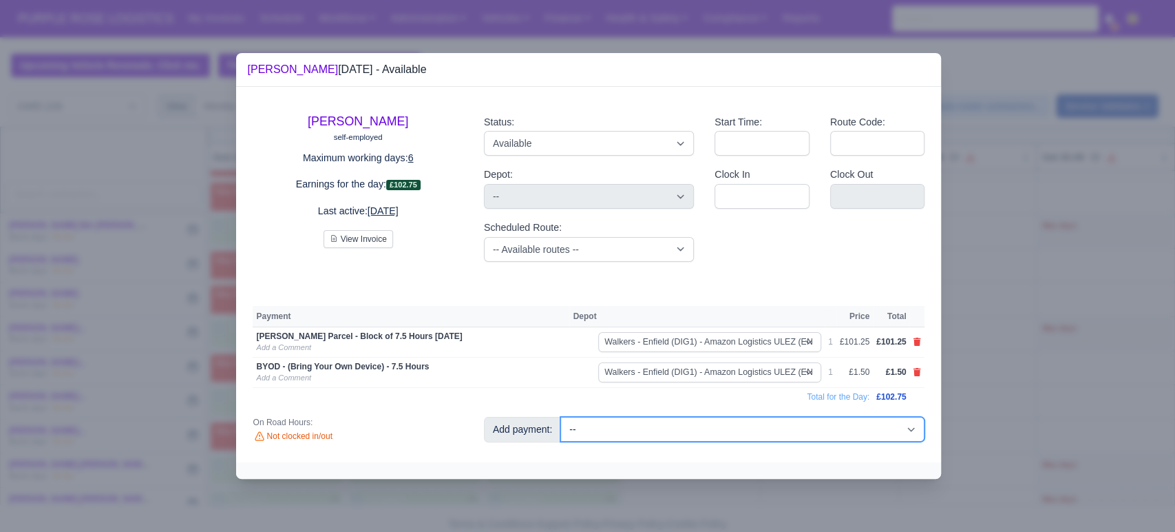
click at [683, 423] on select "-- Additional Hour Support (£14.50) Additional Hour Support (Walkers) (£13.50) …" at bounding box center [743, 429] width 364 height 25
select select "116"
click at [561, 417] on select "-- Additional Hour Support (£14.50) Additional Hour Support (Walkers) (£13.50) …" at bounding box center [743, 429] width 364 height 25
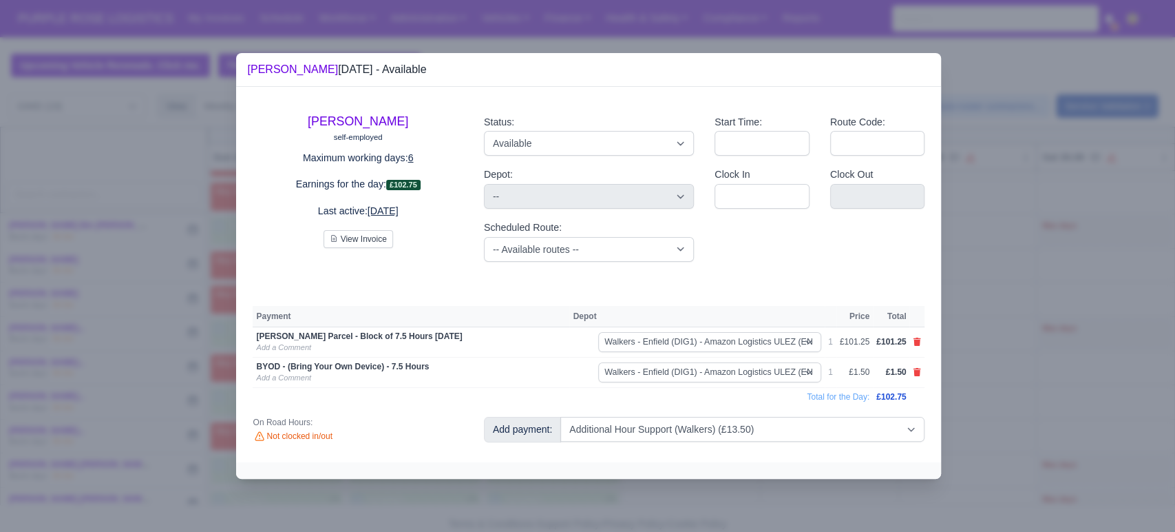
select select "5"
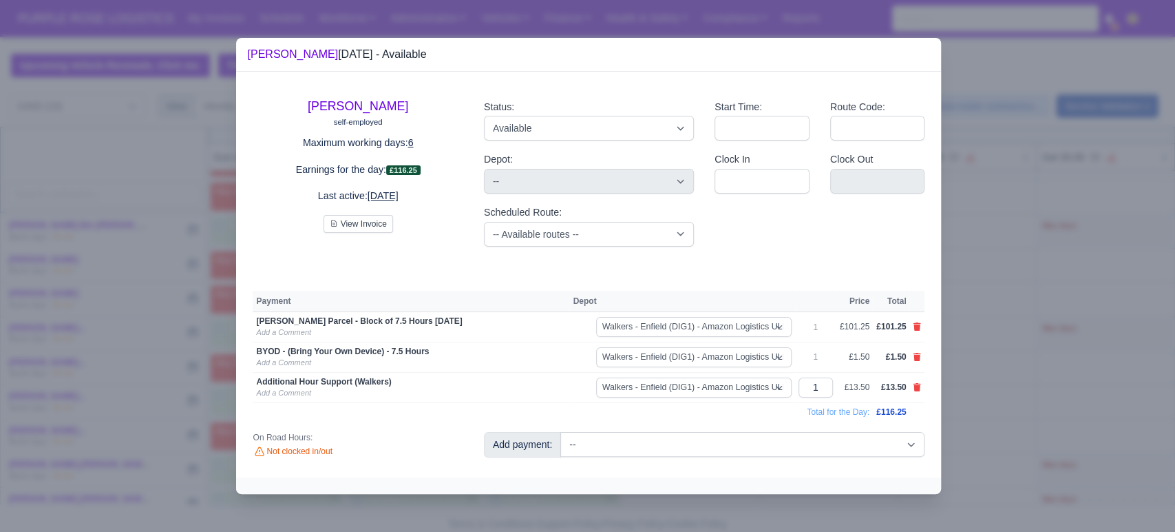
click at [1052, 328] on div at bounding box center [587, 266] width 1175 height 532
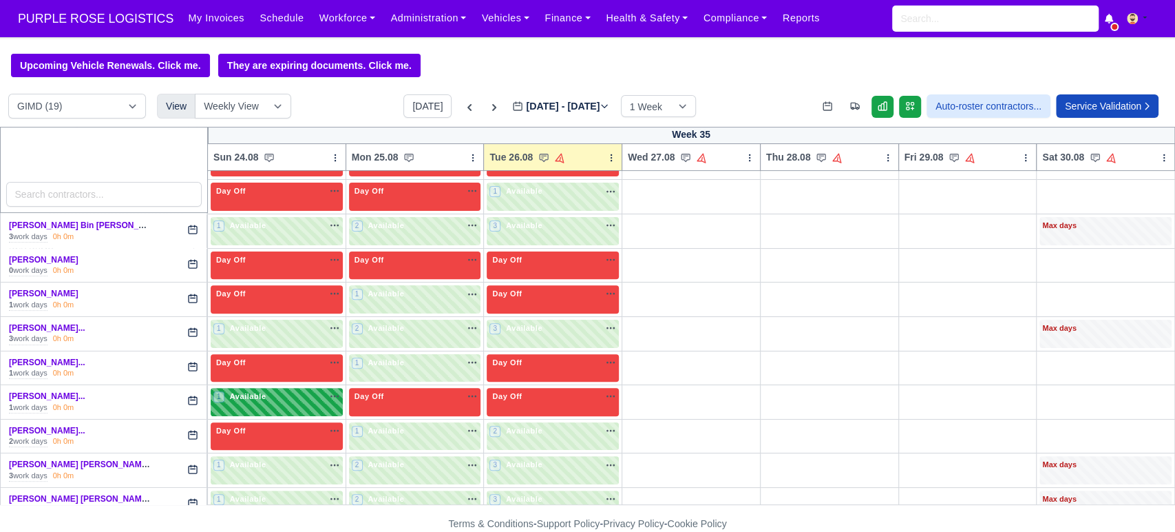
click at [267, 408] on div "1 Available" at bounding box center [277, 402] width 132 height 28
select select "5"
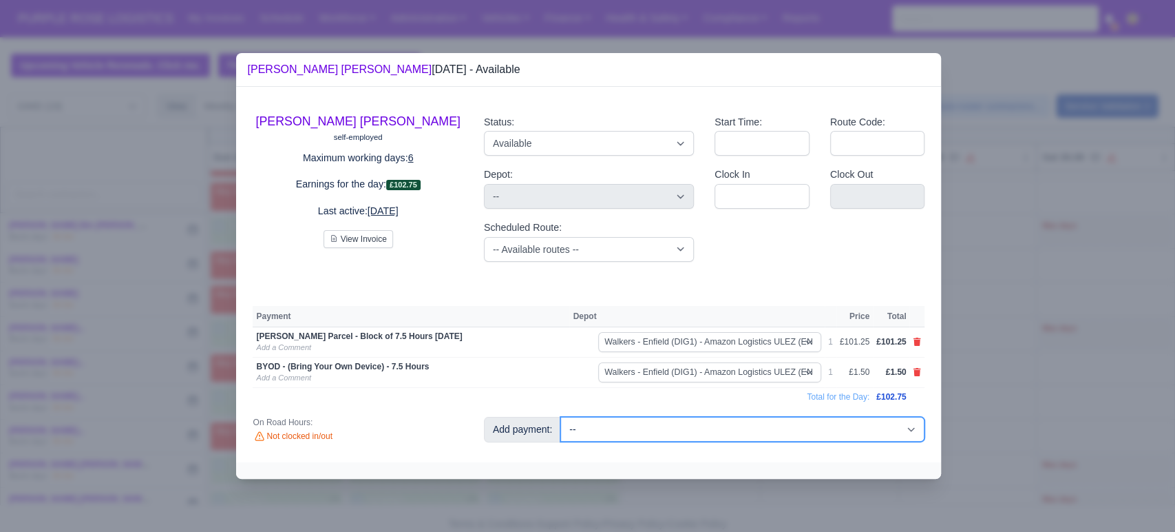
click at [706, 432] on select "-- Additional Hour Support (£14.50) Additional Hour Support (Walkers) (£13.50) …" at bounding box center [743, 429] width 364 height 25
select select "116"
click at [561, 417] on select "-- Additional Hour Support (£14.50) Additional Hour Support (Walkers) (£13.50) …" at bounding box center [743, 429] width 364 height 25
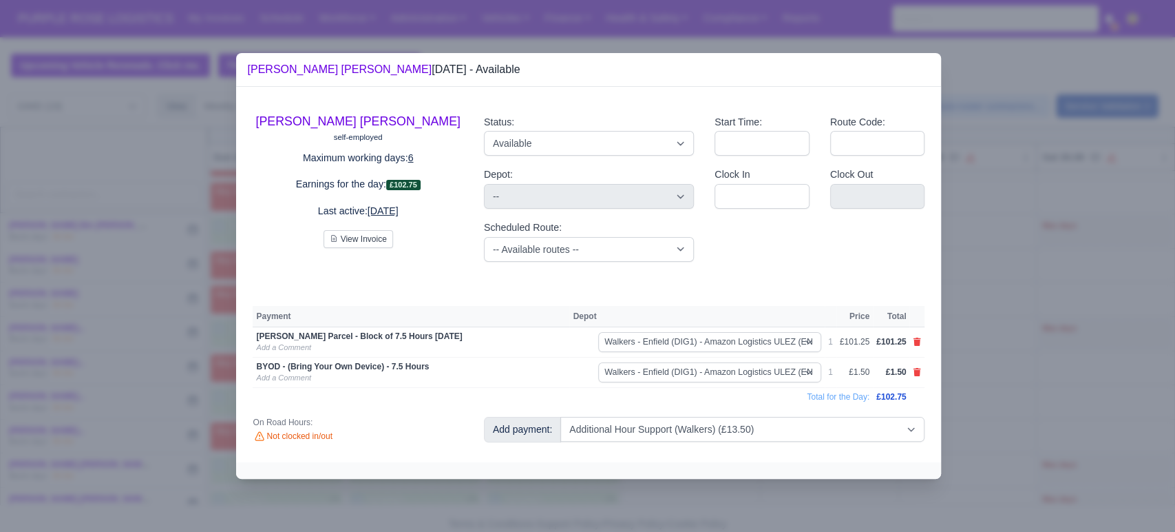
select select "5"
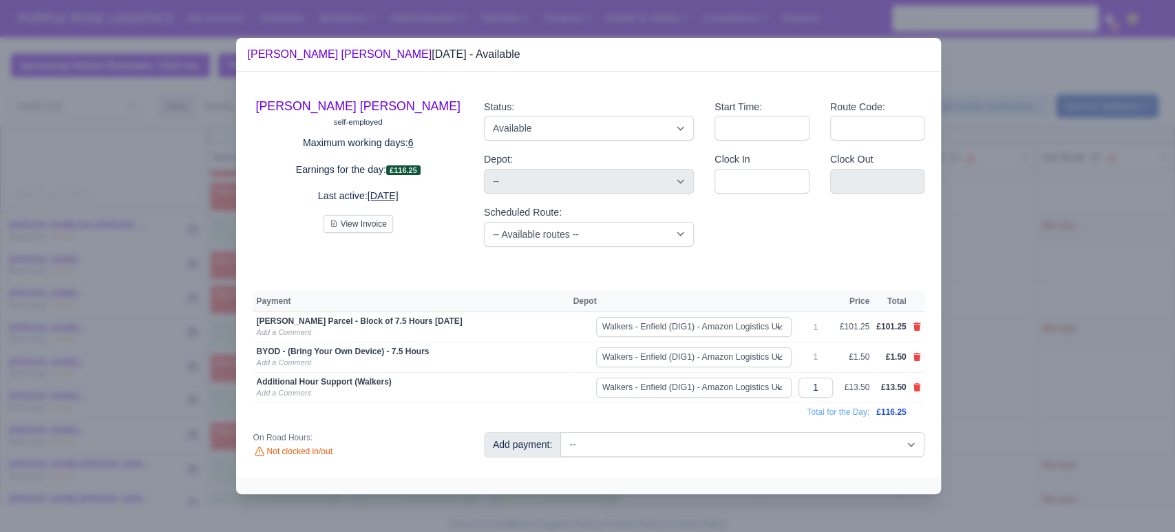
click at [1039, 235] on div at bounding box center [587, 266] width 1175 height 532
